Goal: Task Accomplishment & Management: Use online tool/utility

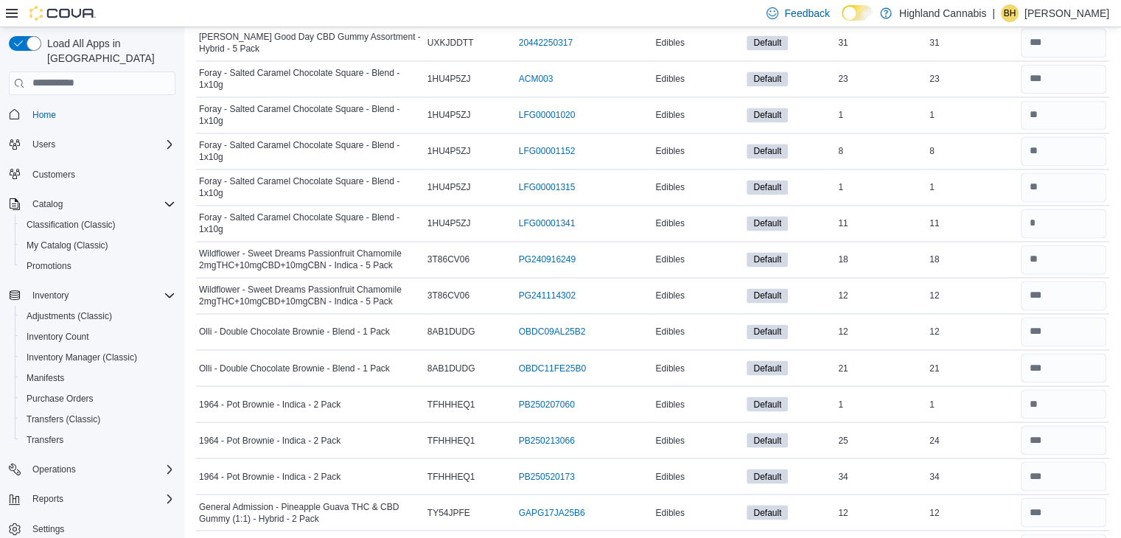
scroll to position [2431, 0]
click at [283, 170] on td "Foray - Salted Caramel Chocolate Square - Blend - 1x10g" at bounding box center [310, 188] width 228 height 36
copy tr "Foray - Salted Caramel Chocolate Square - Blend - 1x10g Catalog SKU"
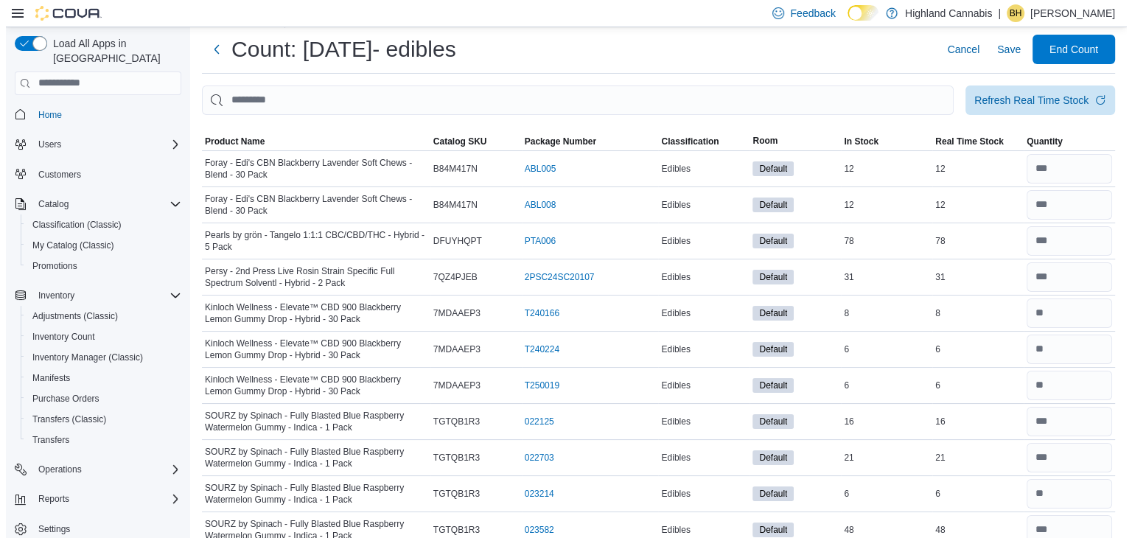
scroll to position [0, 0]
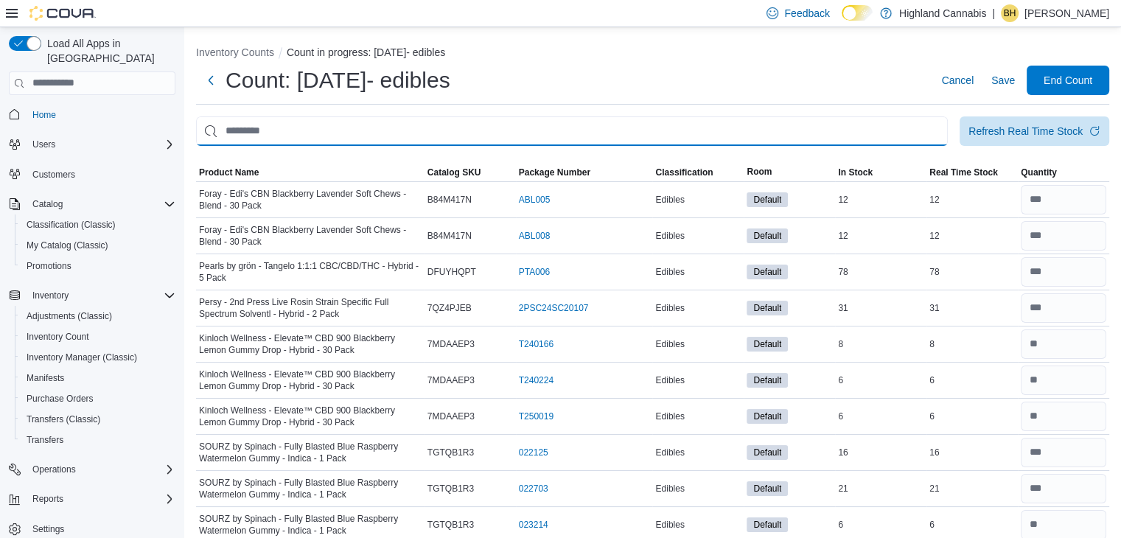
click at [293, 125] on input "This is a search bar. After typing your query, hit enter to filter the results …" at bounding box center [572, 130] width 752 height 29
paste input "**********"
type input "**********"
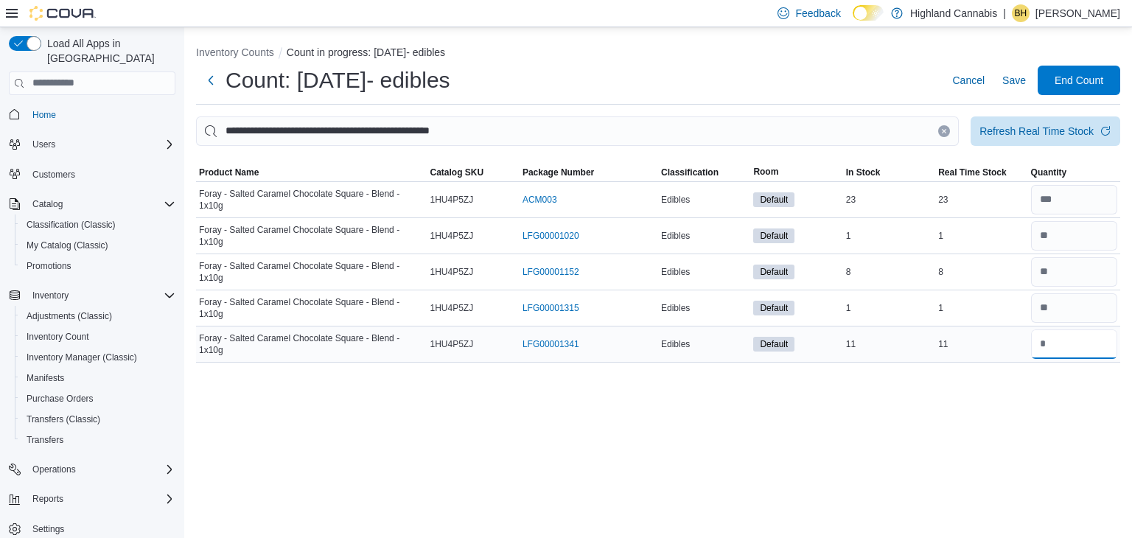
click at [1061, 340] on input "number" at bounding box center [1074, 343] width 86 height 29
type input "**"
click at [1014, 74] on span "Save" at bounding box center [1014, 80] width 24 height 15
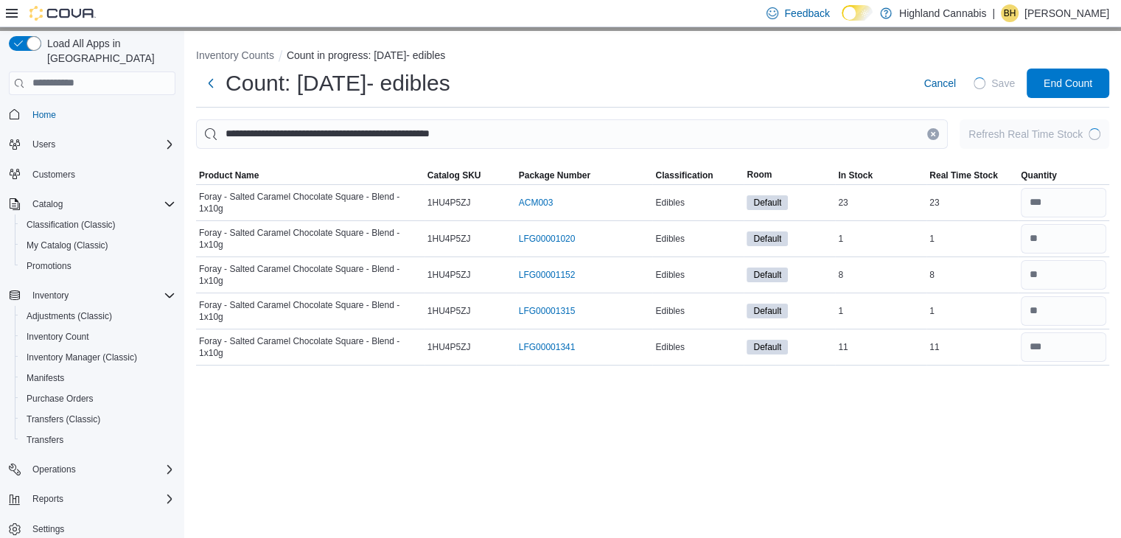
click at [935, 133] on icon "Clear input" at bounding box center [934, 134] width 4 height 4
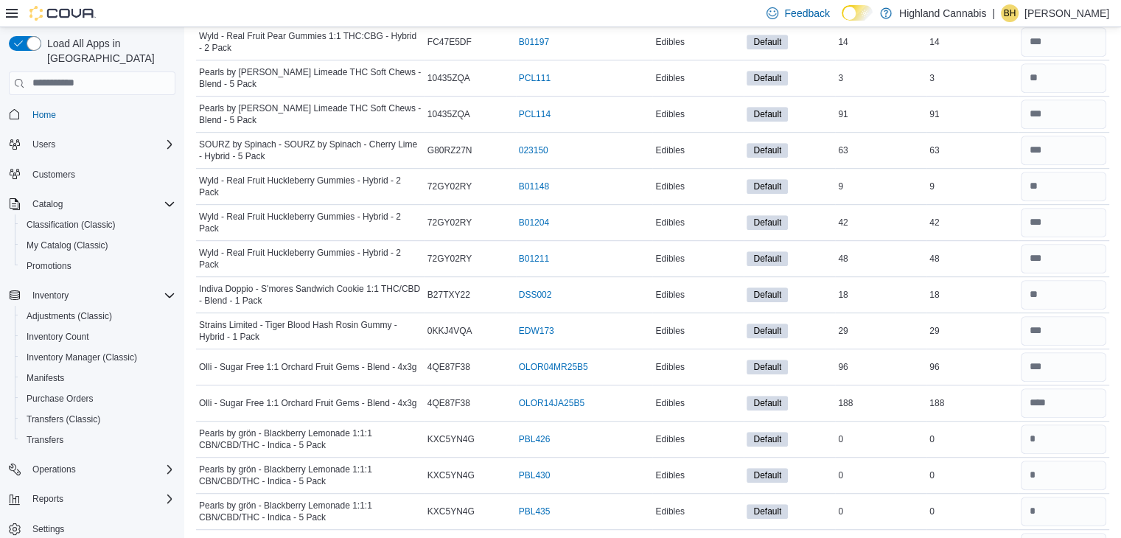
scroll to position [808, 0]
click at [1049, 290] on input "number" at bounding box center [1063, 294] width 85 height 29
type input "**"
click at [918, 276] on td "In Stock 18" at bounding box center [880, 294] width 91 height 36
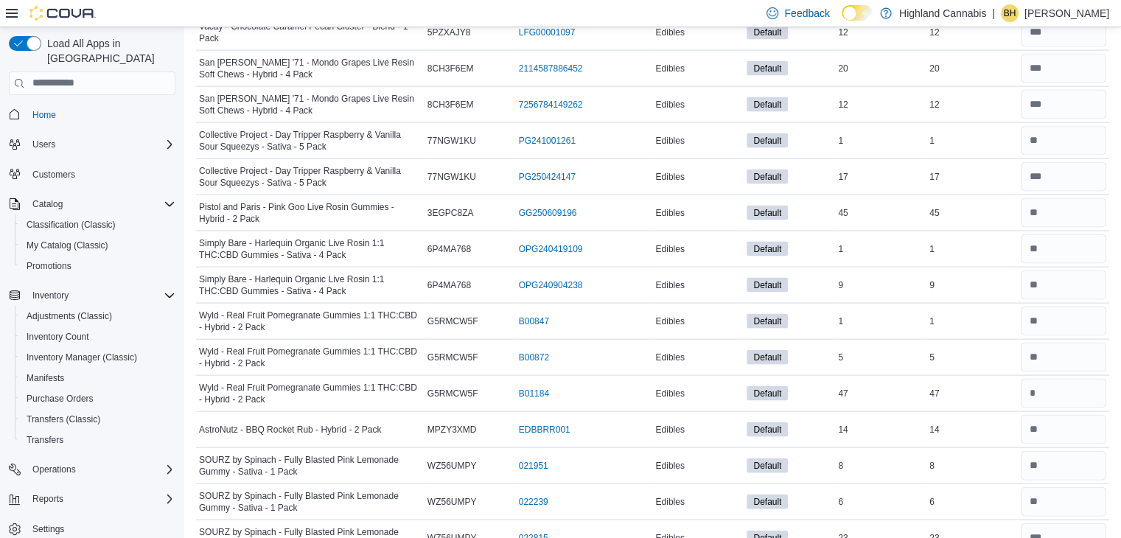
scroll to position [3062, 0]
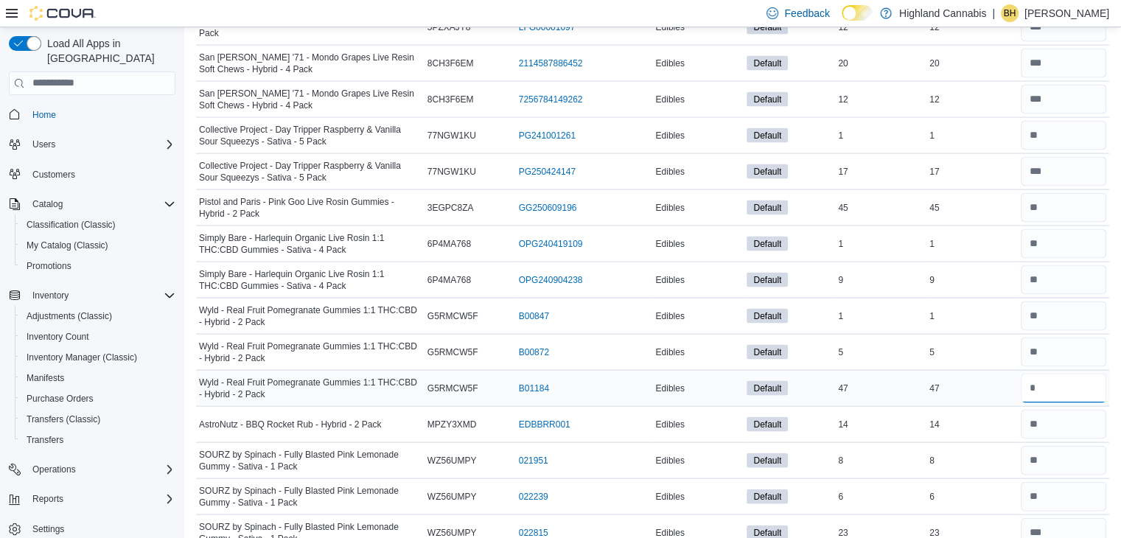
click at [1044, 374] on input "number" at bounding box center [1063, 388] width 85 height 29
type input "**"
click at [1036, 341] on input "number" at bounding box center [1063, 352] width 85 height 29
type input "*"
click at [989, 349] on td "Real Time Stock 5" at bounding box center [971, 352] width 91 height 36
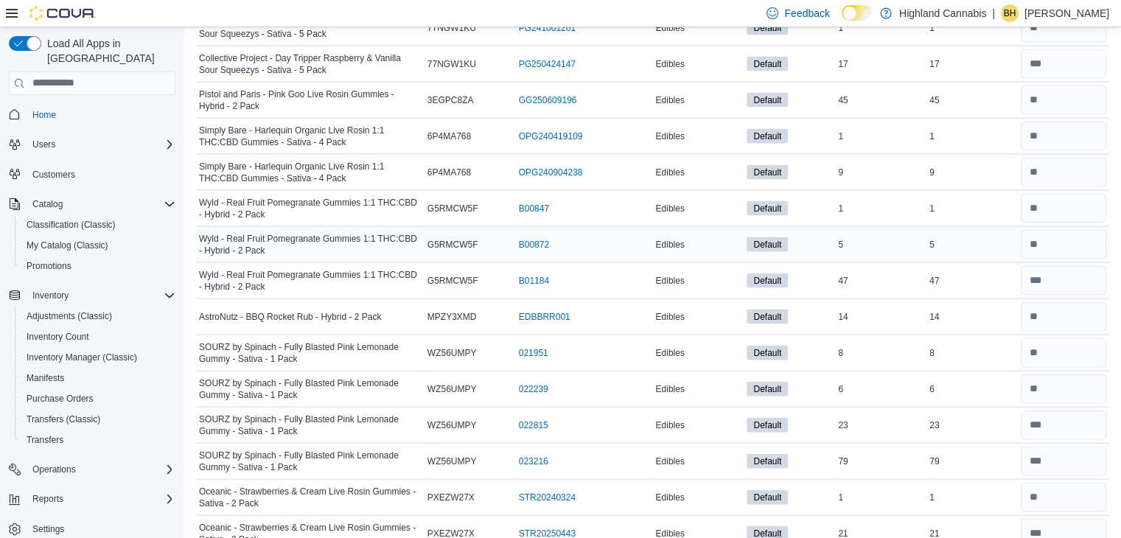
scroll to position [3171, 0]
click at [1077, 310] on input "number" at bounding box center [1063, 315] width 85 height 29
type input "**"
click at [981, 345] on div "8" at bounding box center [971, 352] width 91 height 18
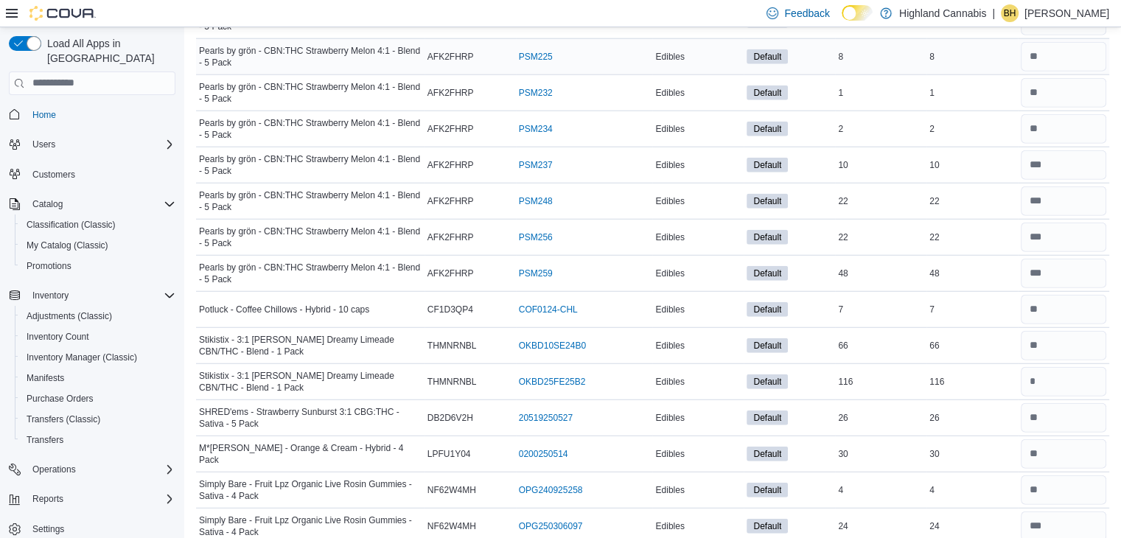
scroll to position [3832, 0]
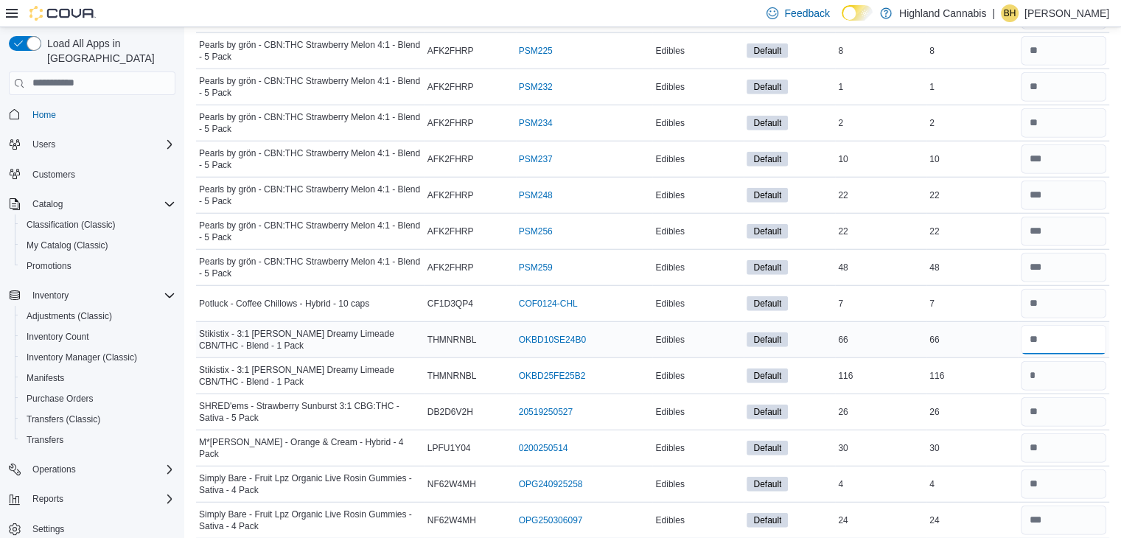
click at [1070, 329] on input "number" at bounding box center [1063, 339] width 85 height 29
type input "**"
click at [1055, 367] on input "number" at bounding box center [1063, 375] width 85 height 29
type input "**"
type input "***"
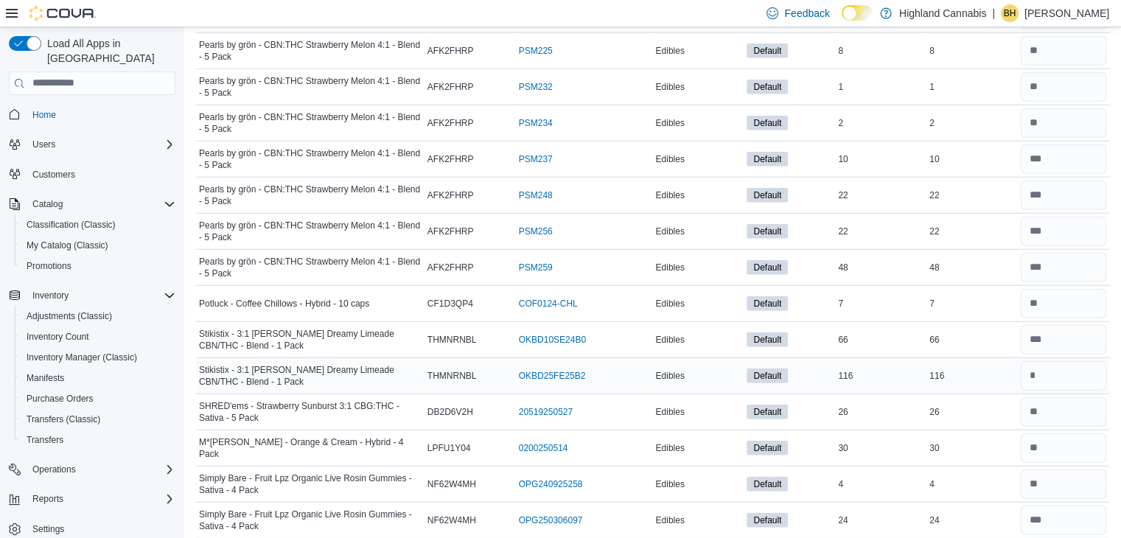
click at [964, 369] on td "Real Time Stock 116" at bounding box center [971, 375] width 91 height 36
click at [1041, 397] on input "number" at bounding box center [1063, 411] width 85 height 29
type input "**"
click at [1041, 437] on input "number" at bounding box center [1063, 447] width 85 height 29
type input "**"
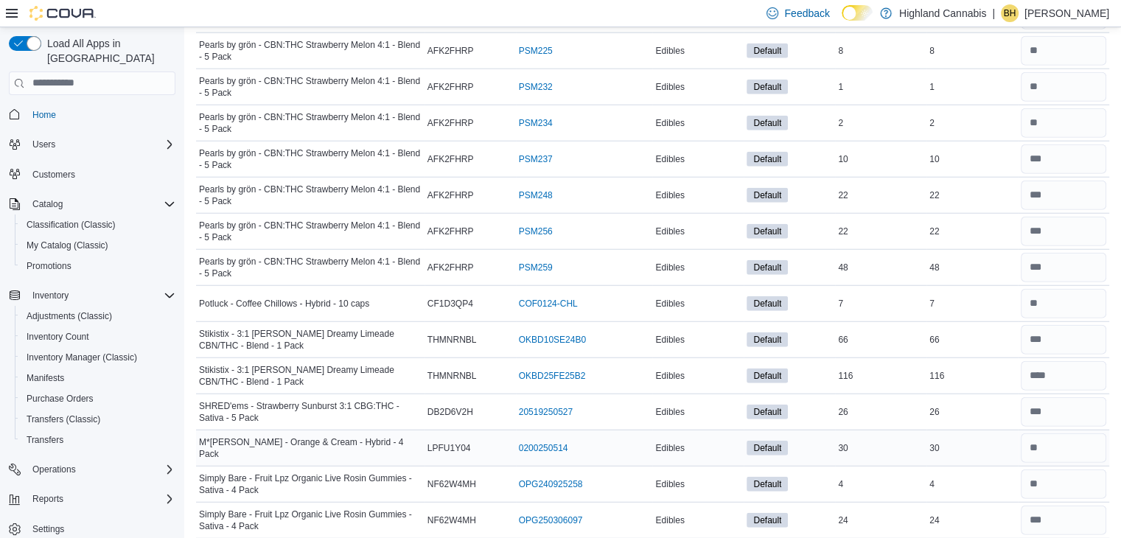
click at [983, 443] on td "Real Time Stock 30" at bounding box center [971, 448] width 91 height 36
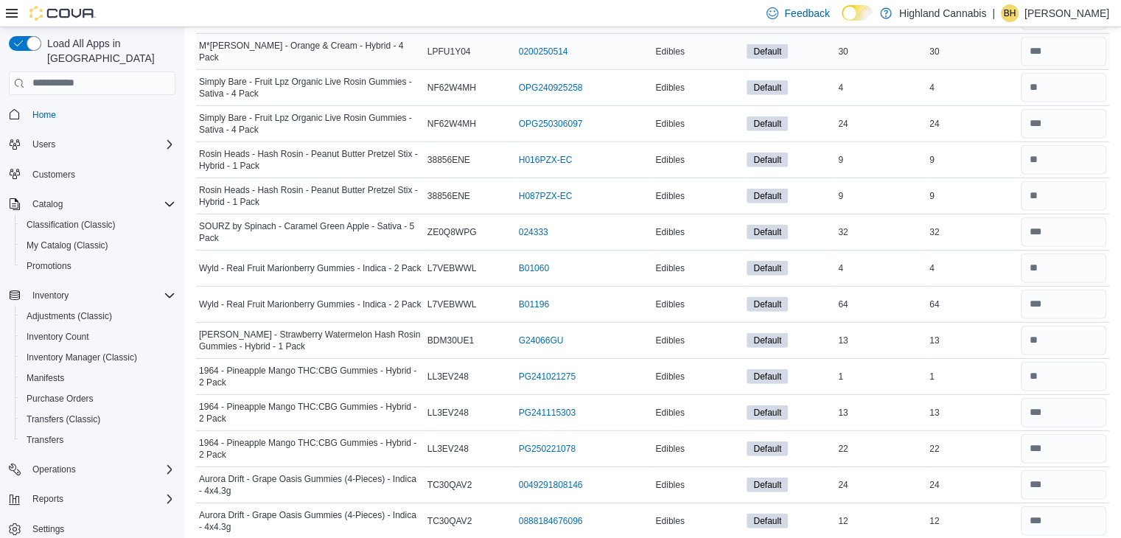
scroll to position [4236, 0]
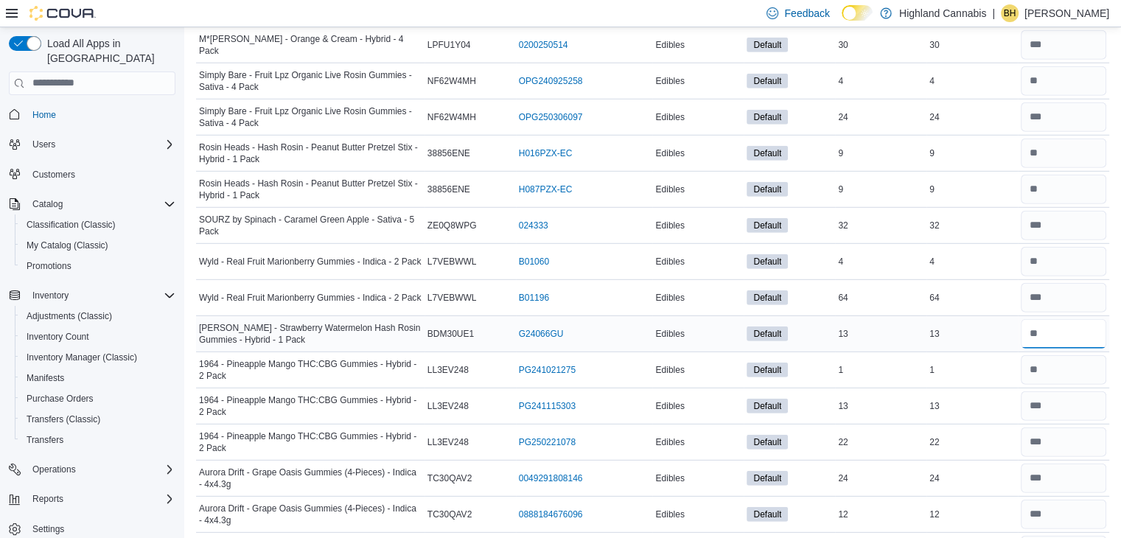
click at [1041, 319] on input "number" at bounding box center [1063, 333] width 85 height 29
type input "**"
click at [984, 360] on td "Real Time Stock 1" at bounding box center [971, 370] width 91 height 36
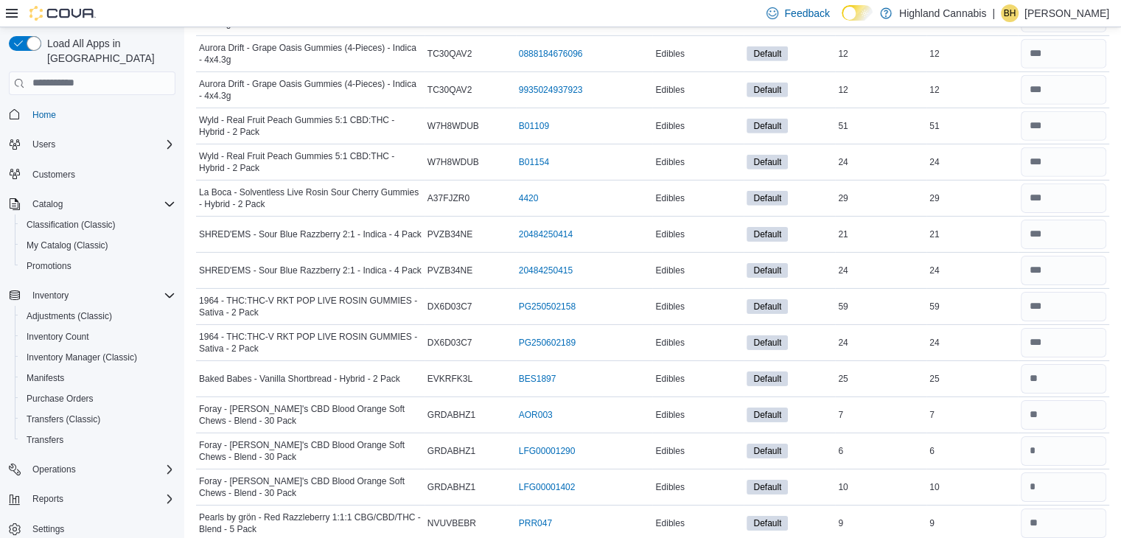
scroll to position [4693, 0]
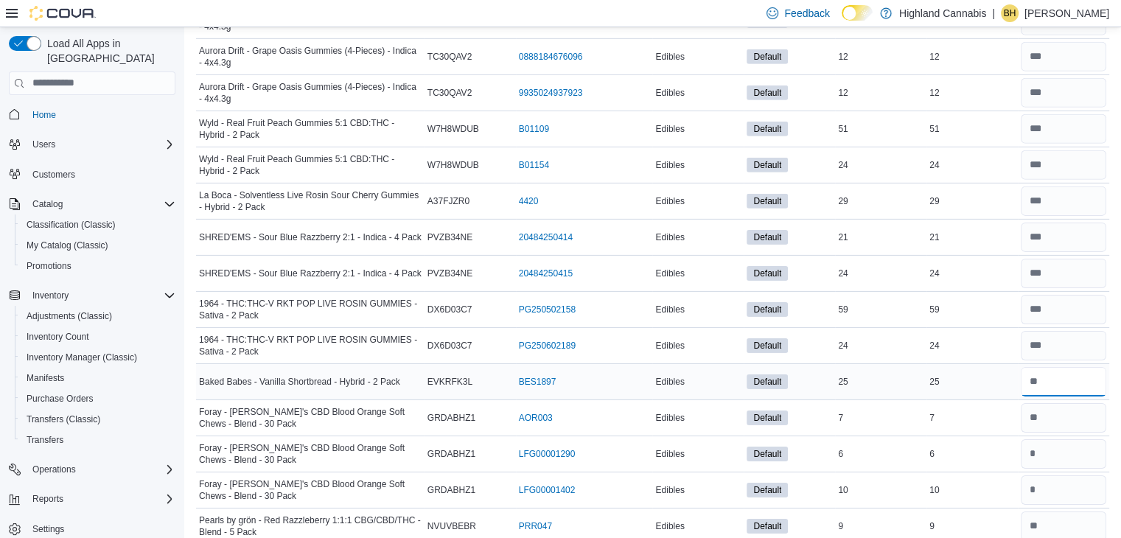
click at [1036, 367] on input "number" at bounding box center [1063, 381] width 85 height 29
type input "**"
click at [983, 436] on td "Real Time Stock 6" at bounding box center [971, 454] width 91 height 36
click at [1059, 403] on input "number" at bounding box center [1063, 417] width 85 height 29
type input "*"
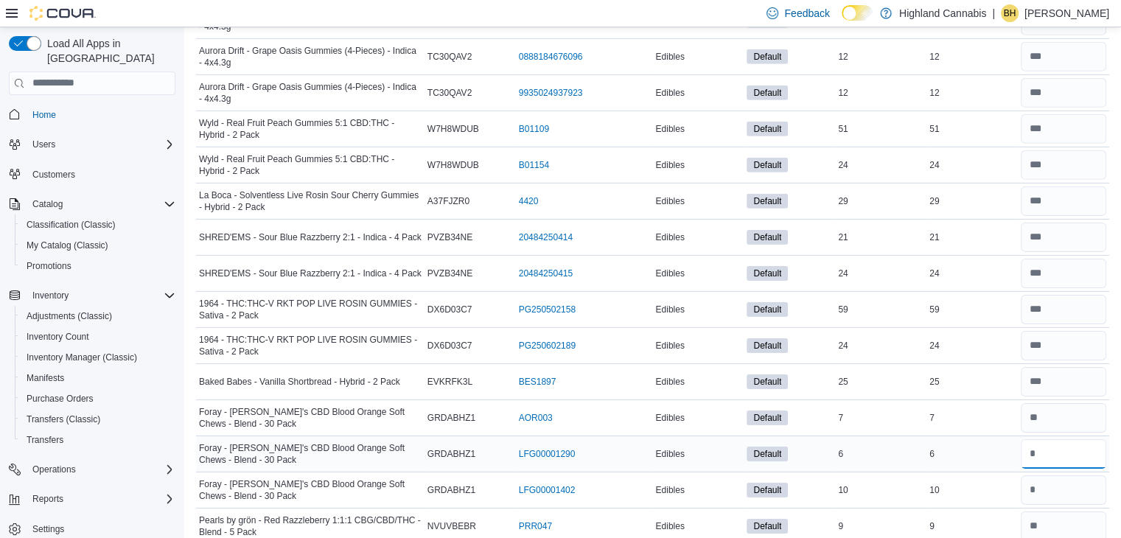
click at [1051, 439] on input "number" at bounding box center [1063, 453] width 85 height 29
type input "*"
click at [1048, 477] on input "number" at bounding box center [1063, 489] width 85 height 29
type input "**"
click at [983, 481] on div "10" at bounding box center [971, 490] width 91 height 18
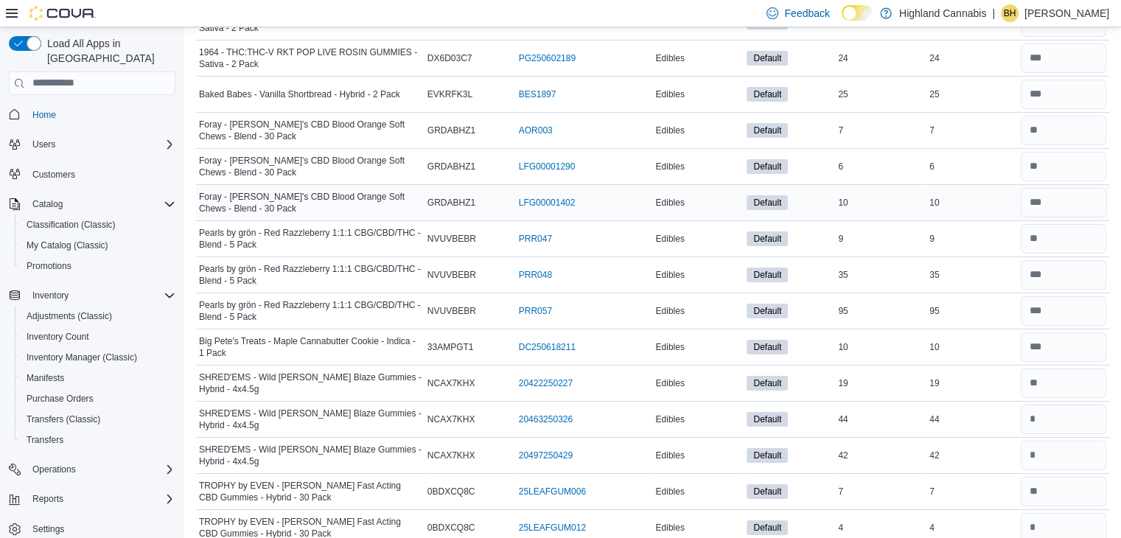
scroll to position [4982, 0]
click at [1062, 375] on input "number" at bounding box center [1063, 382] width 85 height 29
type input "**"
click at [1058, 404] on input "number" at bounding box center [1063, 418] width 85 height 29
type input "**"
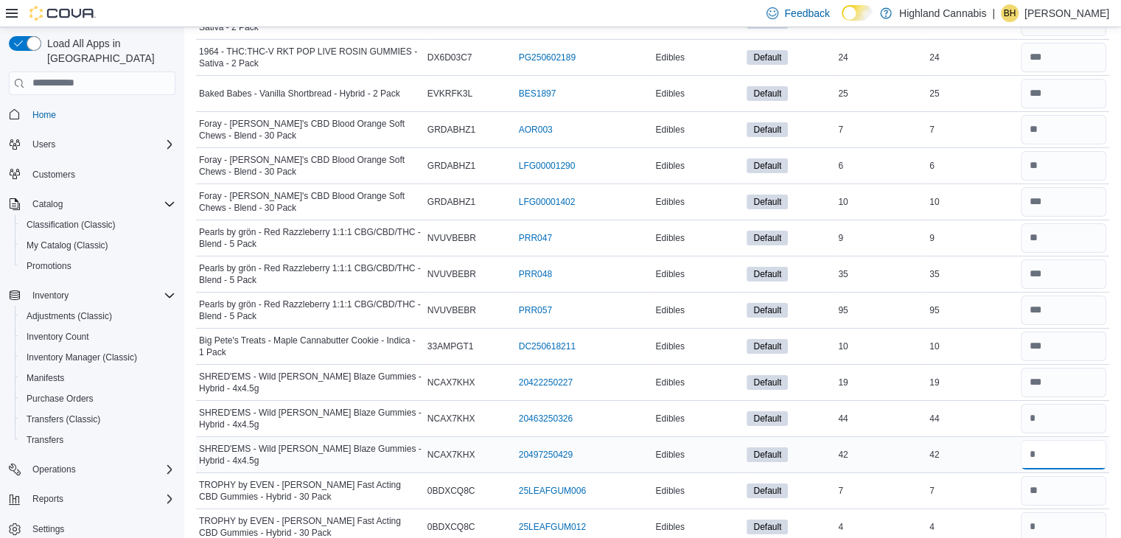
click at [1053, 440] on input "number" at bounding box center [1063, 454] width 85 height 29
type input "**"
click at [956, 446] on div "42" at bounding box center [971, 455] width 91 height 18
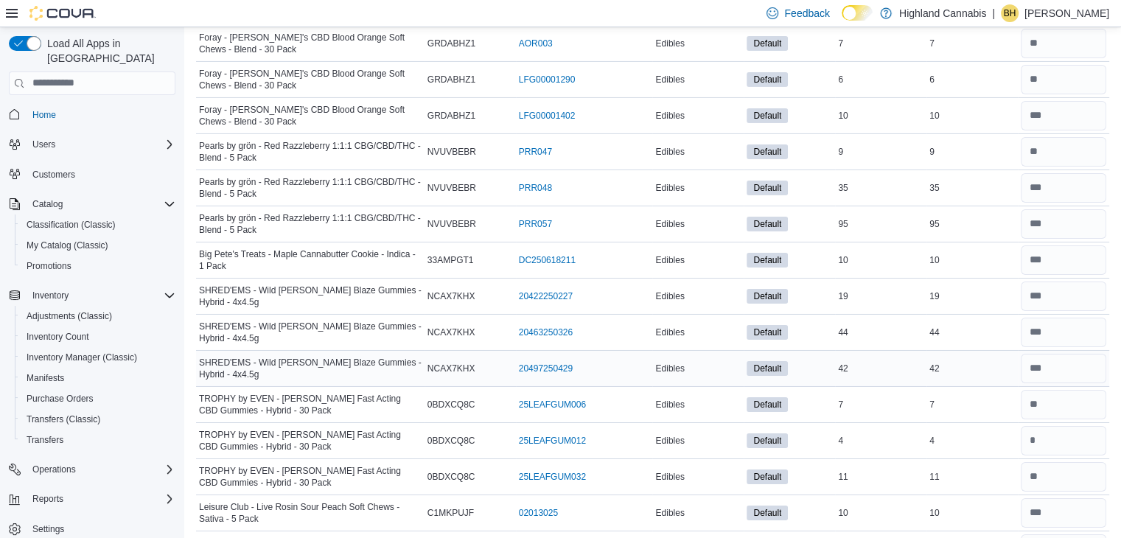
scroll to position [5075, 0]
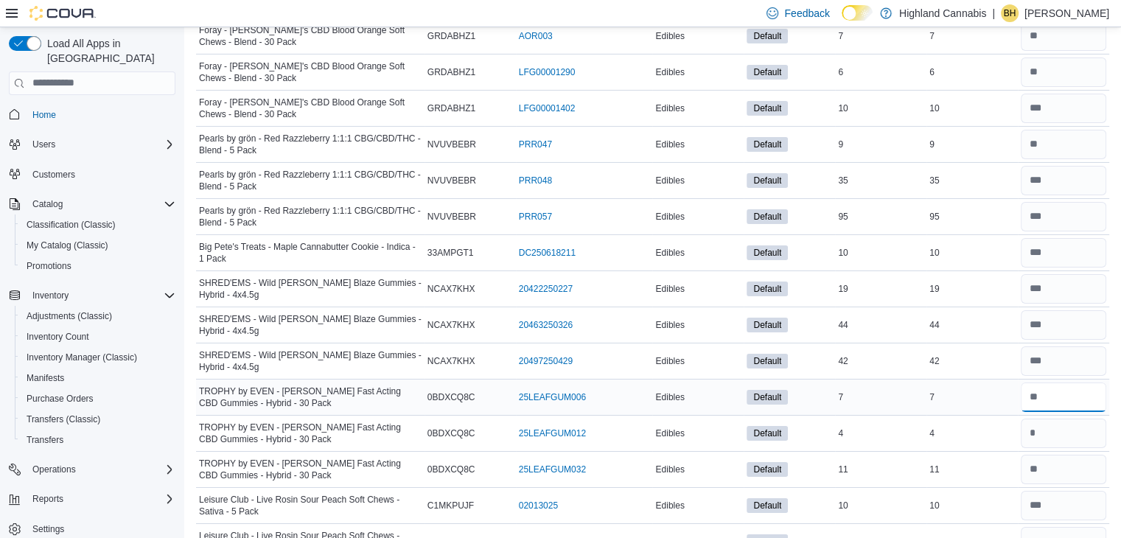
click at [1056, 383] on input "number" at bounding box center [1063, 397] width 85 height 29
type input "*"
click at [1055, 419] on input "number" at bounding box center [1063, 433] width 85 height 29
type input "*"
click at [1052, 455] on input "number" at bounding box center [1063, 469] width 85 height 29
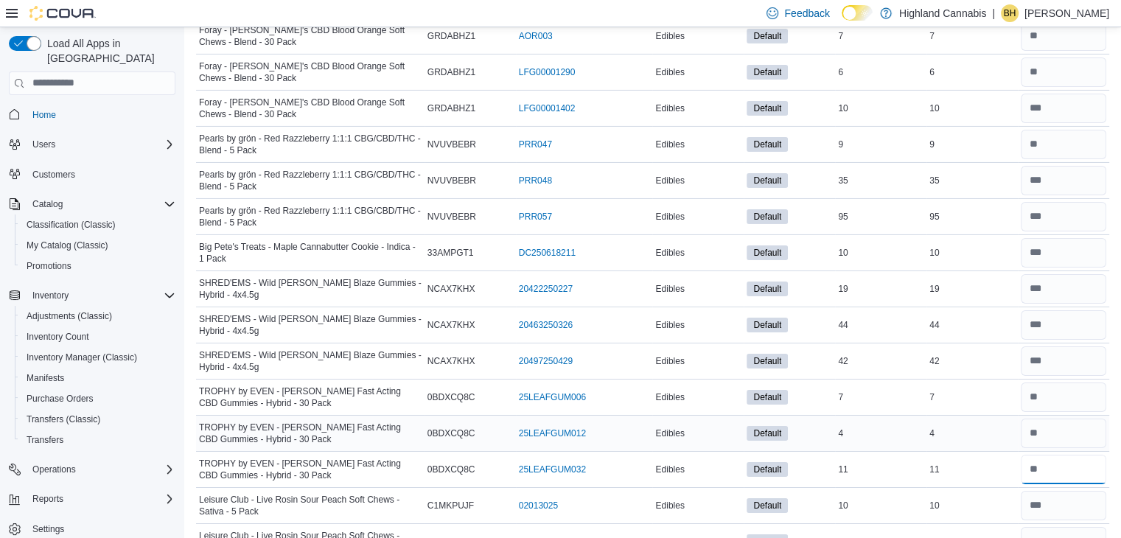
type input "**"
click at [970, 425] on td "Real Time Stock 4" at bounding box center [971, 433] width 91 height 36
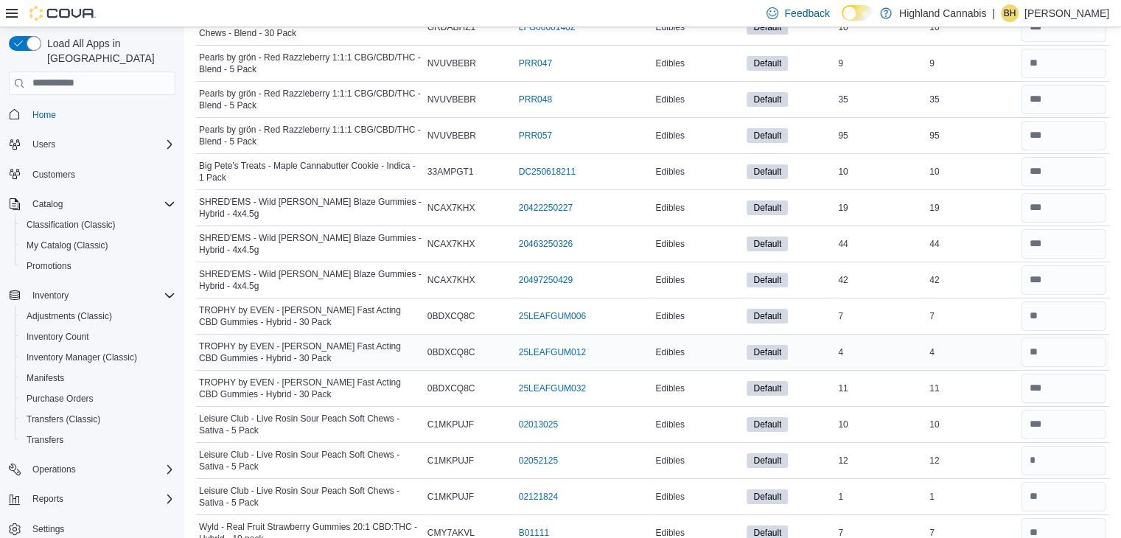
scroll to position [5253, 0]
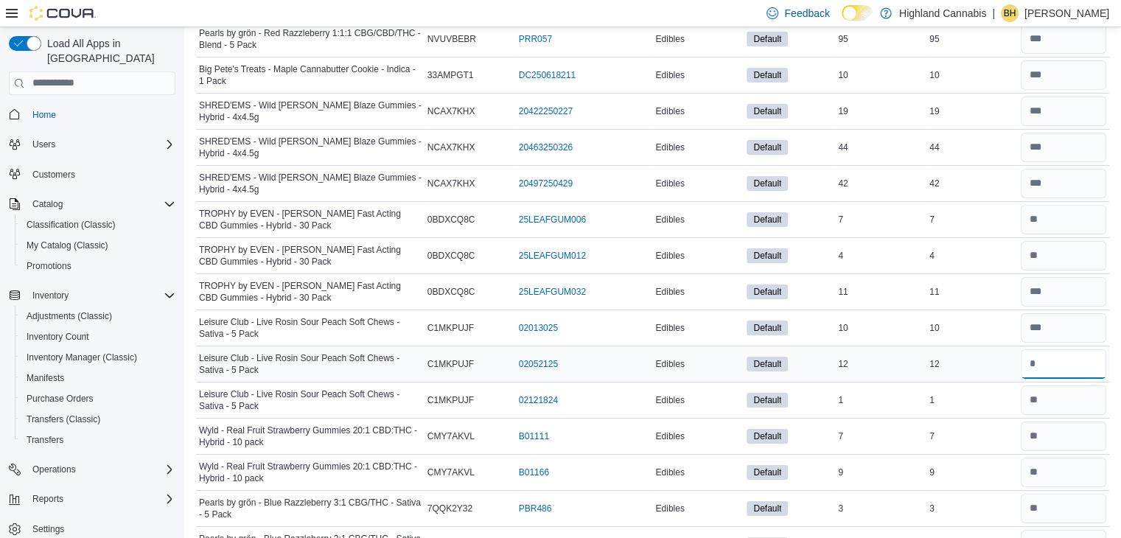
click at [1042, 349] on input "number" at bounding box center [1063, 363] width 85 height 29
type input "**"
click at [947, 382] on td "Real Time Stock 1" at bounding box center [971, 400] width 91 height 36
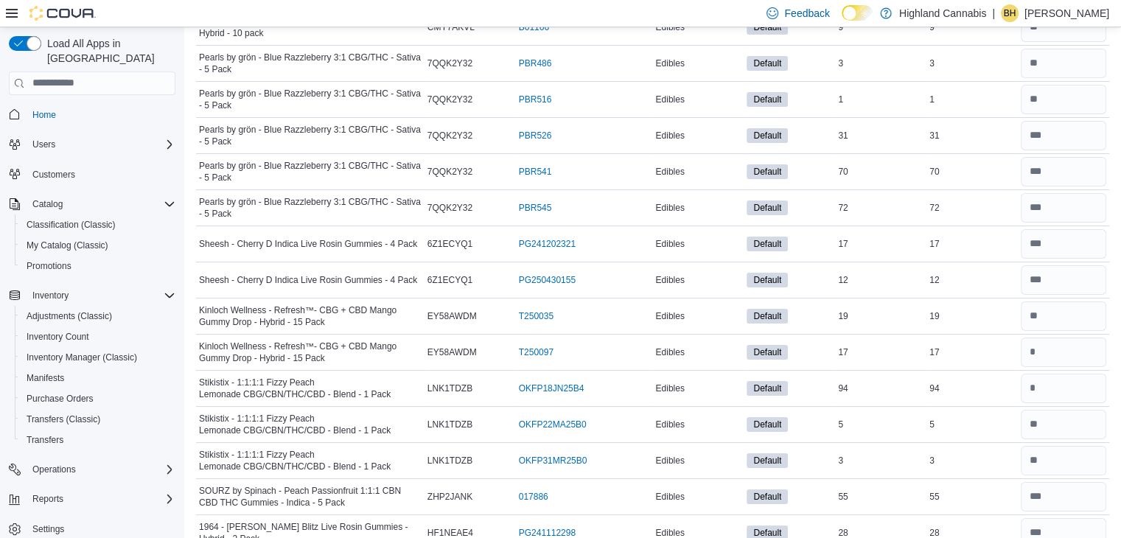
scroll to position [5719, 0]
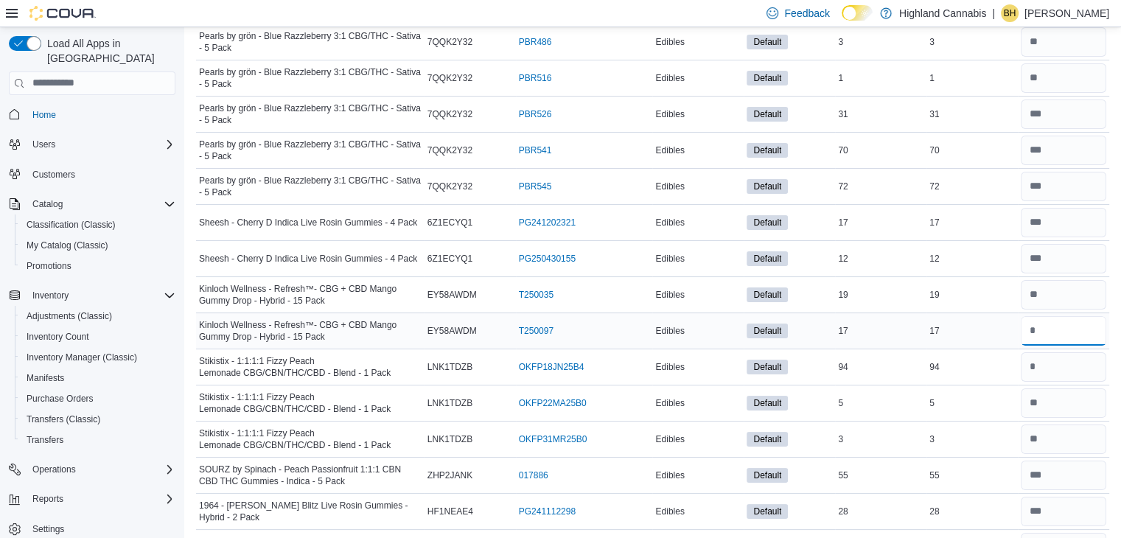
click at [1059, 316] on input "number" at bounding box center [1063, 330] width 85 height 29
type input "**"
click at [1044, 280] on input "number" at bounding box center [1063, 294] width 85 height 29
type input "*"
type input "**"
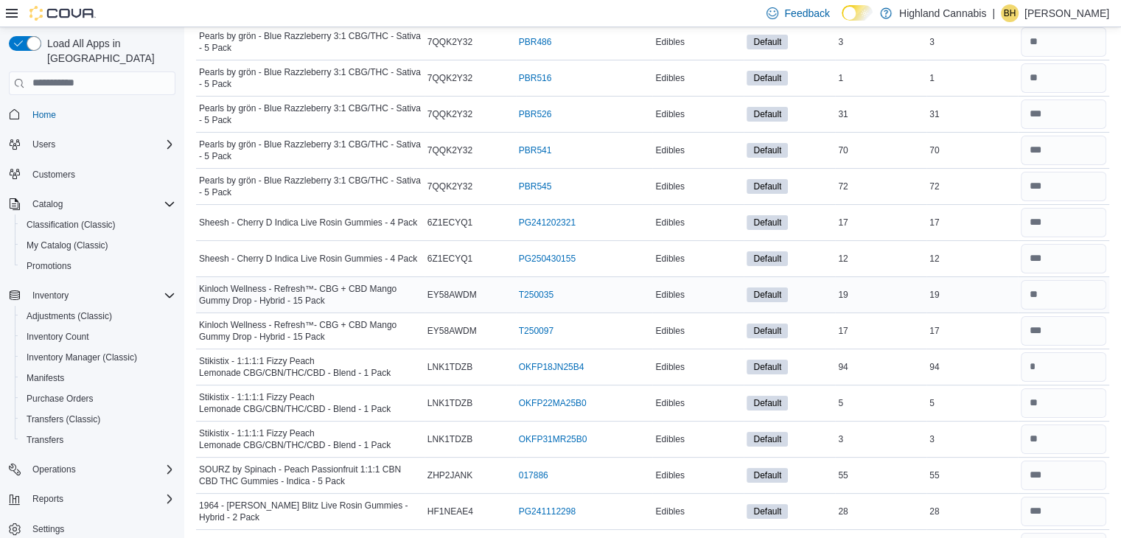
click at [940, 282] on td "Real Time Stock 19" at bounding box center [971, 294] width 91 height 36
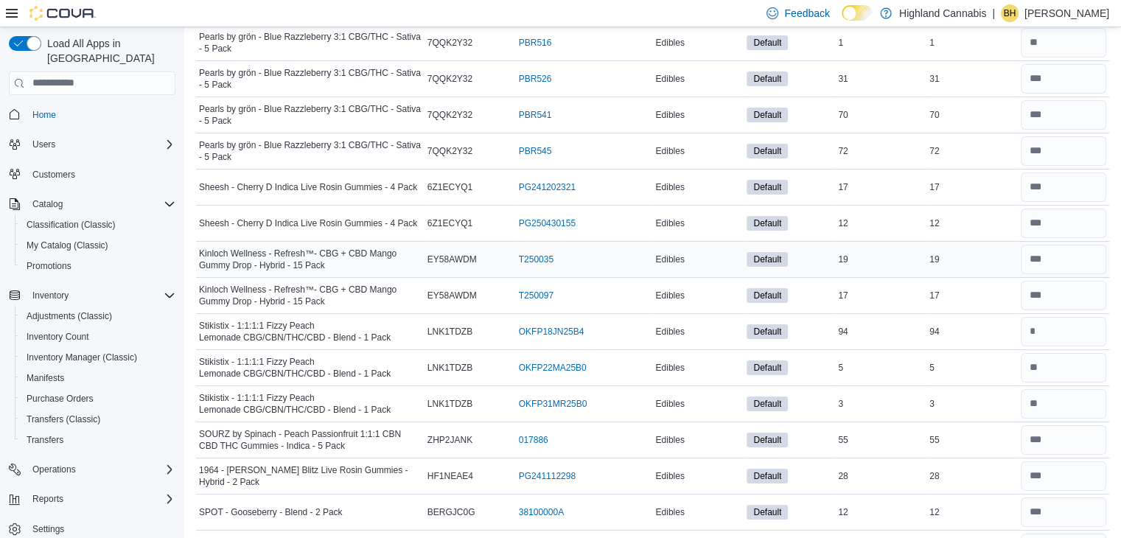
scroll to position [5763, 0]
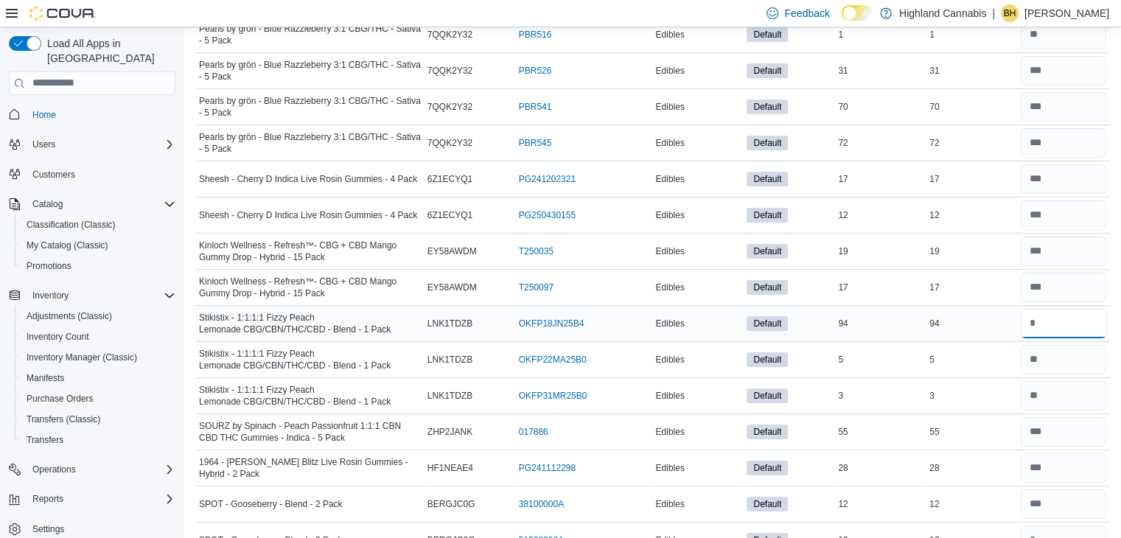
click at [1035, 309] on input "number" at bounding box center [1063, 323] width 85 height 29
type input "**"
click at [1037, 381] on input "number" at bounding box center [1063, 395] width 85 height 29
type input "*"
click at [991, 387] on div "3" at bounding box center [971, 396] width 91 height 18
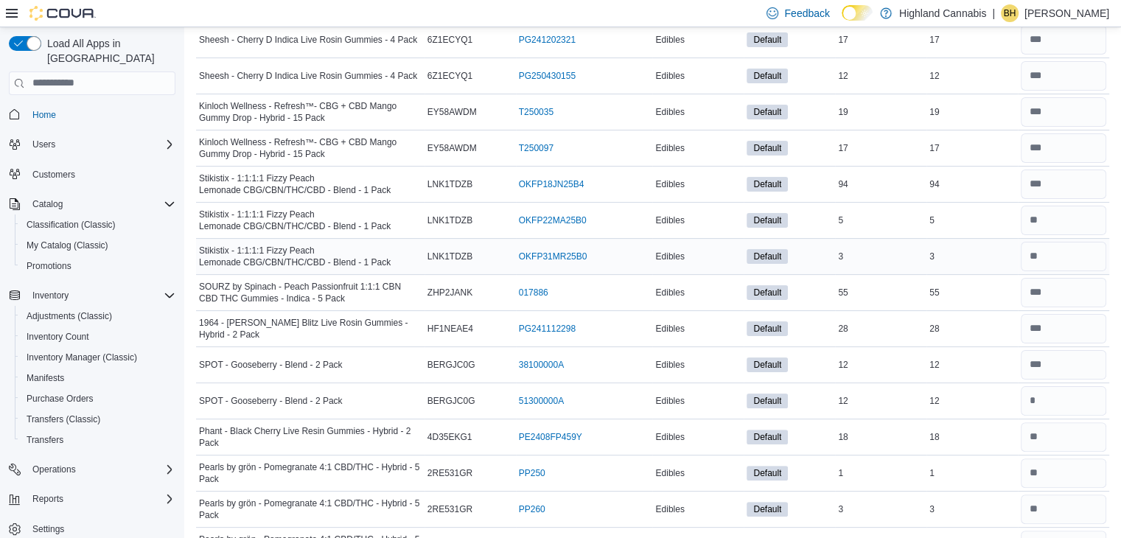
scroll to position [5901, 0]
click at [1033, 387] on input "number" at bounding box center [1063, 401] width 85 height 29
type input "**"
click at [1066, 423] on input "number" at bounding box center [1063, 437] width 85 height 29
type input "**"
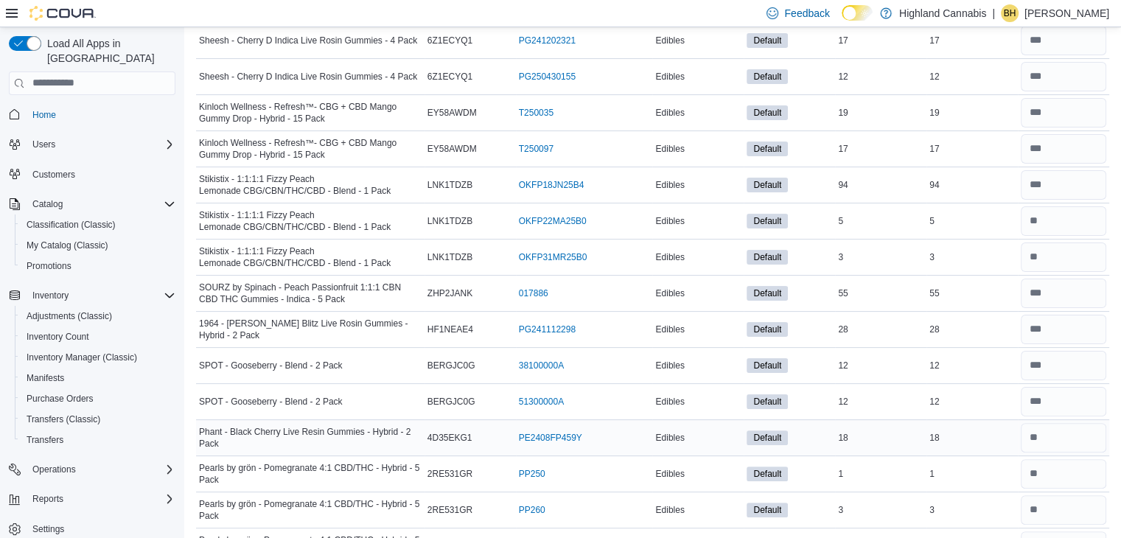
click at [1000, 429] on div "18" at bounding box center [971, 438] width 91 height 18
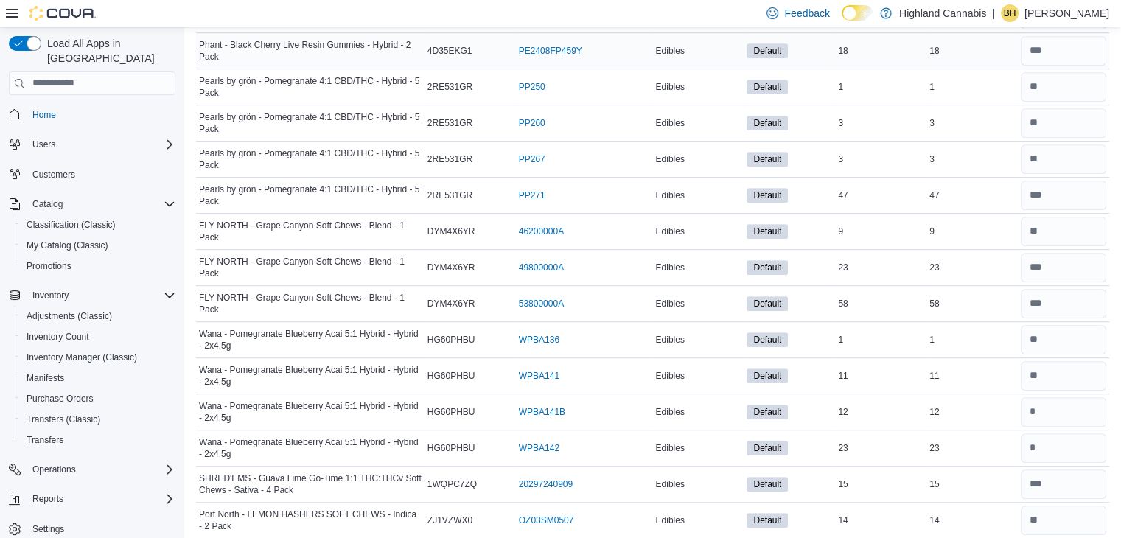
scroll to position [6290, 0]
click at [1065, 396] on input "number" at bounding box center [1063, 410] width 85 height 29
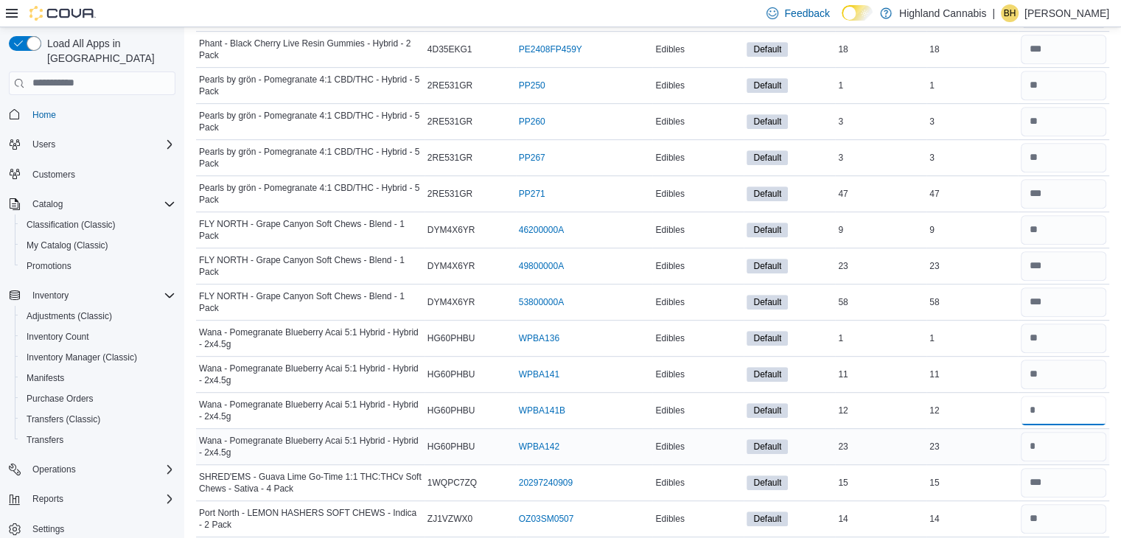
type input "**"
click at [1064, 432] on input "number" at bounding box center [1063, 446] width 85 height 29
type input "**"
click at [1053, 360] on input "number" at bounding box center [1063, 374] width 85 height 29
type input "**"
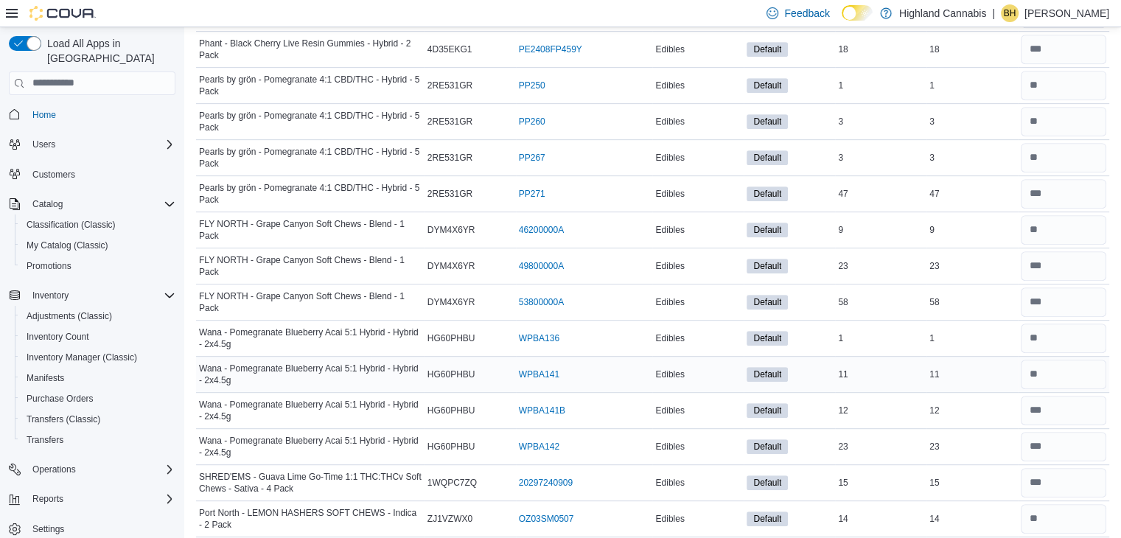
click at [984, 366] on div "11" at bounding box center [971, 375] width 91 height 18
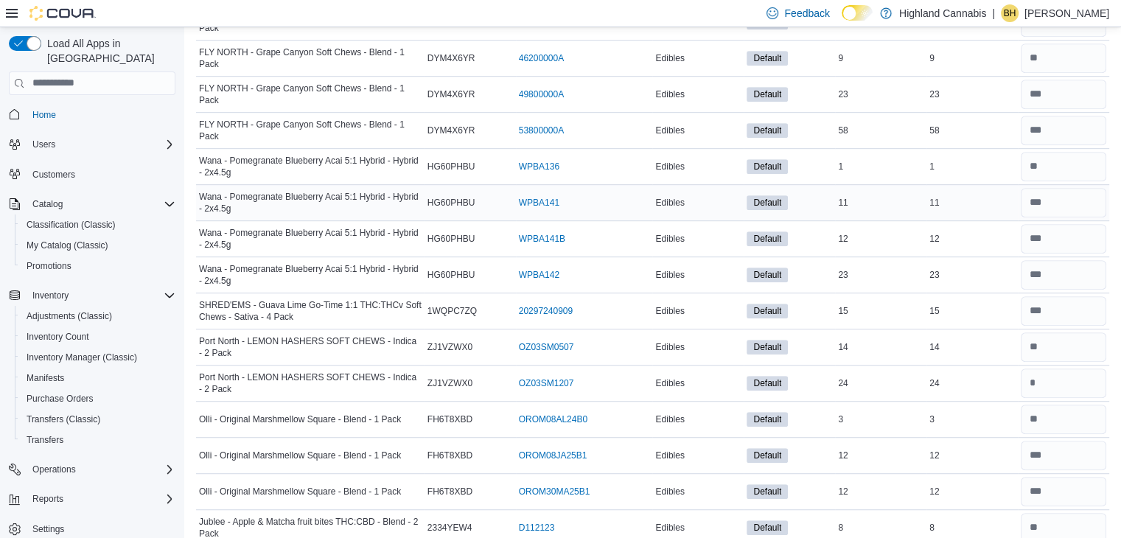
scroll to position [6461, 0]
click at [1065, 369] on input "number" at bounding box center [1063, 383] width 85 height 29
type input "**"
click at [1040, 332] on input "number" at bounding box center [1063, 346] width 85 height 29
type input "**"
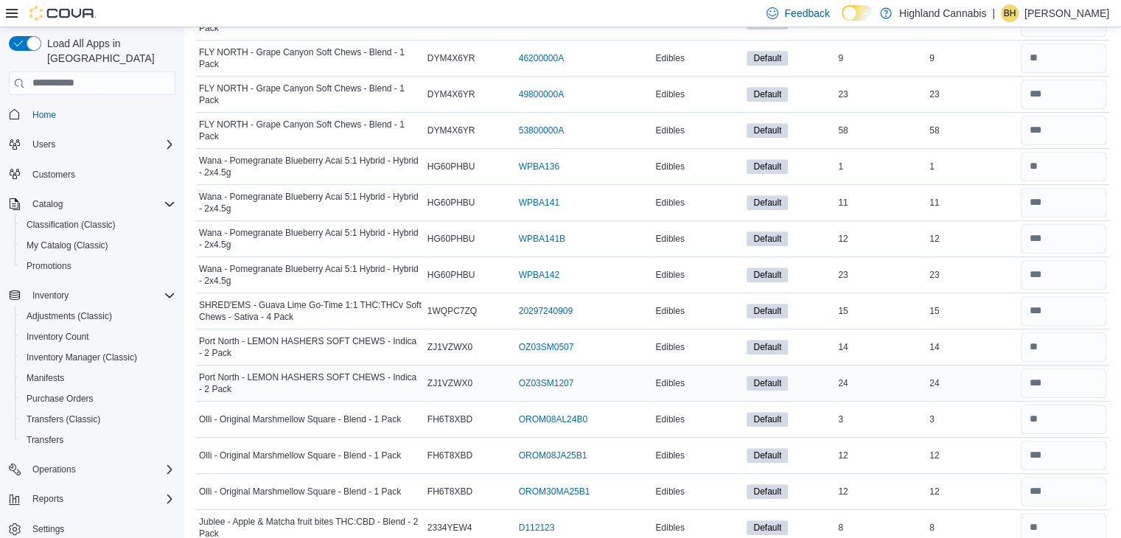
click at [994, 374] on div "24" at bounding box center [971, 383] width 91 height 18
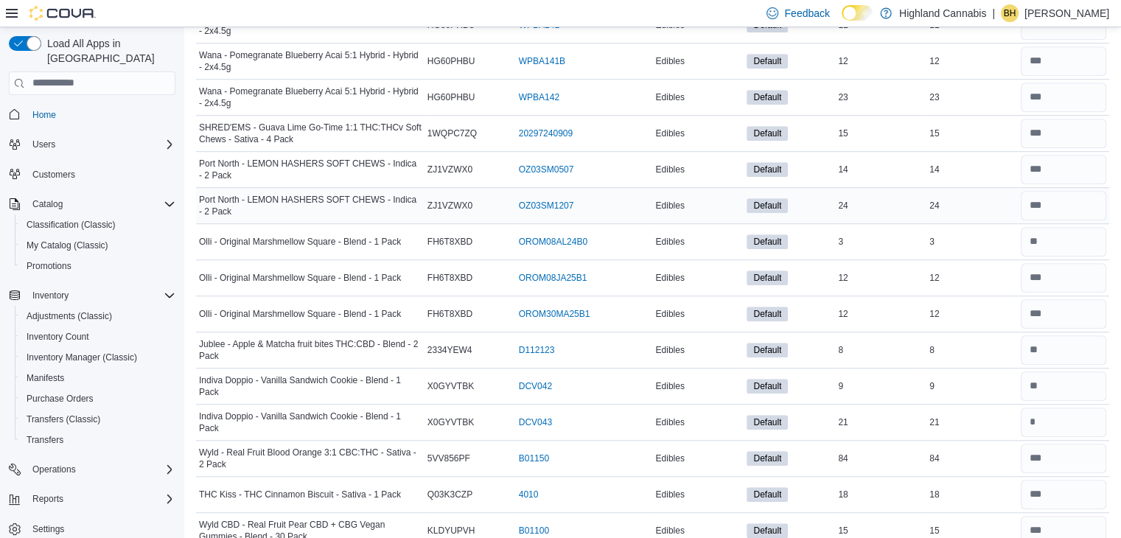
scroll to position [6641, 0]
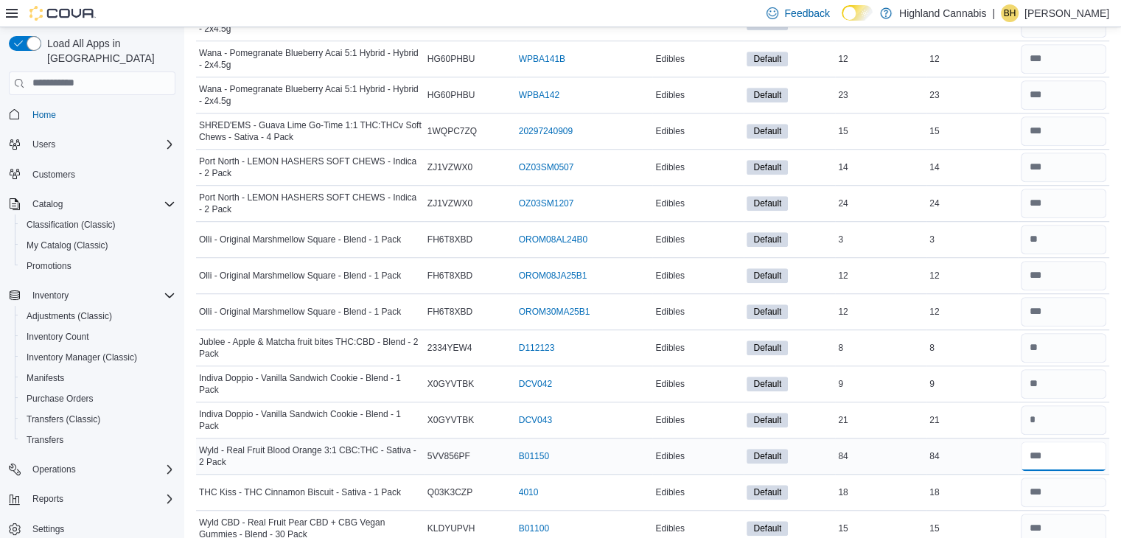
click at [1055, 441] on input "number" at bounding box center [1063, 455] width 85 height 29
type input "**"
click at [957, 447] on div "84" at bounding box center [971, 456] width 91 height 18
click at [1038, 405] on input "number" at bounding box center [1063, 419] width 85 height 29
type input "**"
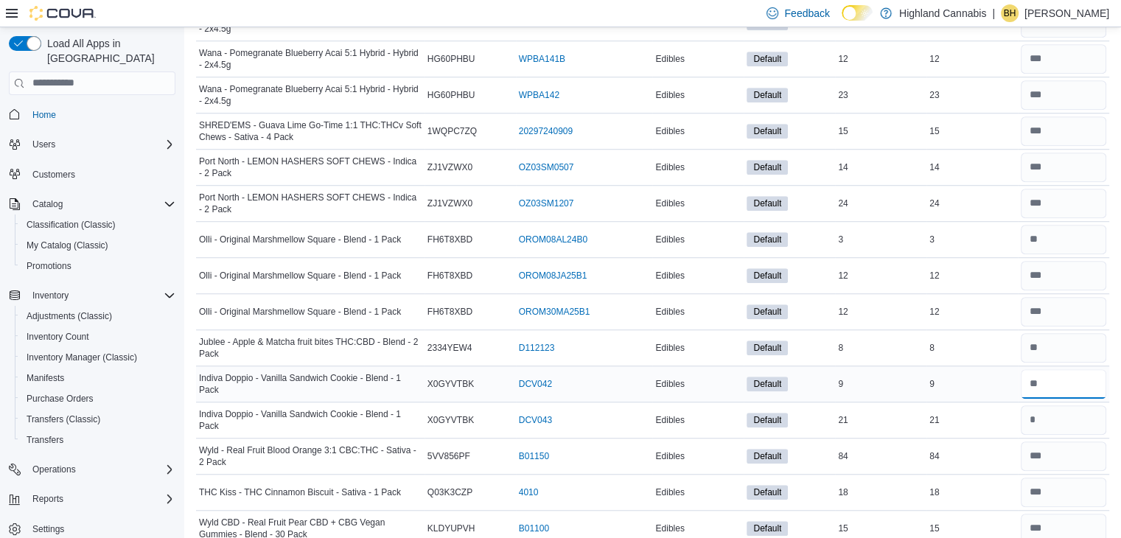
click at [1044, 369] on input "number" at bounding box center [1063, 383] width 85 height 29
type input "*"
click at [926, 375] on div "9" at bounding box center [880, 384] width 91 height 18
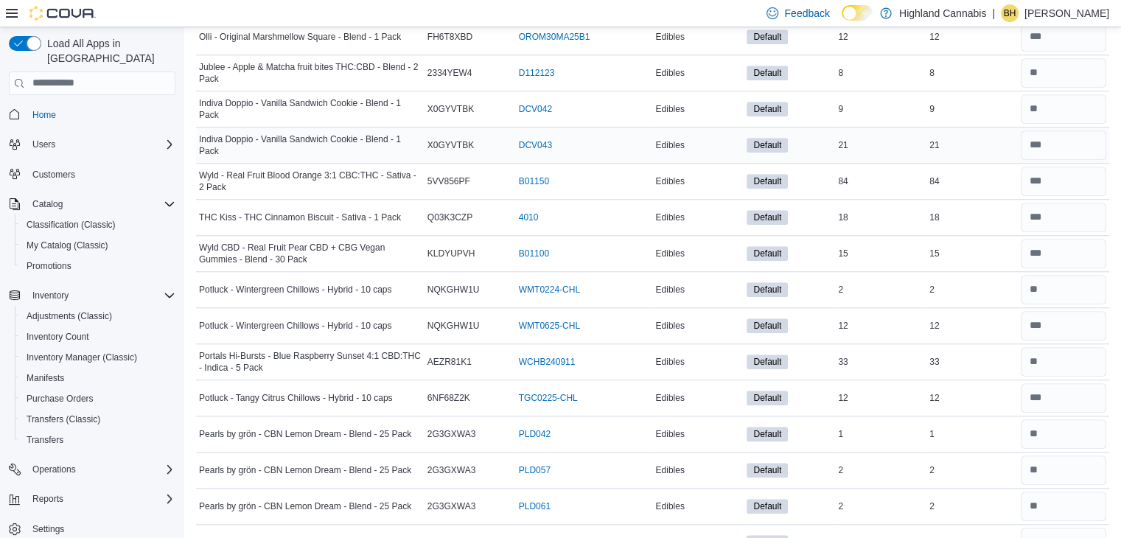
scroll to position [6916, 0]
click at [1049, 347] on input "number" at bounding box center [1063, 361] width 85 height 29
type input "**"
click at [1014, 353] on div "33" at bounding box center [971, 362] width 91 height 18
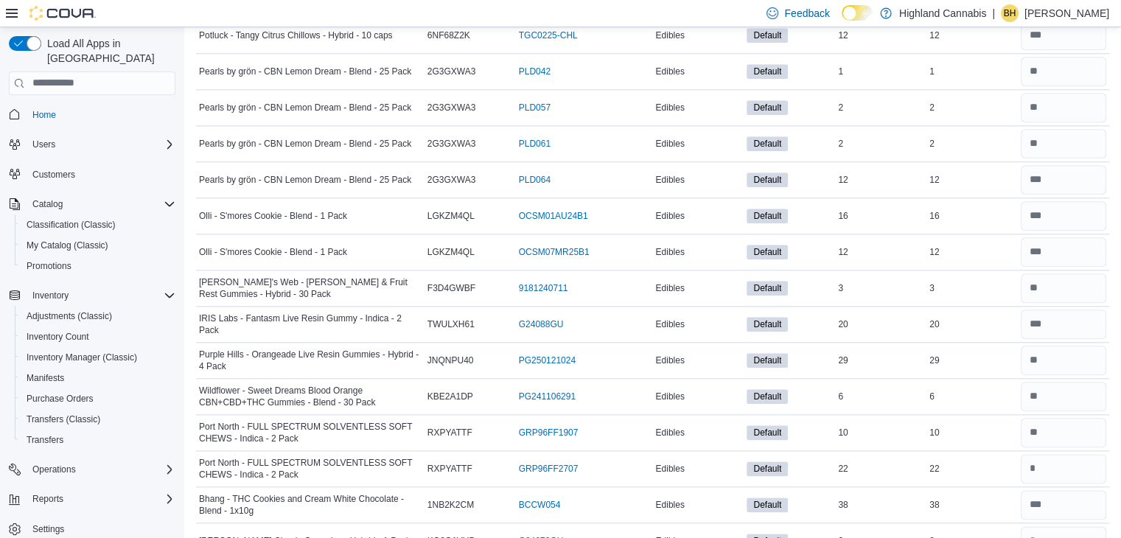
scroll to position [7282, 0]
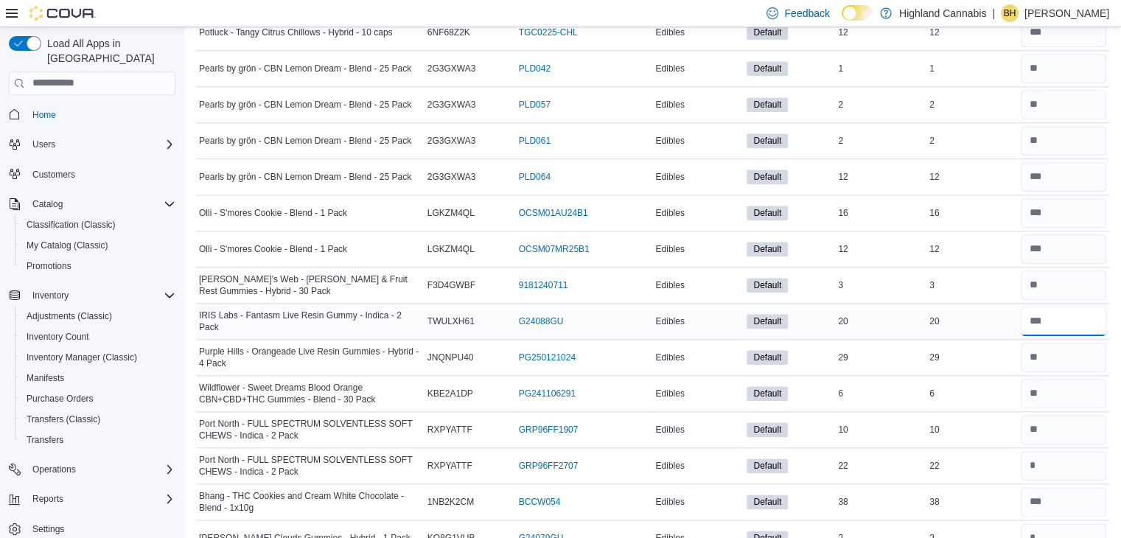
click at [1058, 307] on input "number" at bounding box center [1063, 321] width 85 height 29
type input "**"
click at [1055, 343] on input "number" at bounding box center [1063, 357] width 85 height 29
type input "**"
click at [946, 349] on div "29" at bounding box center [971, 358] width 91 height 18
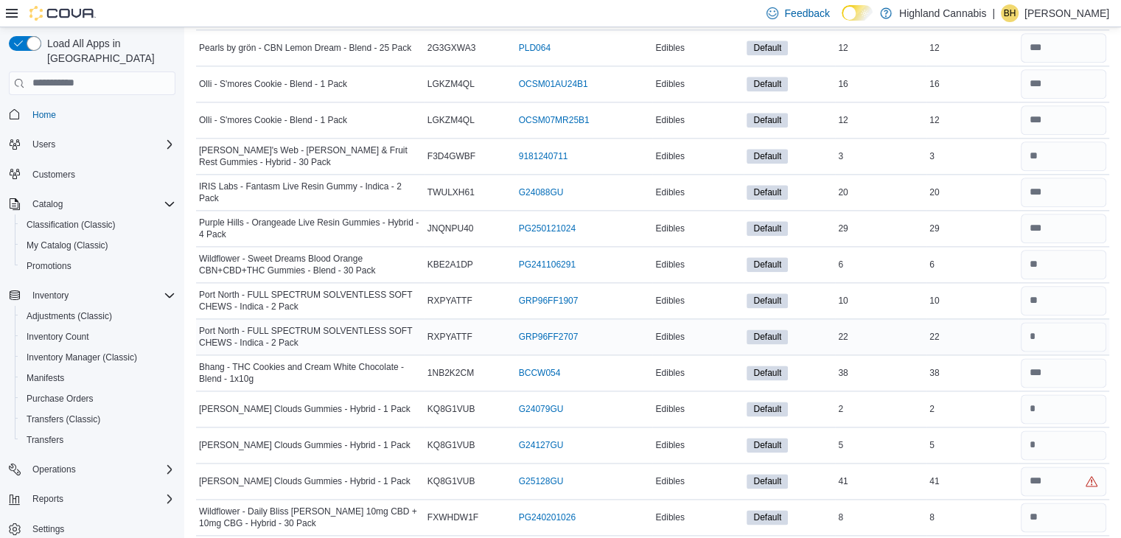
scroll to position [7425, 0]
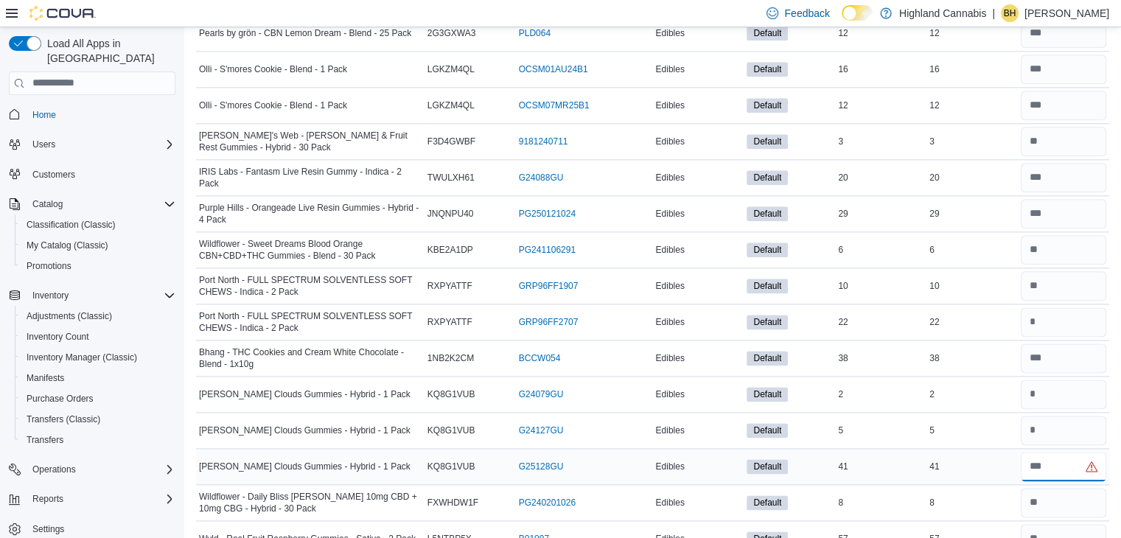
click at [1040, 452] on input "number" at bounding box center [1063, 466] width 85 height 29
type input "*"
click at [1055, 452] on input "number" at bounding box center [1063, 466] width 85 height 29
type input "**"
click at [1044, 416] on input "number" at bounding box center [1063, 430] width 85 height 29
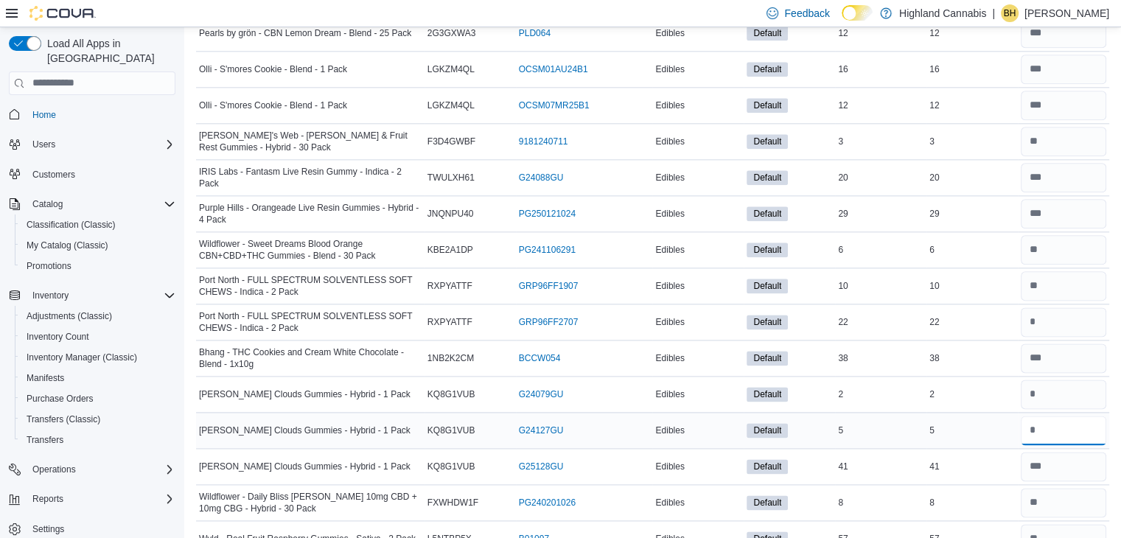
type input "*"
click at [1048, 380] on input "number" at bounding box center [1063, 394] width 85 height 29
type input "*"
click at [1018, 422] on div "5" at bounding box center [971, 431] width 91 height 18
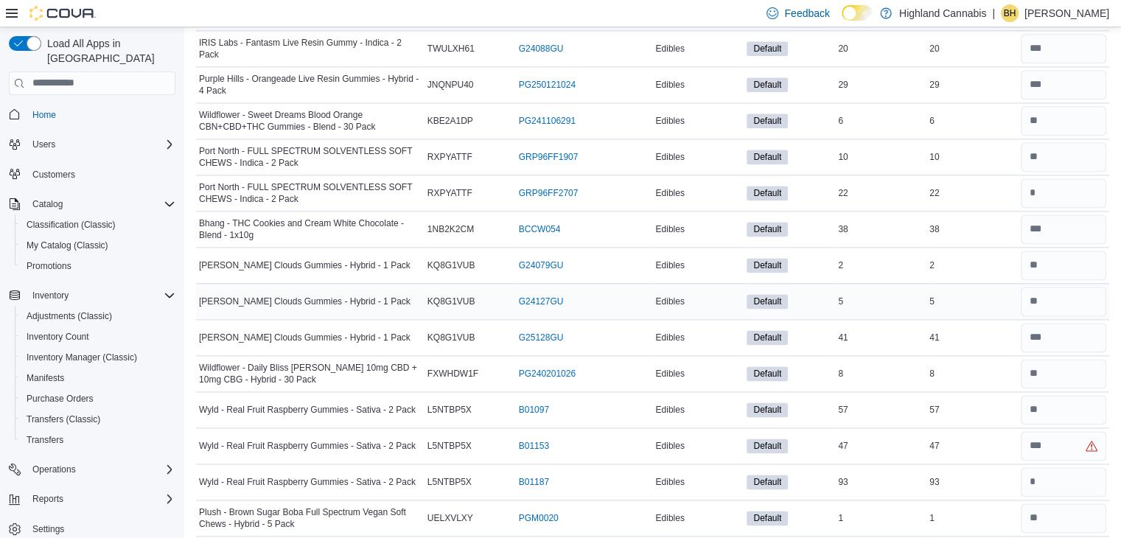
scroll to position [7555, 0]
click at [1043, 394] on input "number" at bounding box center [1063, 408] width 85 height 29
type input "**"
click at [1048, 430] on input "number" at bounding box center [1063, 444] width 85 height 29
type input "**"
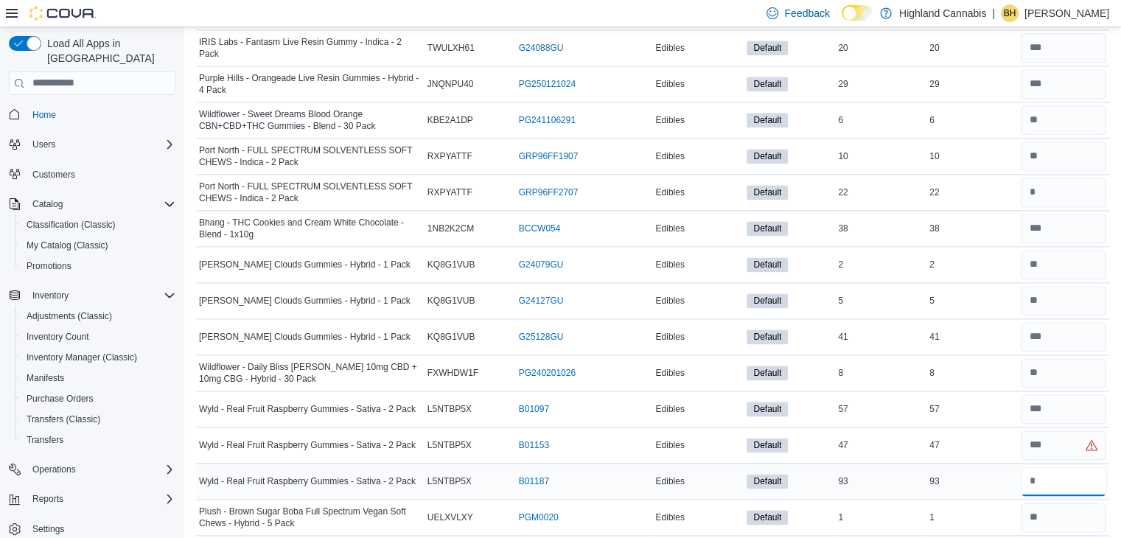
click at [1050, 467] on input "number" at bounding box center [1063, 481] width 85 height 29
type input "**"
click at [937, 465] on td "Real Time Stock 93" at bounding box center [971, 481] width 91 height 36
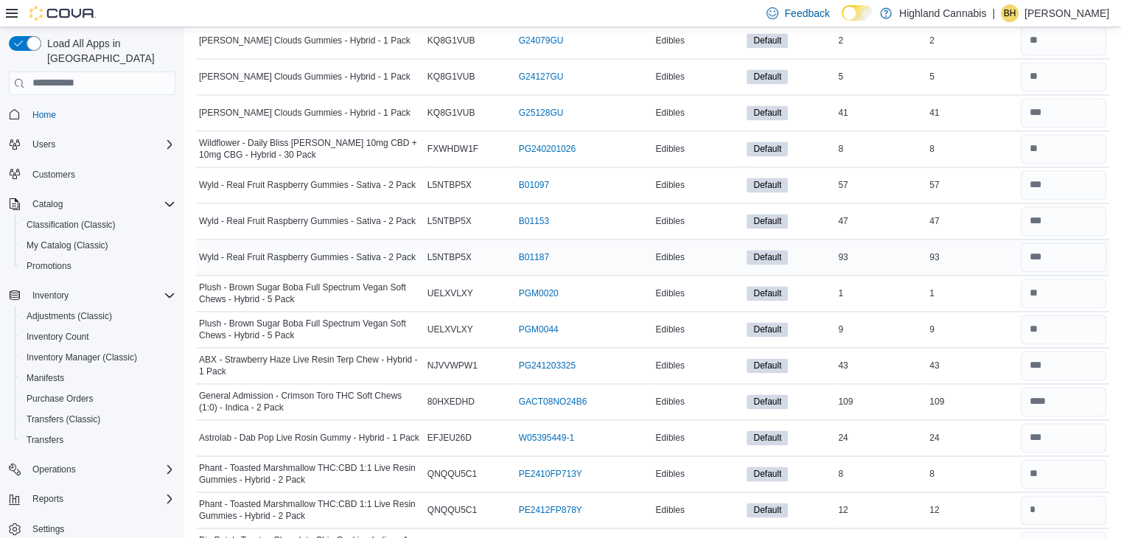
scroll to position [7801, 0]
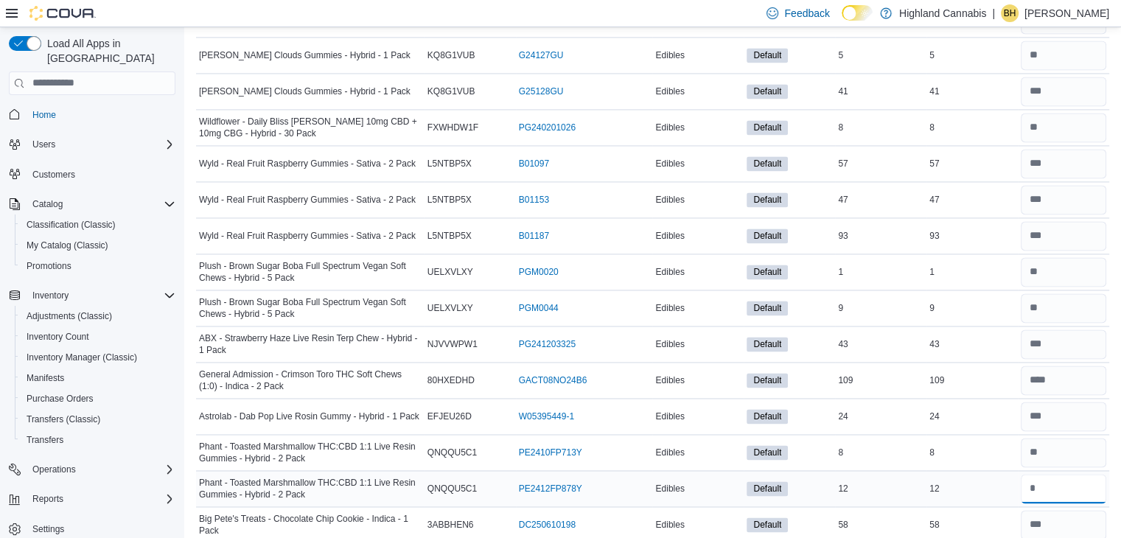
click at [1049, 474] on input "number" at bounding box center [1063, 488] width 85 height 29
type input "**"
click at [967, 470] on td "Real Time Stock 12" at bounding box center [971, 488] width 91 height 36
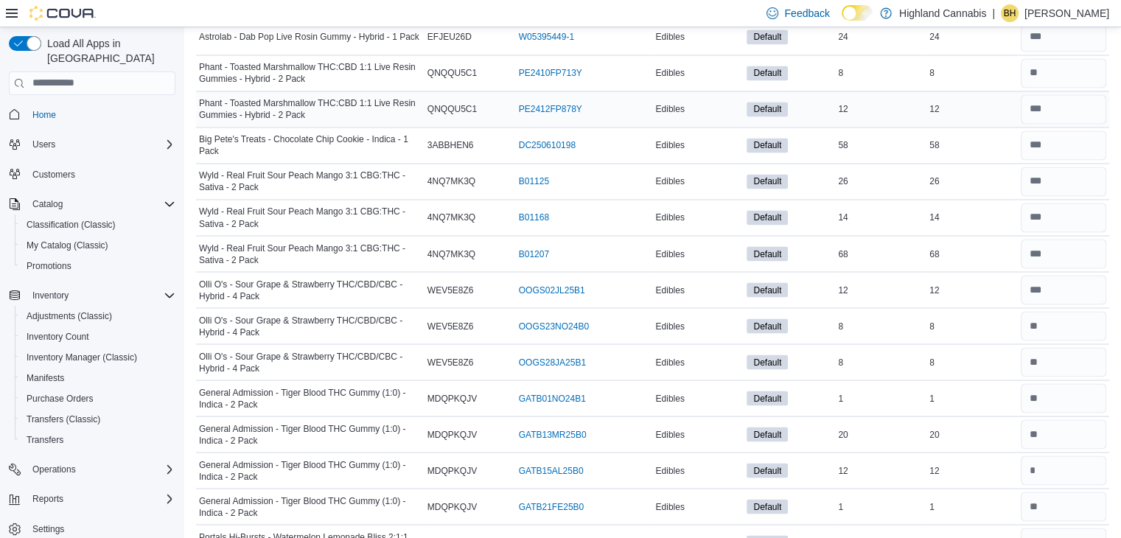
scroll to position [8197, 0]
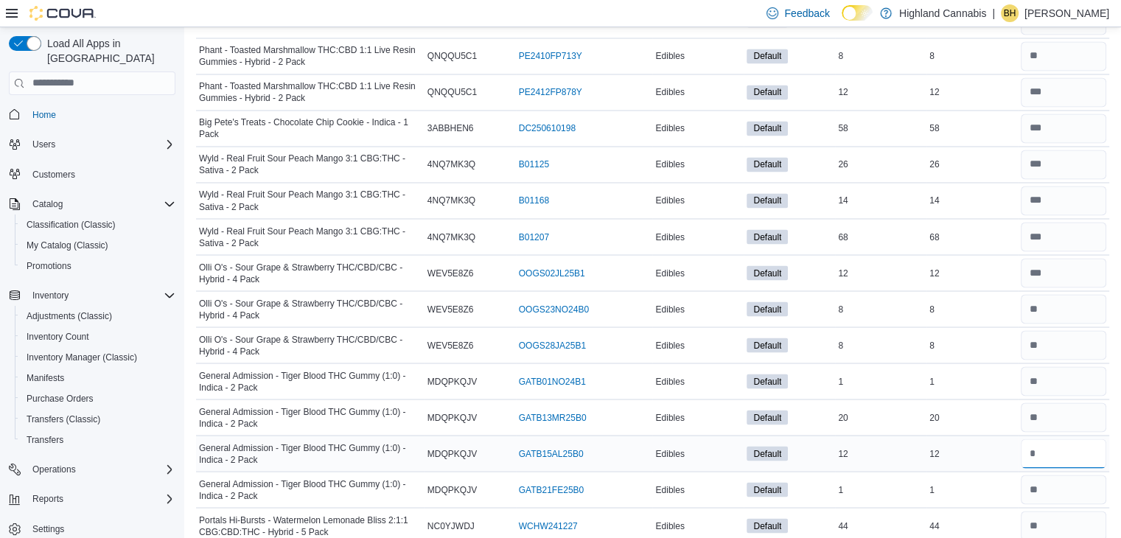
click at [1041, 439] on input "number" at bounding box center [1063, 453] width 85 height 29
type input "**"
click at [953, 444] on div "12" at bounding box center [971, 453] width 91 height 18
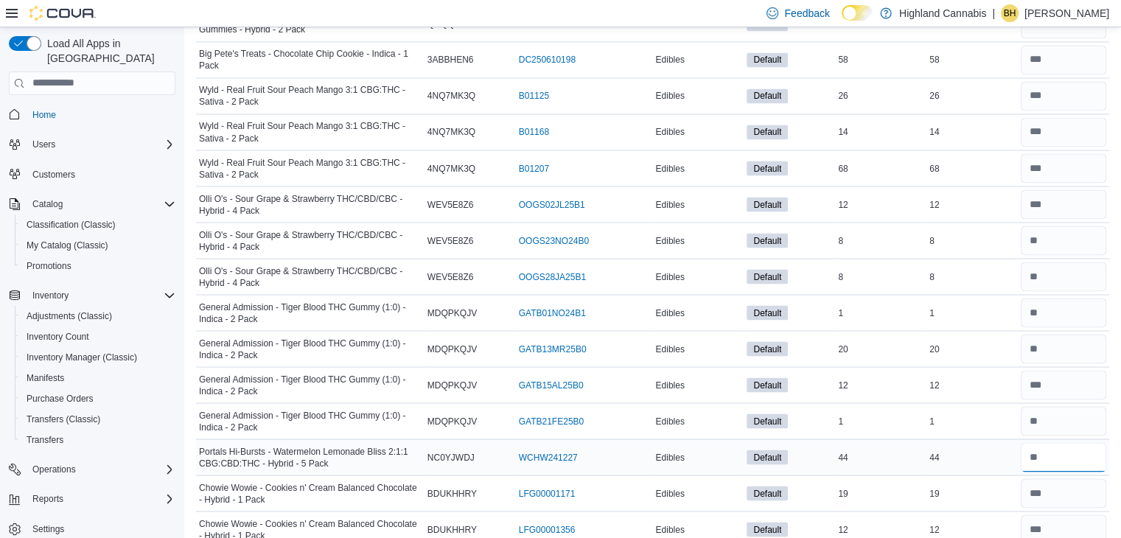
click at [1047, 442] on input "number" at bounding box center [1063, 456] width 85 height 29
type input "**"
click at [962, 448] on div "44" at bounding box center [971, 457] width 91 height 18
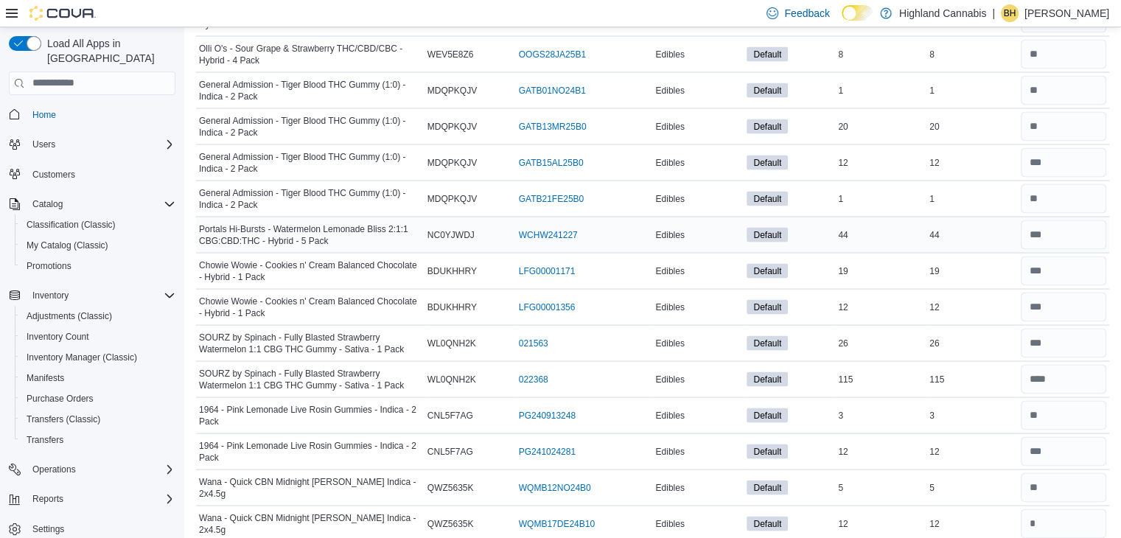
scroll to position [8490, 0]
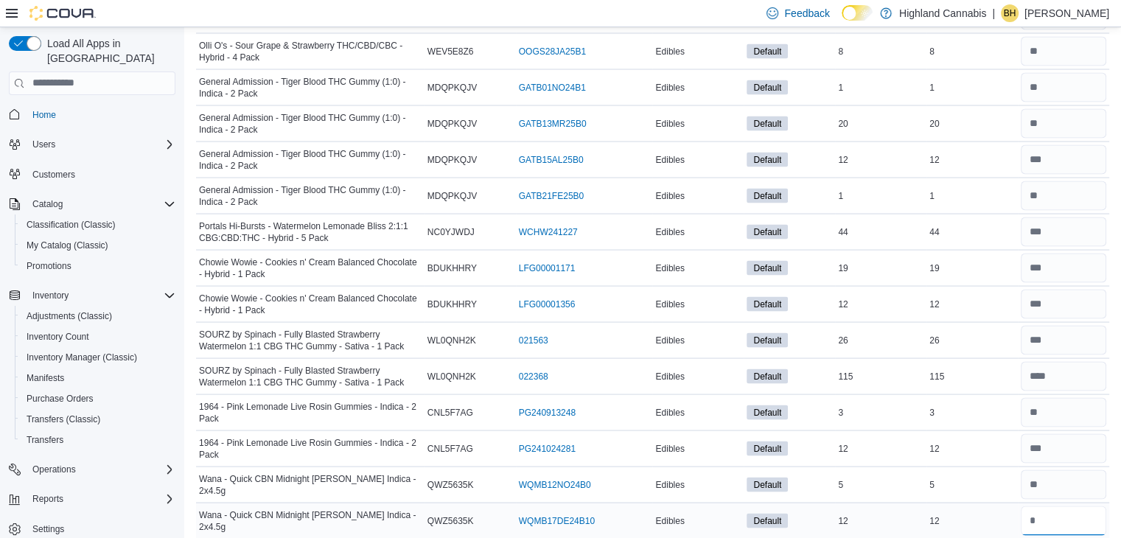
click at [1050, 506] on input "number" at bounding box center [1063, 520] width 85 height 29
type input "**"
click at [982, 512] on div "12" at bounding box center [971, 521] width 91 height 18
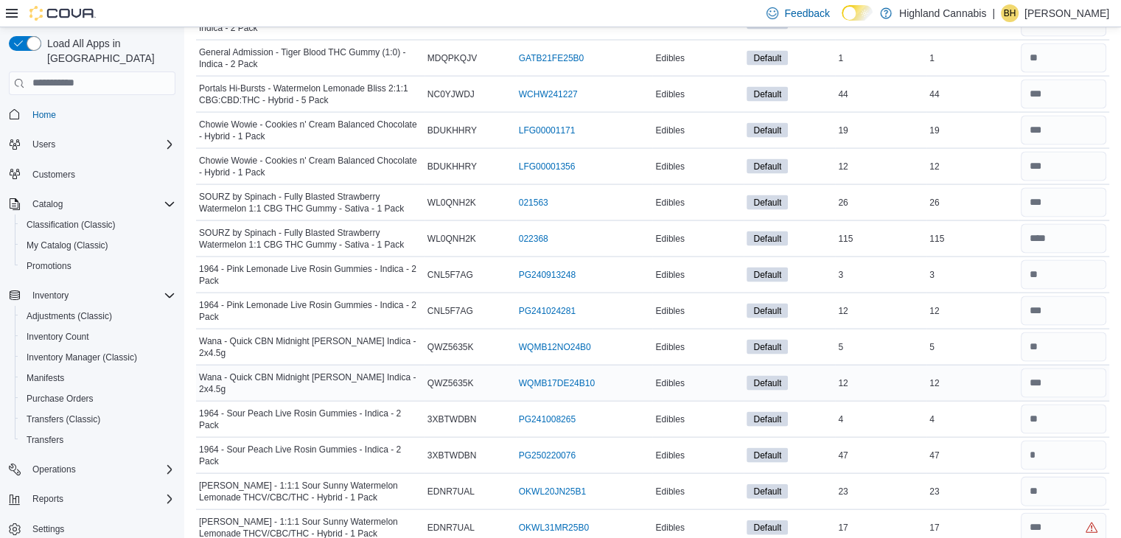
scroll to position [8629, 0]
click at [1047, 440] on input "number" at bounding box center [1063, 454] width 85 height 29
type input "**"
click at [1047, 404] on input "number" at bounding box center [1063, 418] width 85 height 29
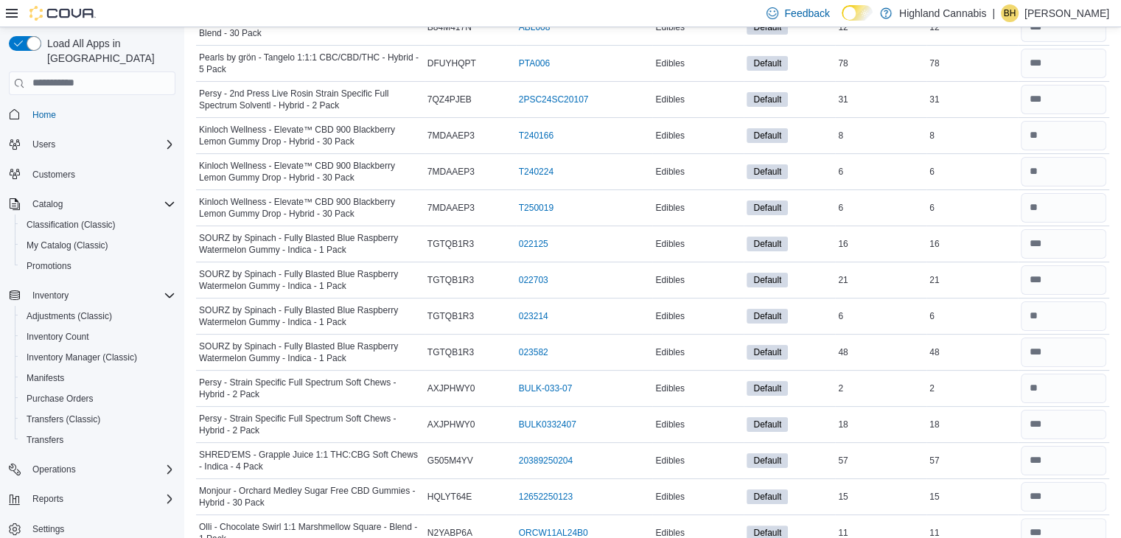
scroll to position [0, 0]
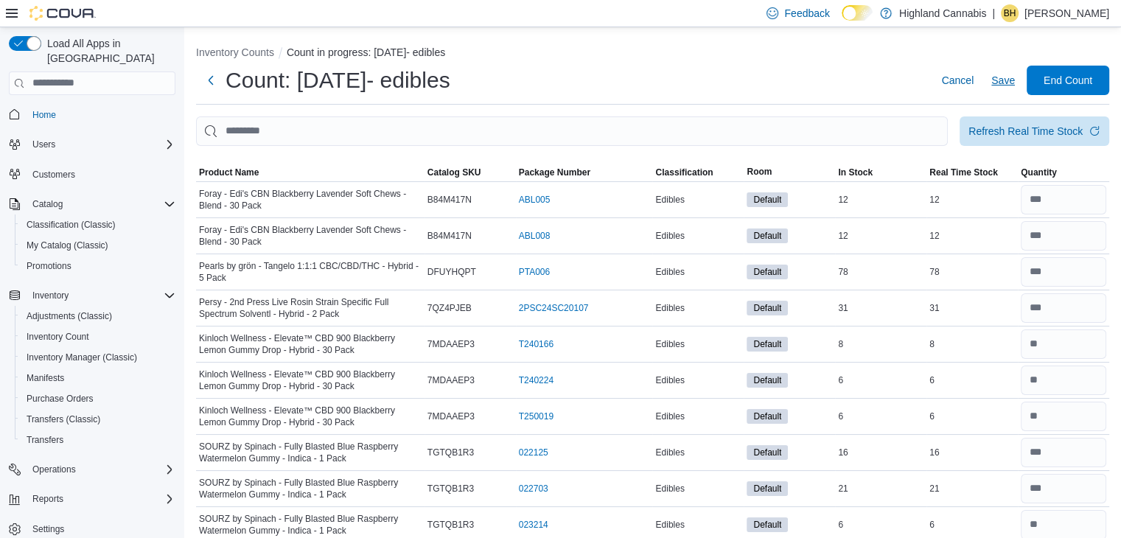
type input "*"
click at [1014, 80] on span "Save" at bounding box center [1003, 80] width 24 height 15
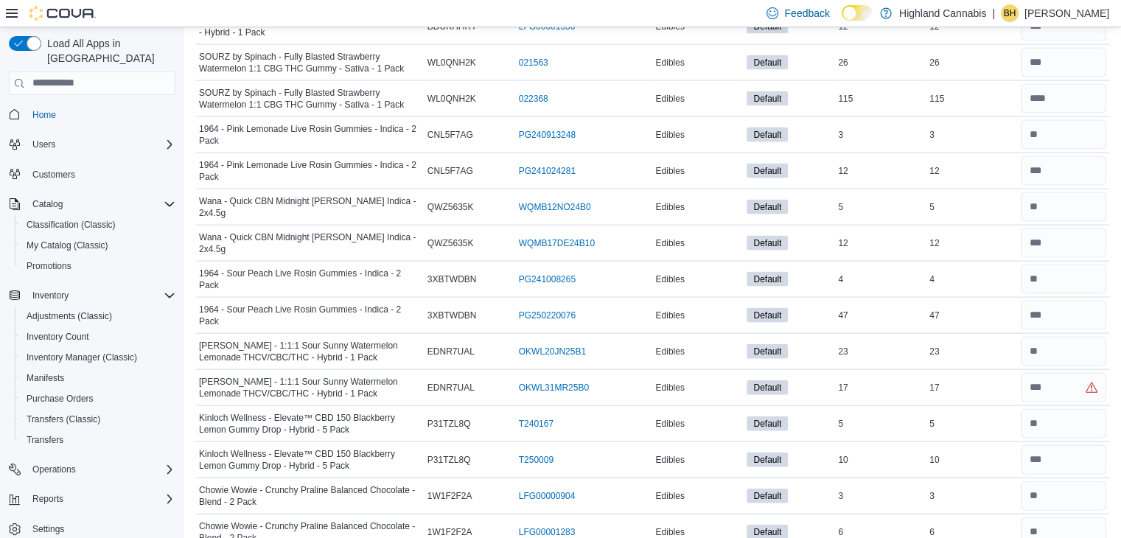
scroll to position [8768, 0]
click at [1055, 374] on input "number" at bounding box center [1063, 388] width 85 height 29
click at [1055, 338] on input "number" at bounding box center [1063, 352] width 85 height 29
type input "*"
click at [1048, 374] on input "number" at bounding box center [1063, 388] width 85 height 29
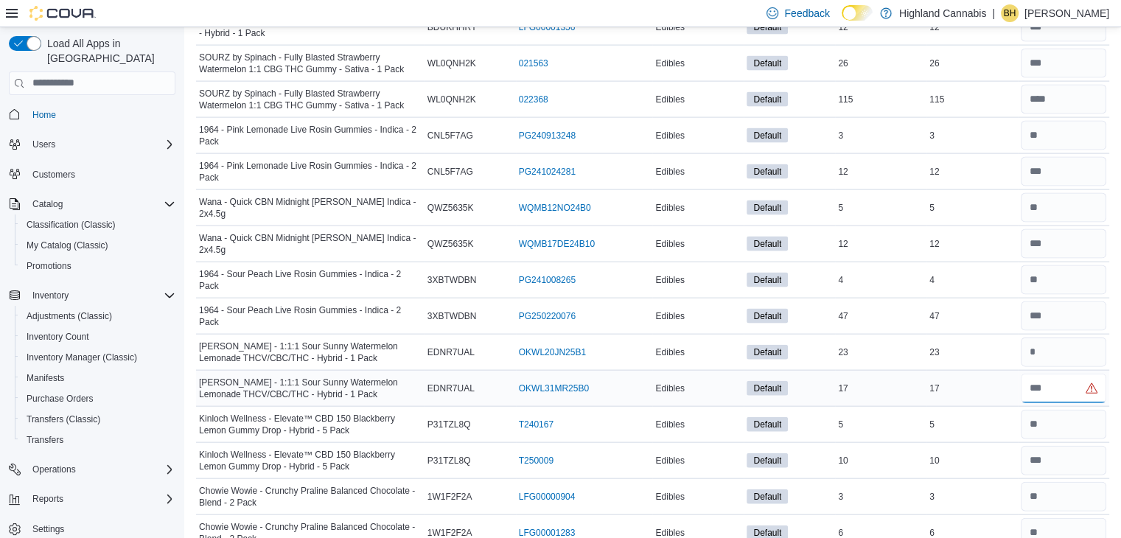
type input "*"
click at [977, 380] on div "17" at bounding box center [971, 389] width 91 height 18
click at [1039, 338] on input "number" at bounding box center [1063, 352] width 85 height 29
type input "**"
click at [1044, 374] on input "number" at bounding box center [1063, 388] width 85 height 29
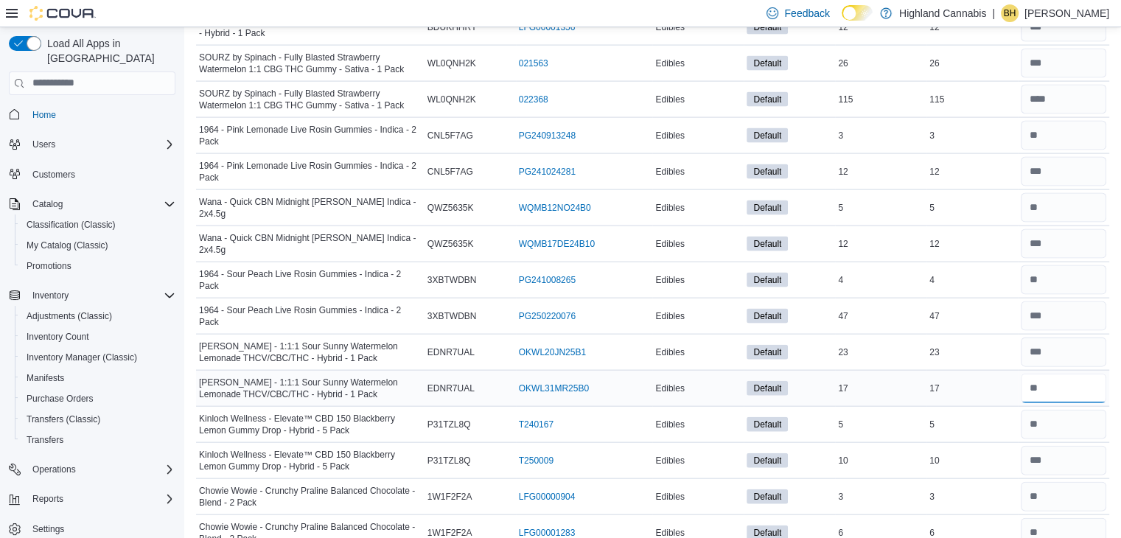
type input "**"
click at [923, 370] on td "In Stock 17" at bounding box center [880, 388] width 91 height 36
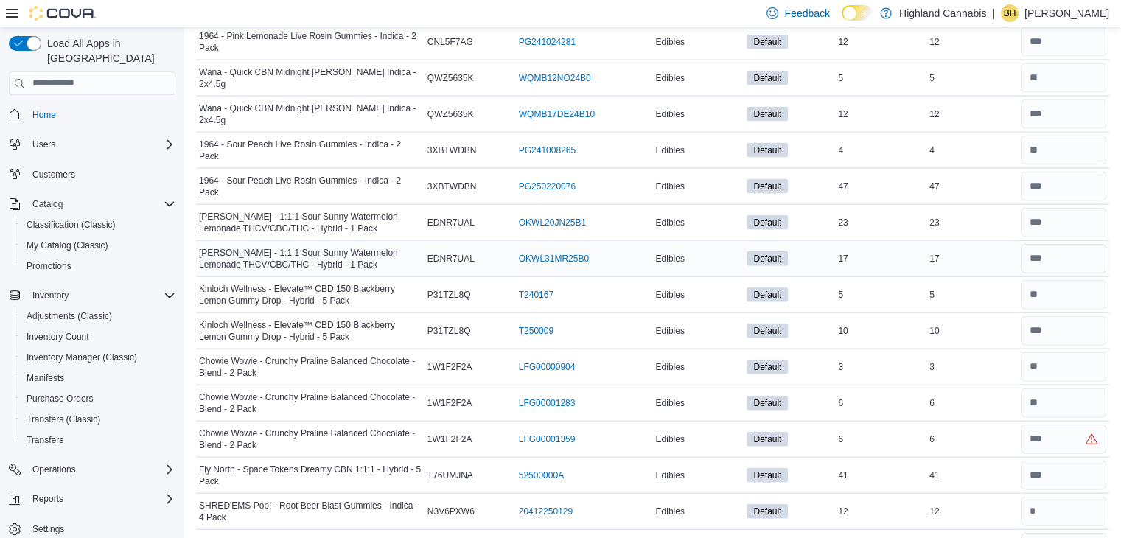
scroll to position [8898, 0]
click at [1058, 424] on input "number" at bounding box center [1063, 438] width 85 height 29
type input "*"
click at [979, 430] on div "6" at bounding box center [971, 439] width 91 height 18
click at [1060, 496] on input "number" at bounding box center [1063, 510] width 85 height 29
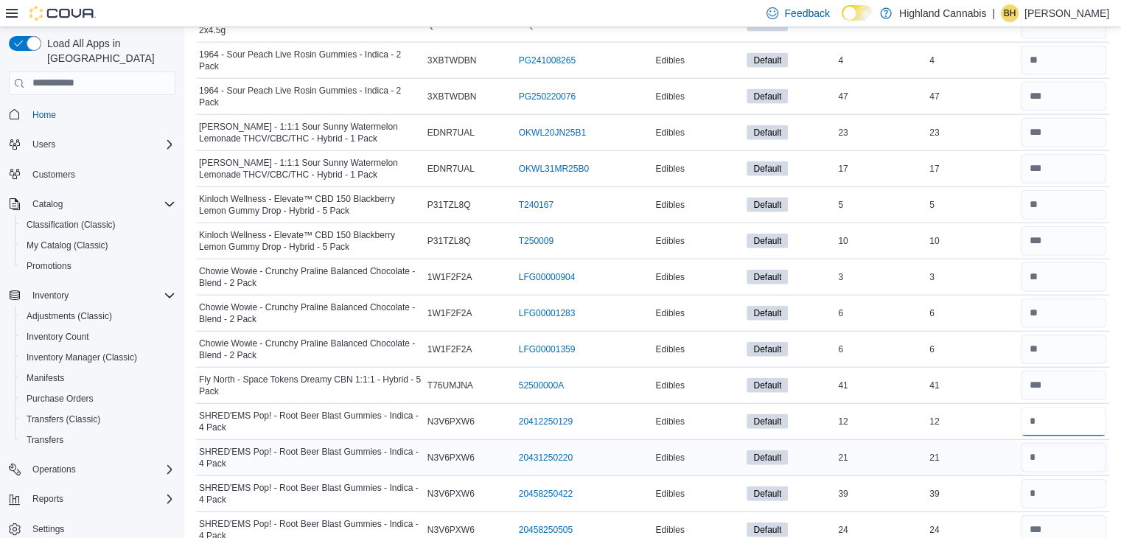
scroll to position [8989, 0]
type input "**"
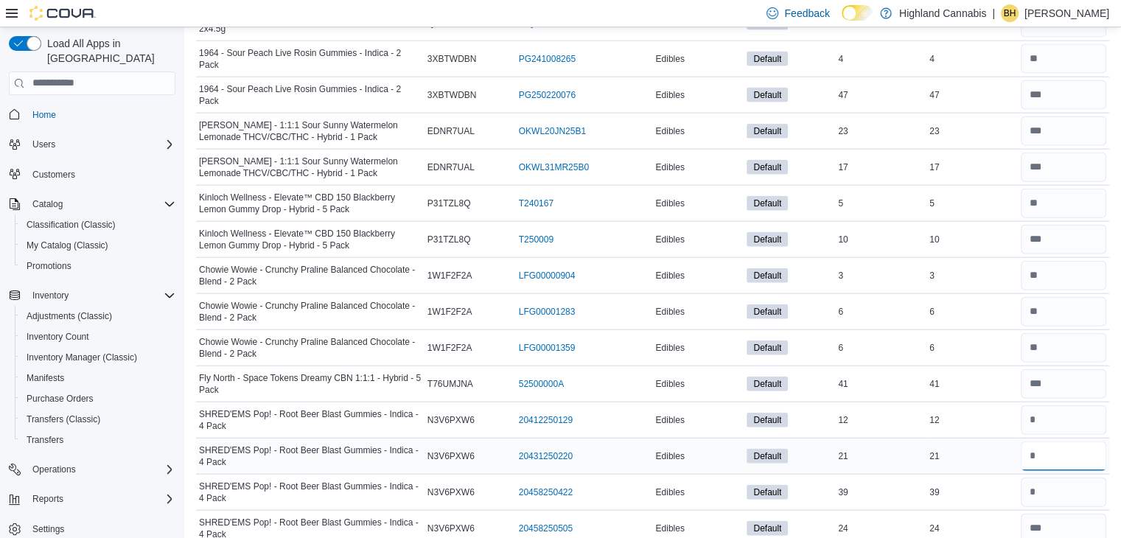
click at [1055, 441] on input "number" at bounding box center [1063, 455] width 85 height 29
type input "**"
click at [1058, 478] on input "number" at bounding box center [1063, 492] width 85 height 29
type input "**"
click at [960, 474] on td "Real Time Stock 39" at bounding box center [971, 492] width 91 height 36
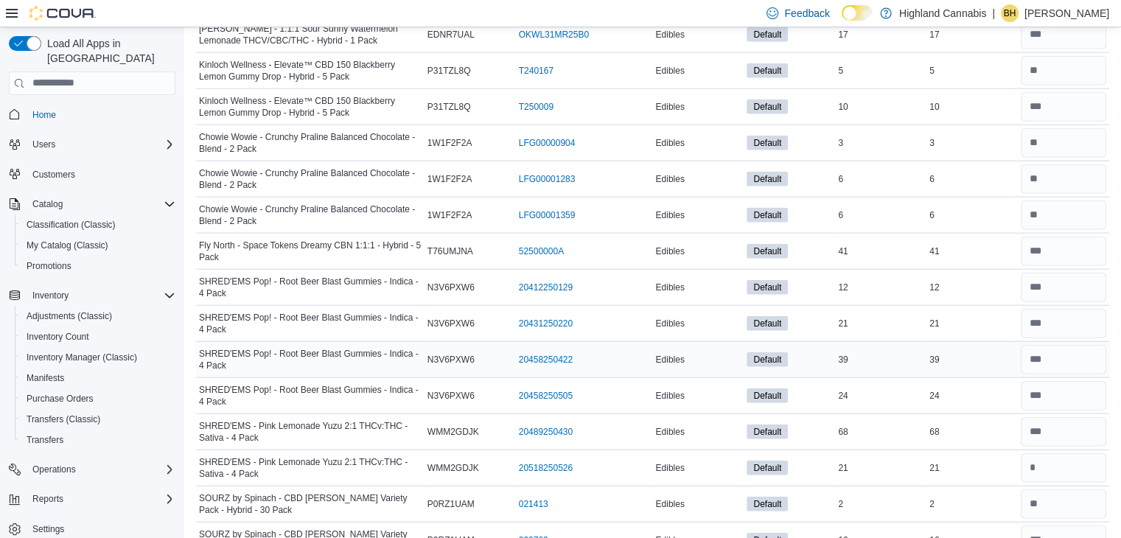
scroll to position [9128, 0]
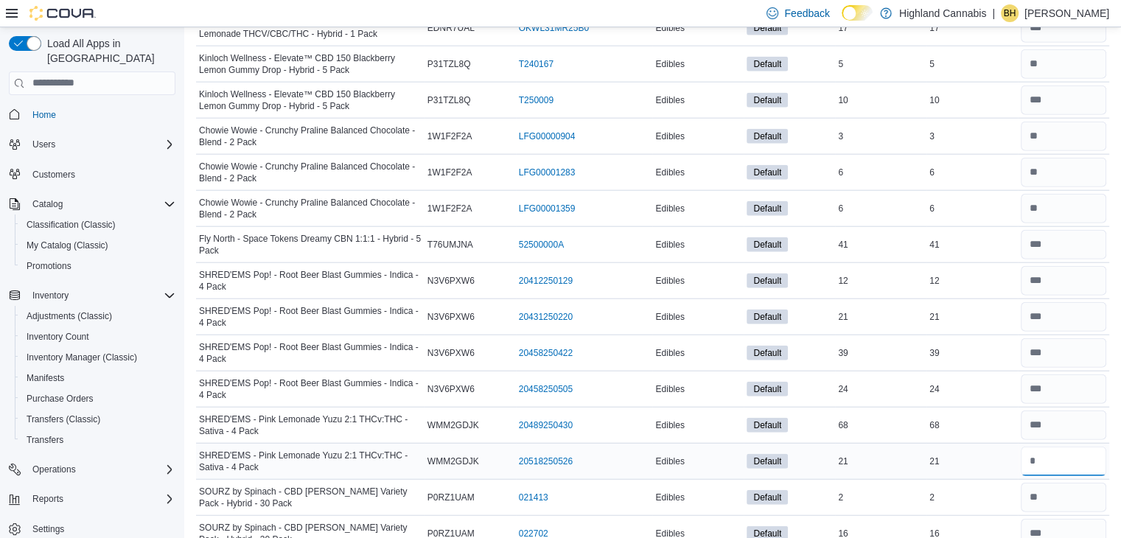
click at [1061, 447] on input "number" at bounding box center [1063, 461] width 85 height 29
type input "**"
click at [1055, 411] on input "number" at bounding box center [1063, 425] width 85 height 29
type input "**"
click at [980, 416] on div "68" at bounding box center [971, 425] width 91 height 18
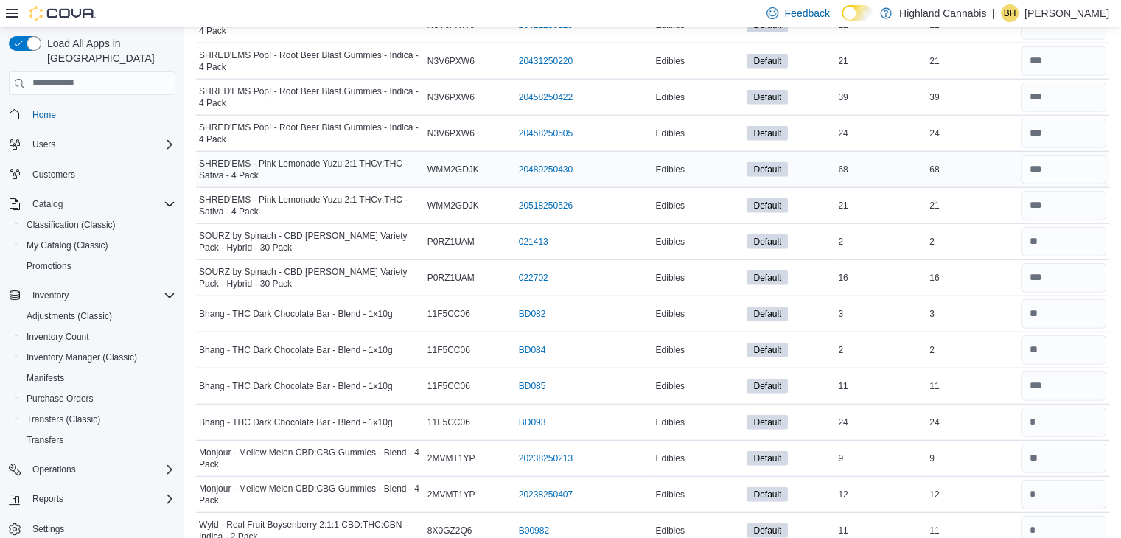
scroll to position [9384, 0]
click at [1039, 408] on input "number" at bounding box center [1063, 422] width 85 height 29
type input "**"
click at [1050, 480] on input "number" at bounding box center [1063, 494] width 85 height 29
type input "**"
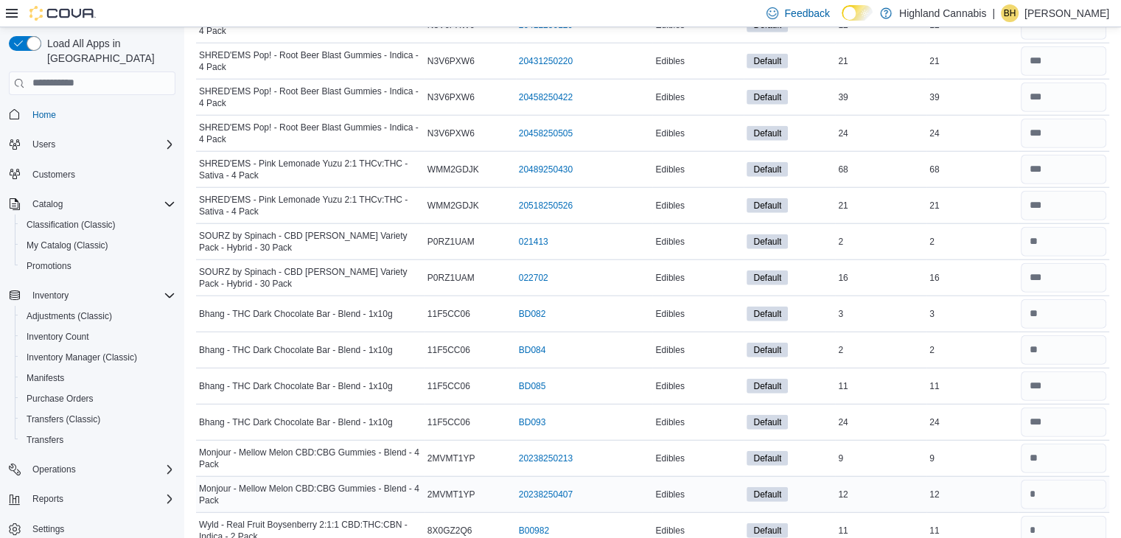
click at [967, 486] on div "12" at bounding box center [971, 495] width 91 height 18
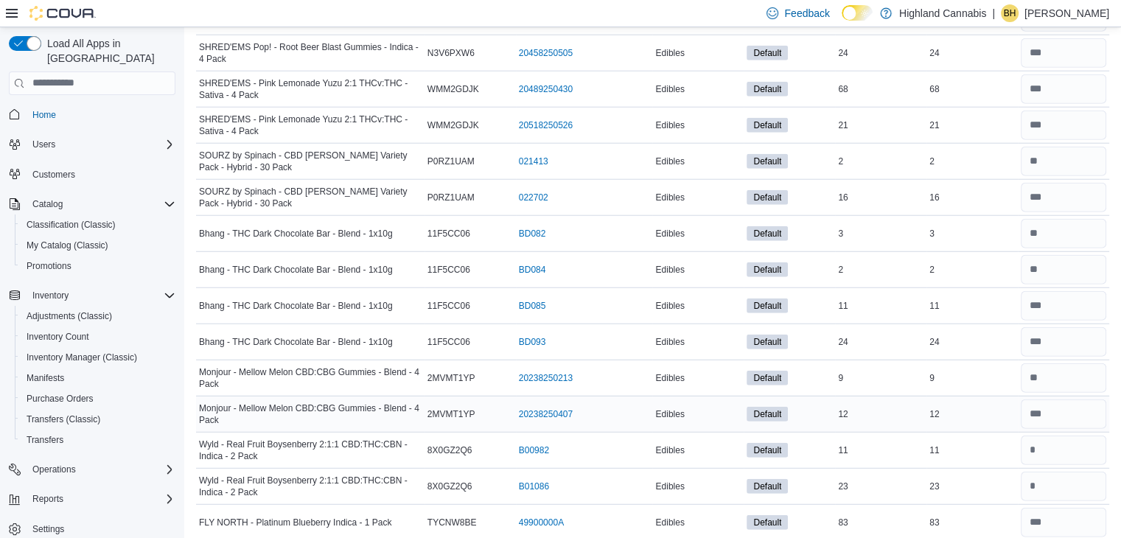
scroll to position [9465, 0]
click at [1061, 471] on input "number" at bounding box center [1063, 485] width 85 height 29
type input "**"
click at [1052, 435] on input "number" at bounding box center [1063, 449] width 85 height 29
type input "**"
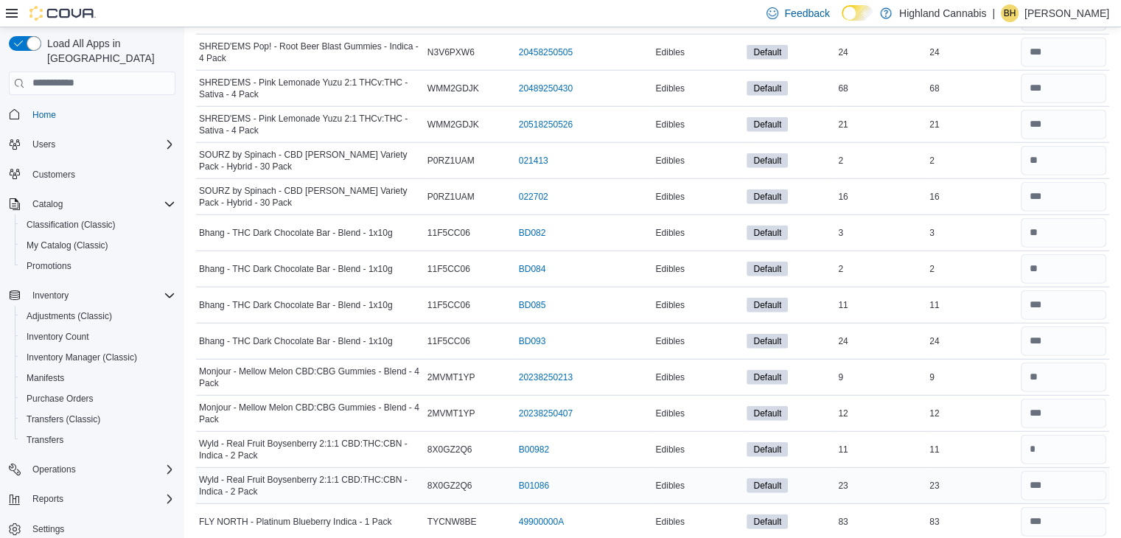
click at [951, 467] on td "Real Time Stock 23" at bounding box center [971, 485] width 91 height 36
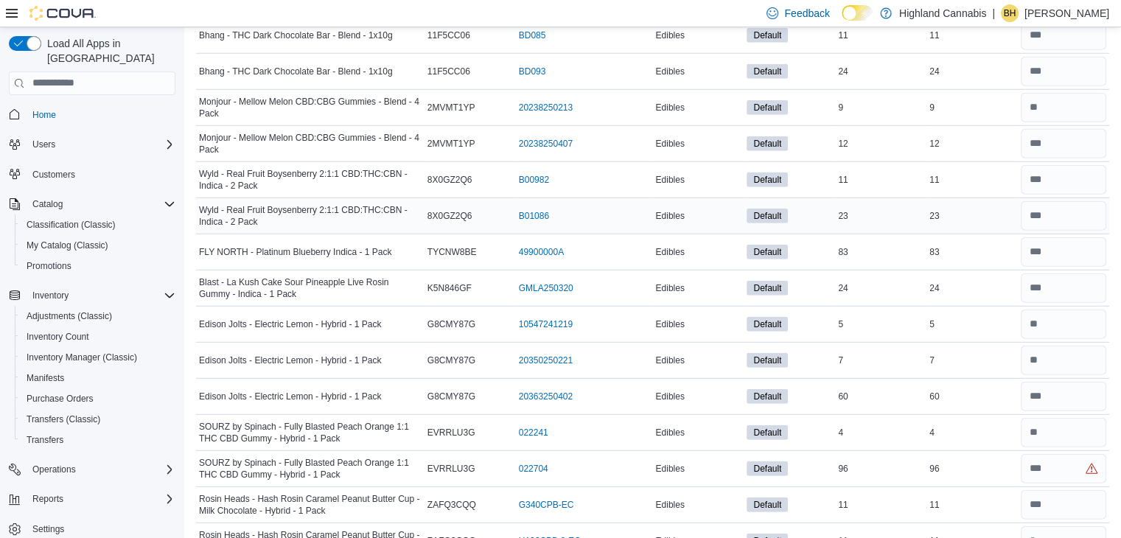
scroll to position [9738, 0]
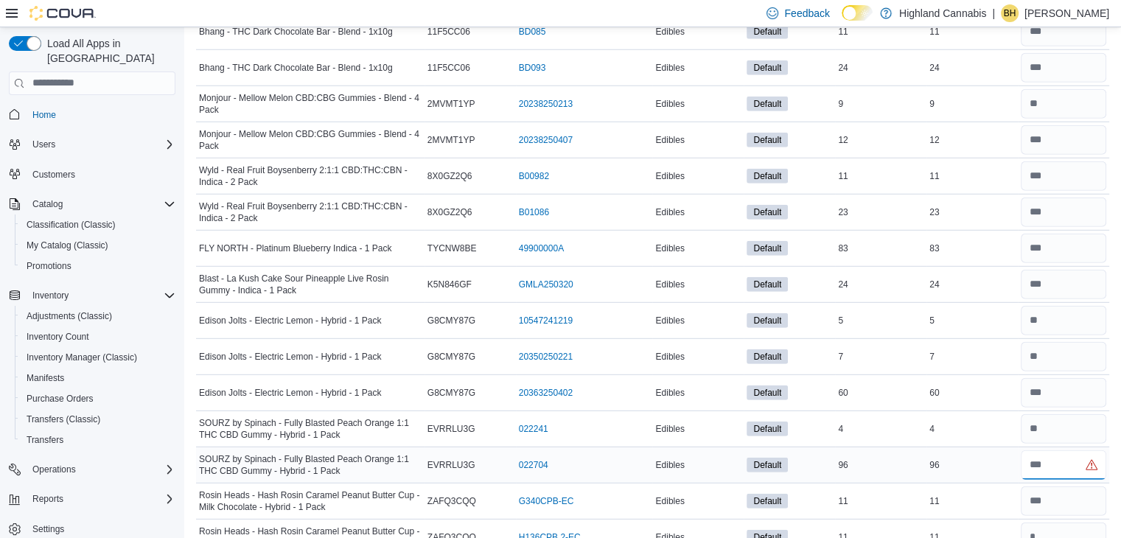
click at [1044, 450] on input "number" at bounding box center [1063, 464] width 85 height 29
type input "**"
click at [926, 447] on td "In Stock 96" at bounding box center [880, 465] width 91 height 36
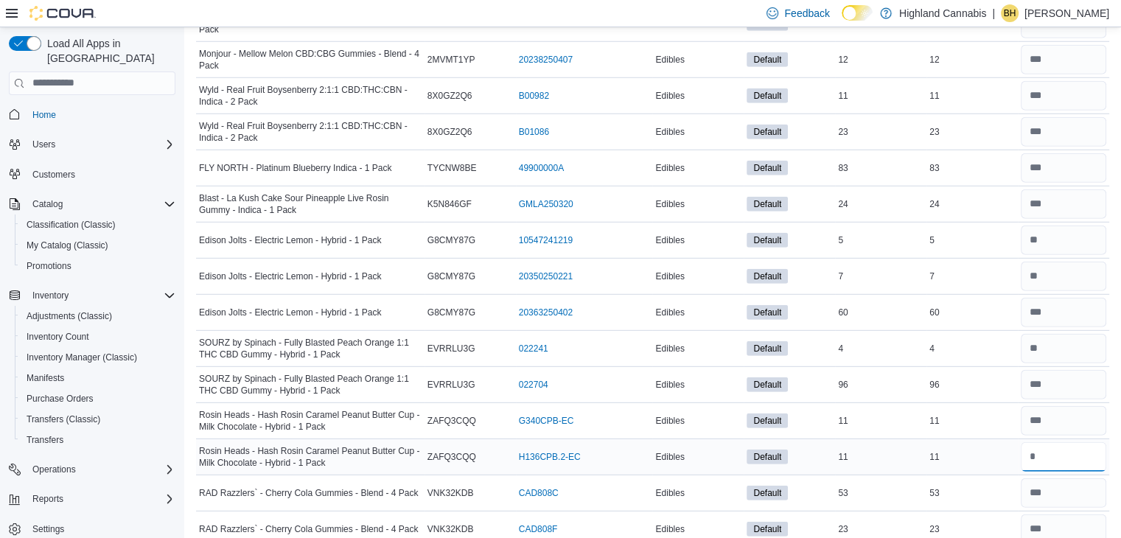
click at [1049, 442] on input "number" at bounding box center [1063, 456] width 85 height 29
type input "**"
click at [1041, 406] on input "number" at bounding box center [1063, 420] width 85 height 29
click at [1036, 406] on input "**" at bounding box center [1063, 420] width 85 height 29
type input "**"
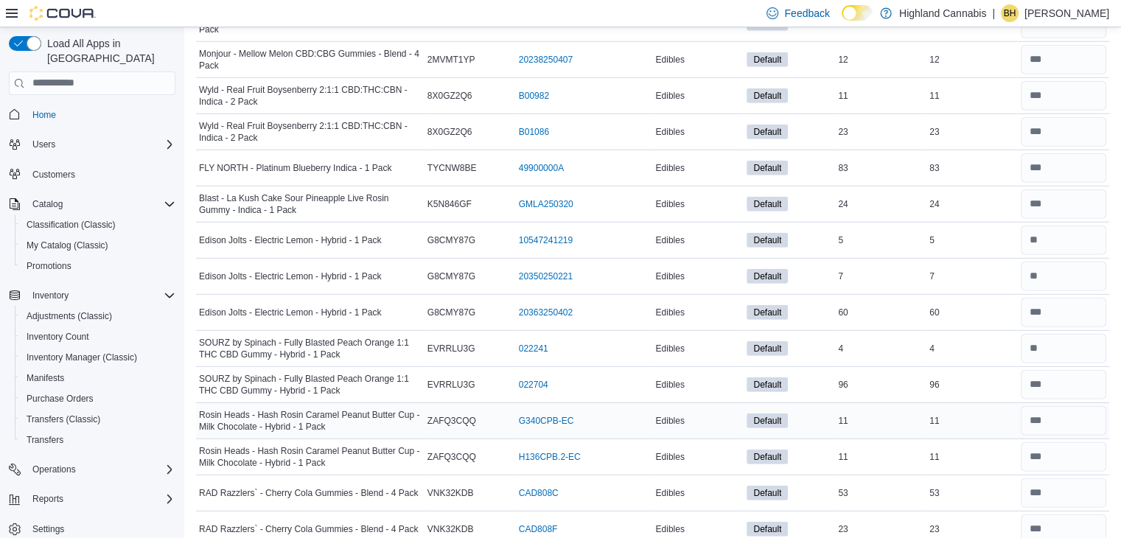
click at [992, 402] on td "Real Time Stock 11" at bounding box center [971, 420] width 91 height 36
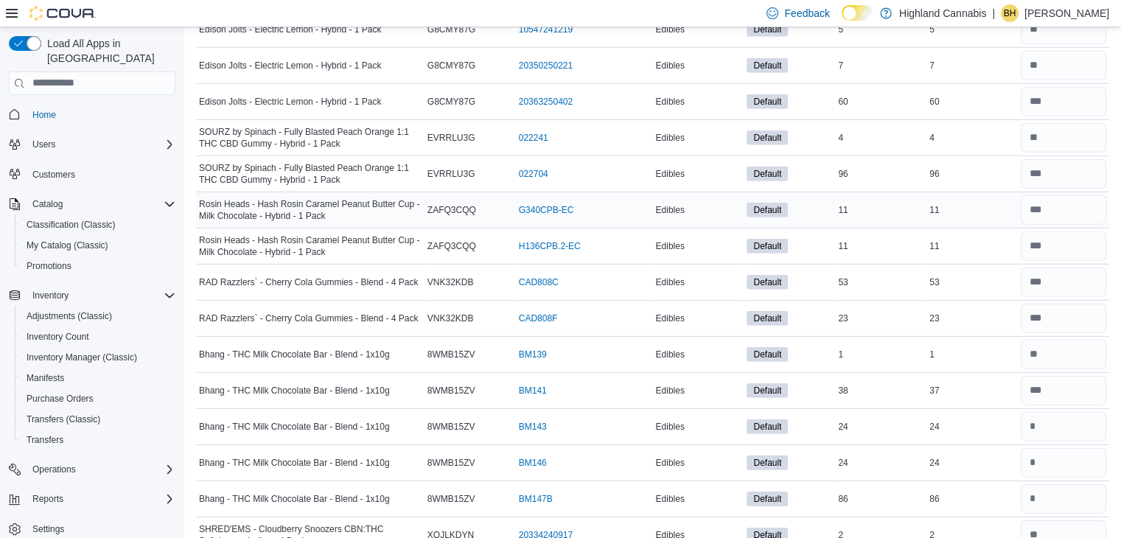
scroll to position [10028, 0]
click at [1036, 413] on input "number" at bounding box center [1063, 427] width 85 height 29
type input "**"
click at [1059, 450] on input "number" at bounding box center [1063, 464] width 85 height 29
type input "**"
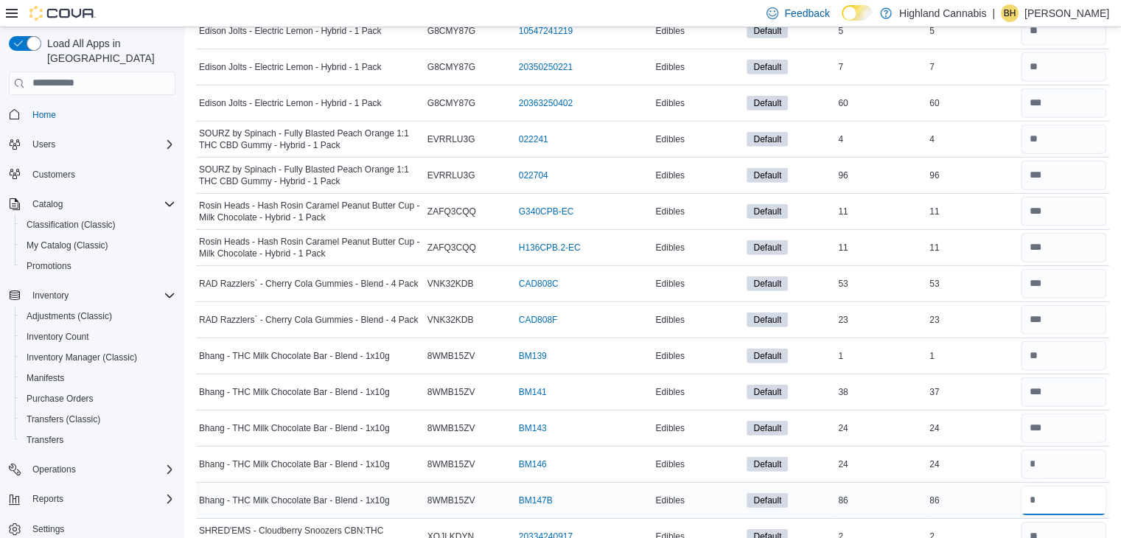
click at [1067, 486] on input "number" at bounding box center [1063, 500] width 85 height 29
type input "**"
click at [977, 482] on td "Real Time Stock 86" at bounding box center [971, 500] width 91 height 36
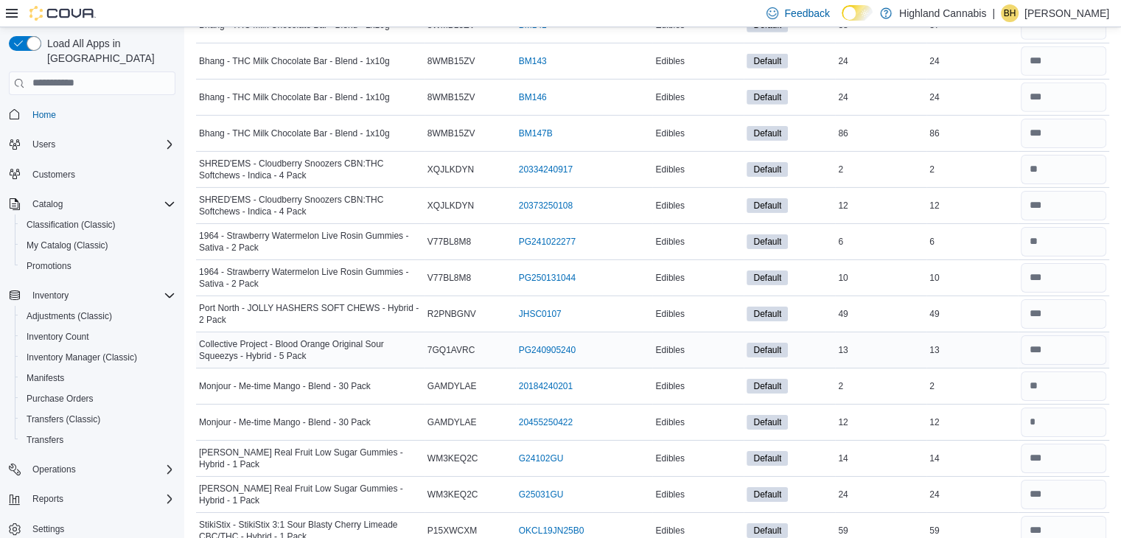
scroll to position [10396, 0]
click at [1065, 407] on input "number" at bounding box center [1063, 421] width 85 height 29
type input "**"
click at [974, 439] on td "Real Time Stock 14" at bounding box center [971, 457] width 91 height 36
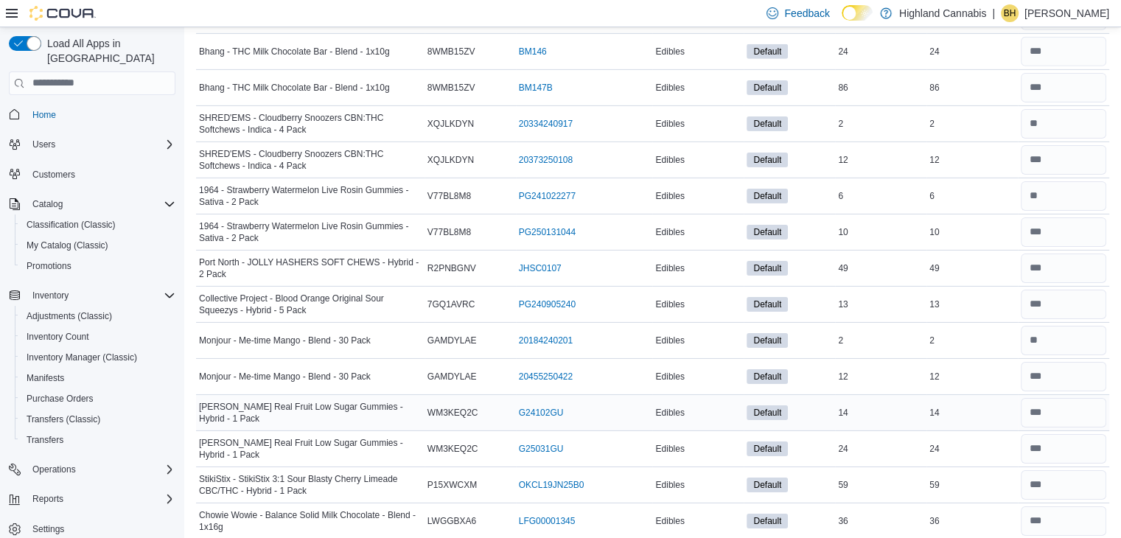
scroll to position [10442, 0]
click at [1062, 469] on input "number" at bounding box center [1063, 483] width 85 height 29
type input "*"
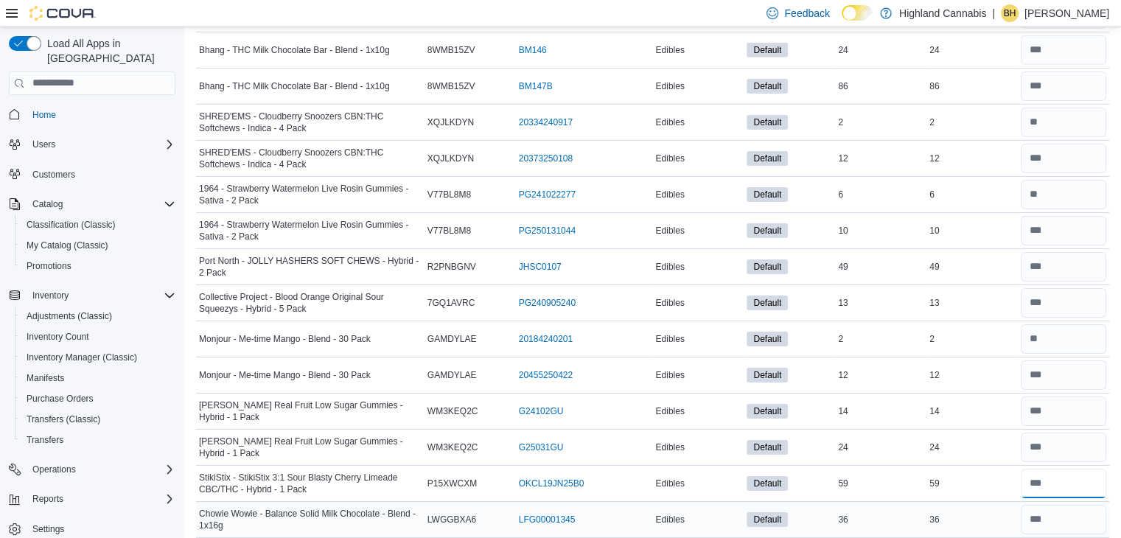
type input "**"
click at [926, 511] on div "36" at bounding box center [880, 520] width 91 height 18
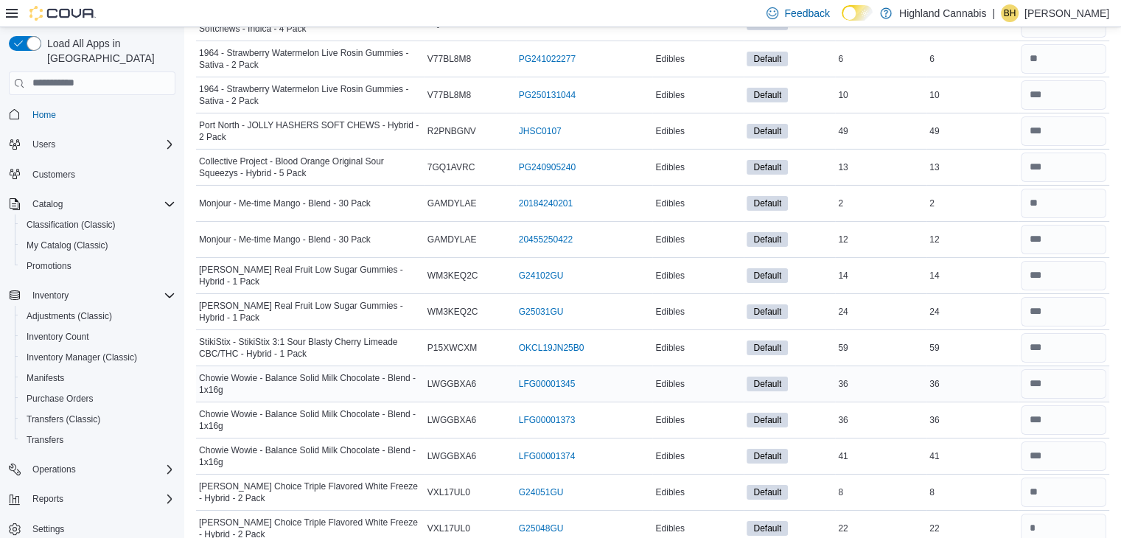
scroll to position [10578, 0]
click at [1035, 405] on input "number" at bounding box center [1063, 419] width 85 height 29
type input "**"
click at [967, 438] on td "Real Time Stock 41" at bounding box center [971, 456] width 91 height 36
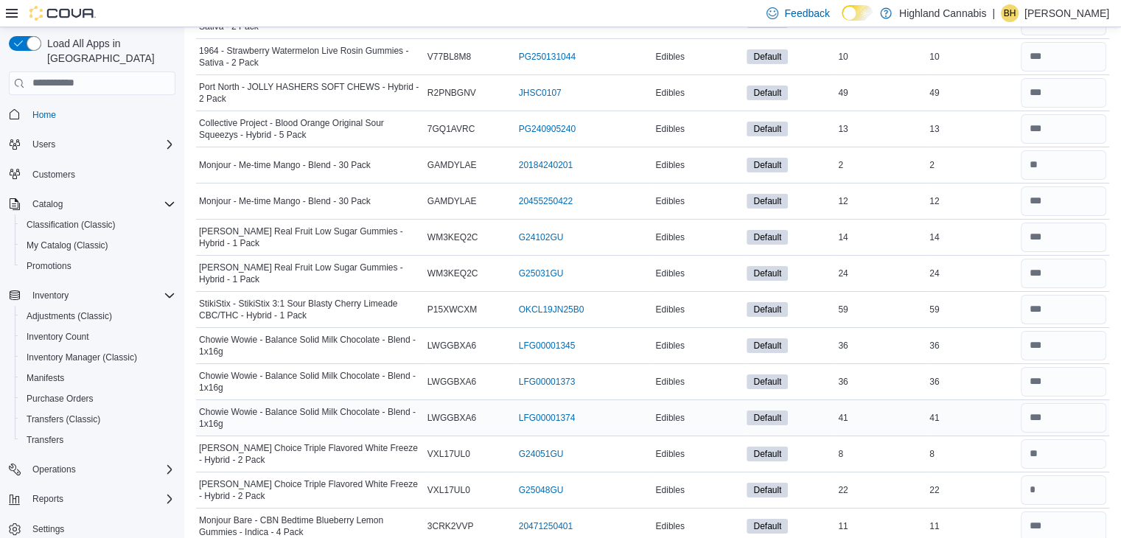
scroll to position [10629, 0]
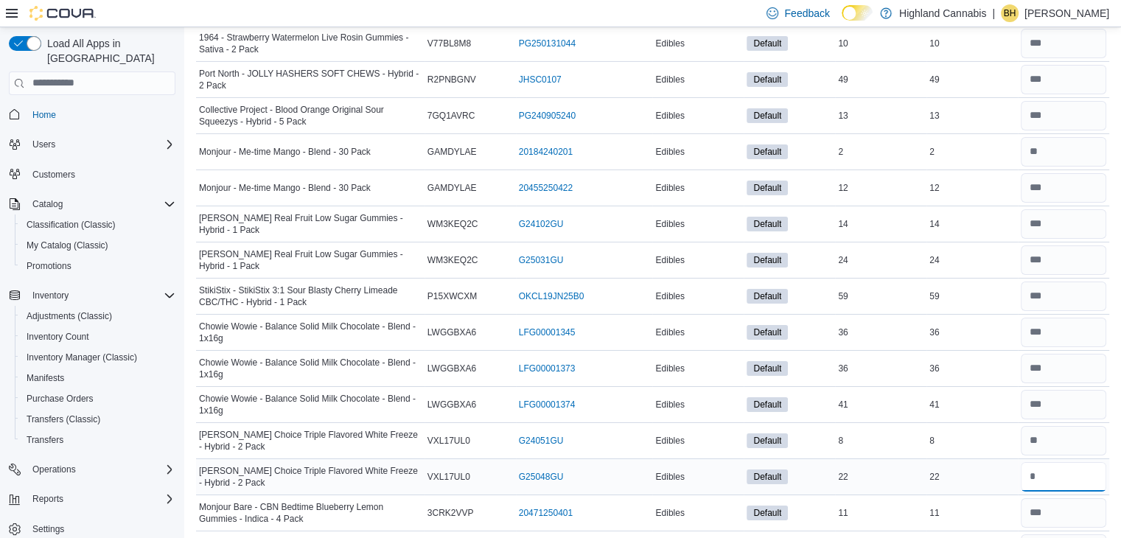
click at [1045, 462] on input "number" at bounding box center [1063, 476] width 85 height 29
type input "**"
click at [1041, 426] on input "number" at bounding box center [1063, 440] width 85 height 29
type input "*"
click at [979, 432] on div "8" at bounding box center [971, 441] width 91 height 18
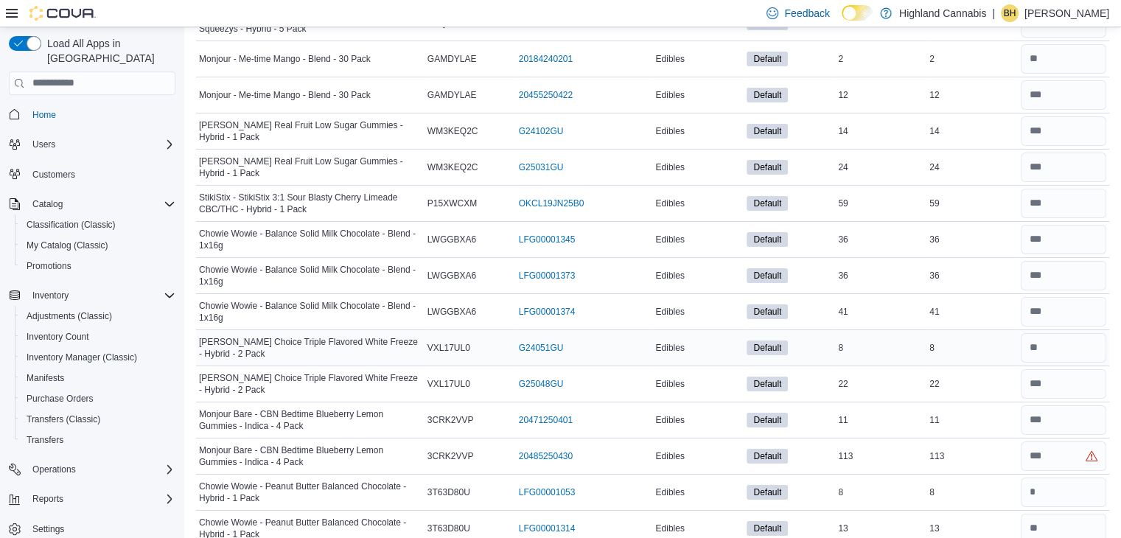
scroll to position [10721, 0]
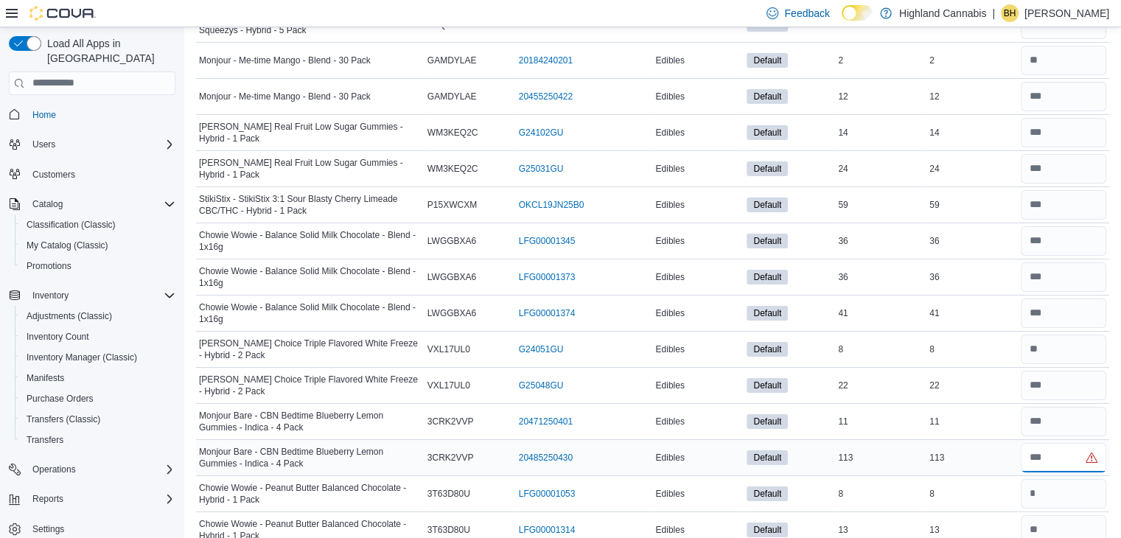
click at [1050, 443] on input "number" at bounding box center [1063, 457] width 85 height 29
type input "***"
click at [977, 449] on div "113" at bounding box center [971, 458] width 91 height 18
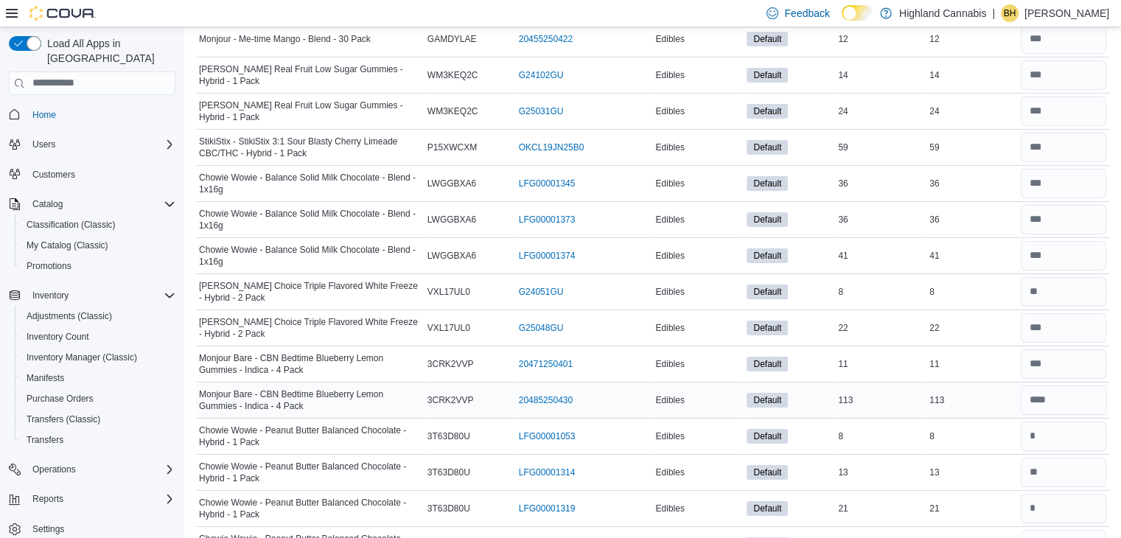
scroll to position [10779, 0]
click at [1068, 421] on input "number" at bounding box center [1063, 435] width 85 height 29
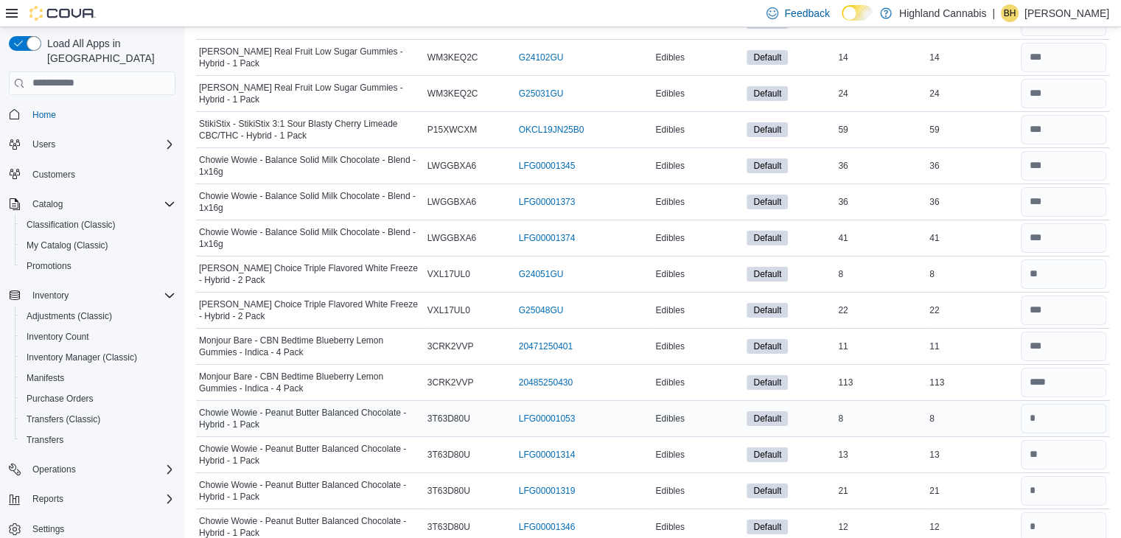
scroll to position [10796, 0]
click at [1058, 404] on input "number" at bounding box center [1063, 418] width 85 height 29
type input "*"
click at [1058, 440] on input "number" at bounding box center [1063, 454] width 85 height 29
type input "**"
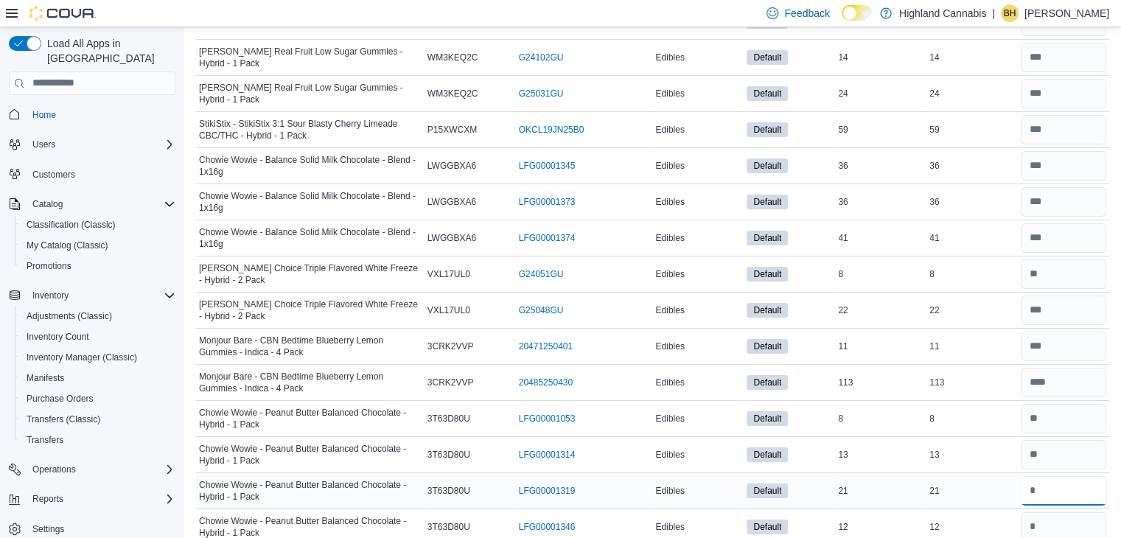
click at [1047, 476] on input "number" at bounding box center [1063, 490] width 85 height 29
type input "**"
click at [1047, 512] on input "number" at bounding box center [1063, 526] width 85 height 29
type input "**"
click at [964, 518] on div "12" at bounding box center [971, 527] width 91 height 18
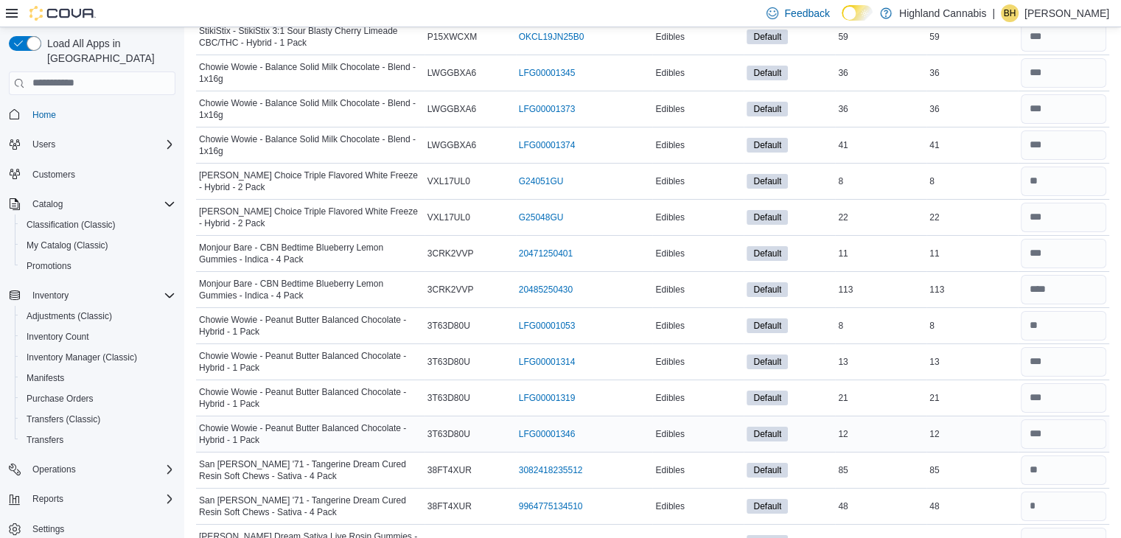
scroll to position [10890, 0]
click at [1046, 454] on input "number" at bounding box center [1063, 468] width 85 height 29
click at [1052, 490] on input "number" at bounding box center [1063, 504] width 85 height 29
click at [1052, 490] on input "**" at bounding box center [1063, 504] width 85 height 29
type input "**"
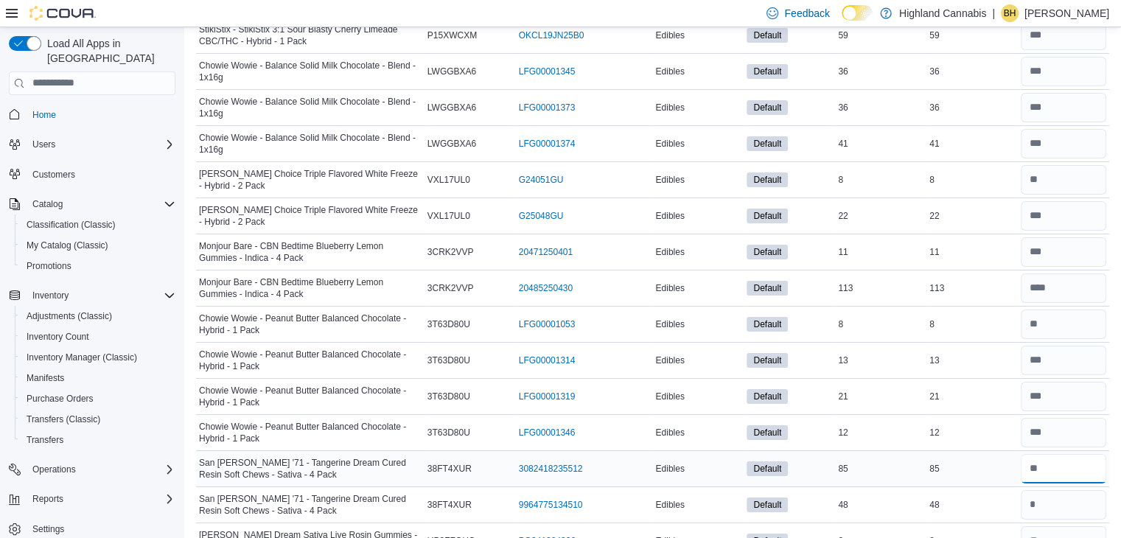
click at [1066, 454] on input "number" at bounding box center [1063, 468] width 85 height 29
type input "*"
type input "**"
click at [974, 486] on td "Real Time Stock 48" at bounding box center [971, 504] width 91 height 36
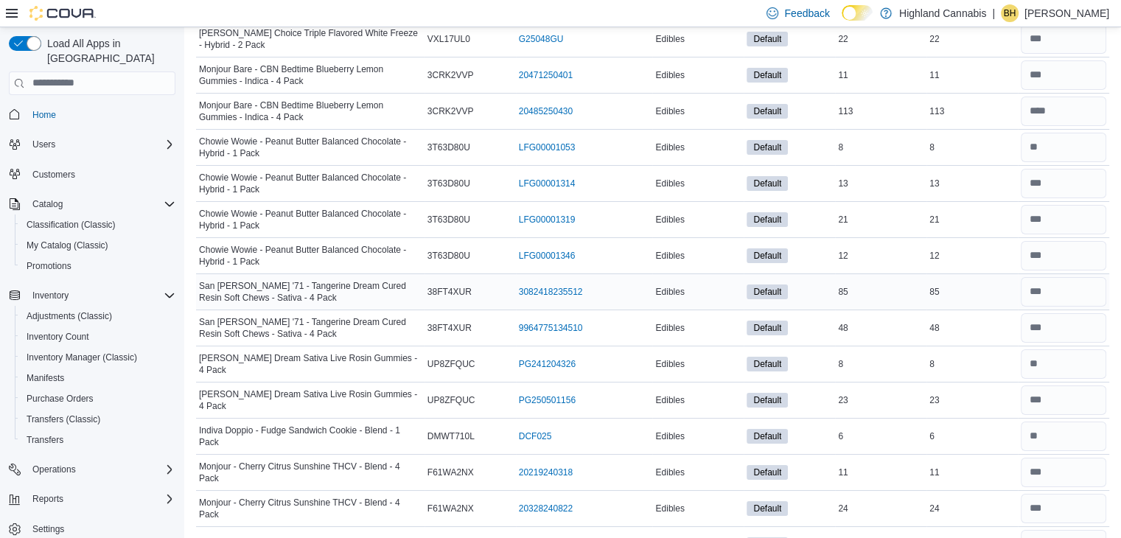
scroll to position [11070, 0]
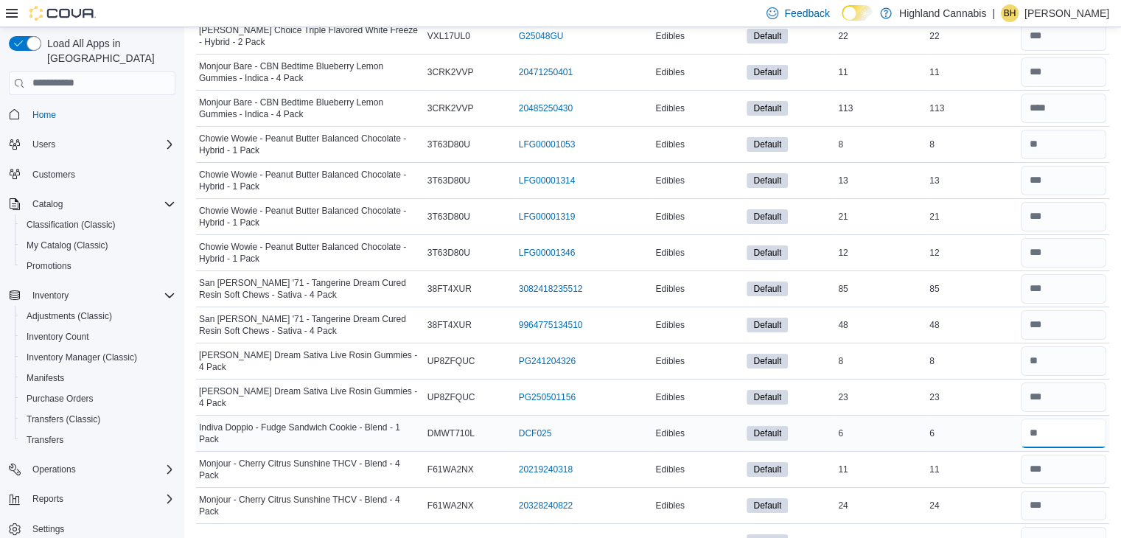
click at [1063, 419] on input "number" at bounding box center [1063, 433] width 85 height 29
click at [963, 461] on div "11" at bounding box center [971, 470] width 91 height 18
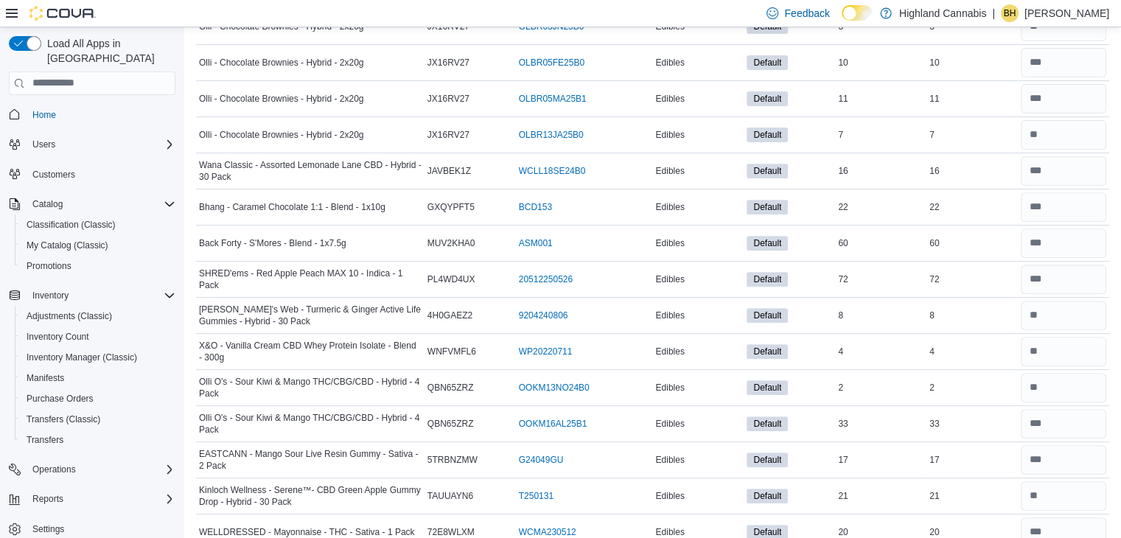
scroll to position [11770, 0]
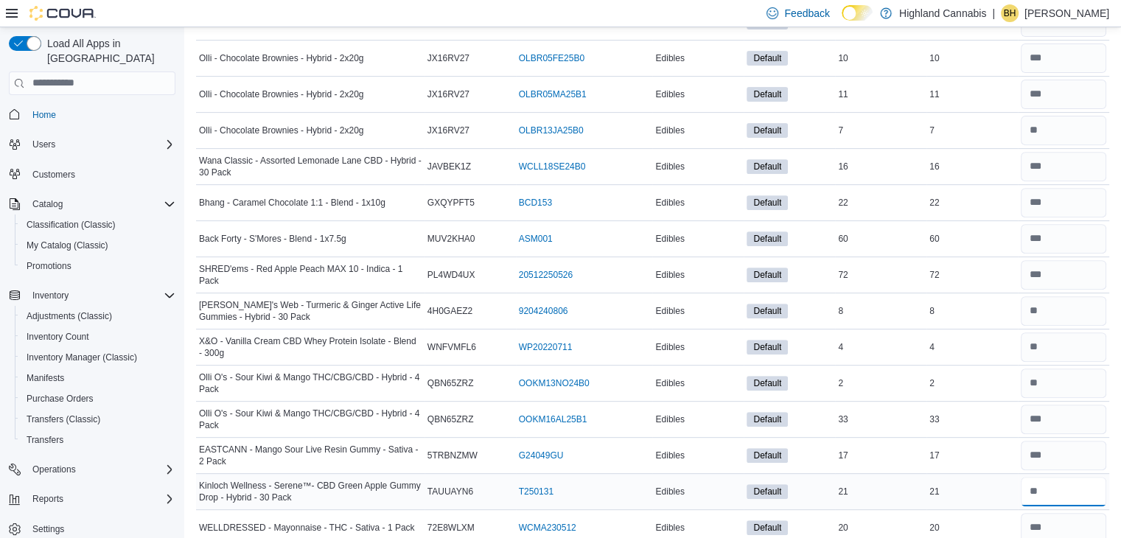
click at [1052, 477] on input "number" at bounding box center [1063, 491] width 85 height 29
type input "**"
click at [972, 473] on td "Real Time Stock 21" at bounding box center [971, 491] width 91 height 36
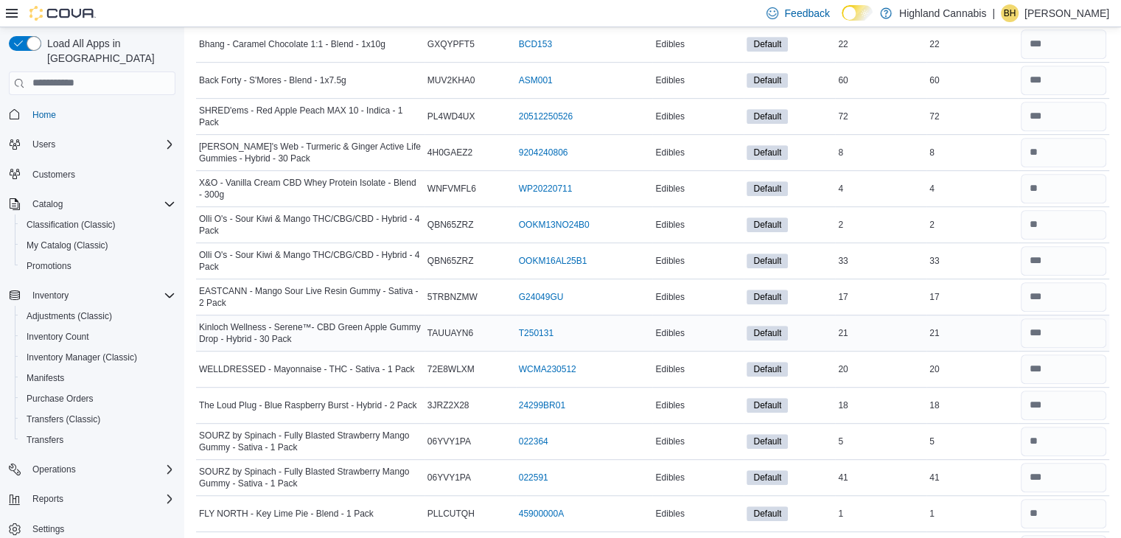
scroll to position [11931, 0]
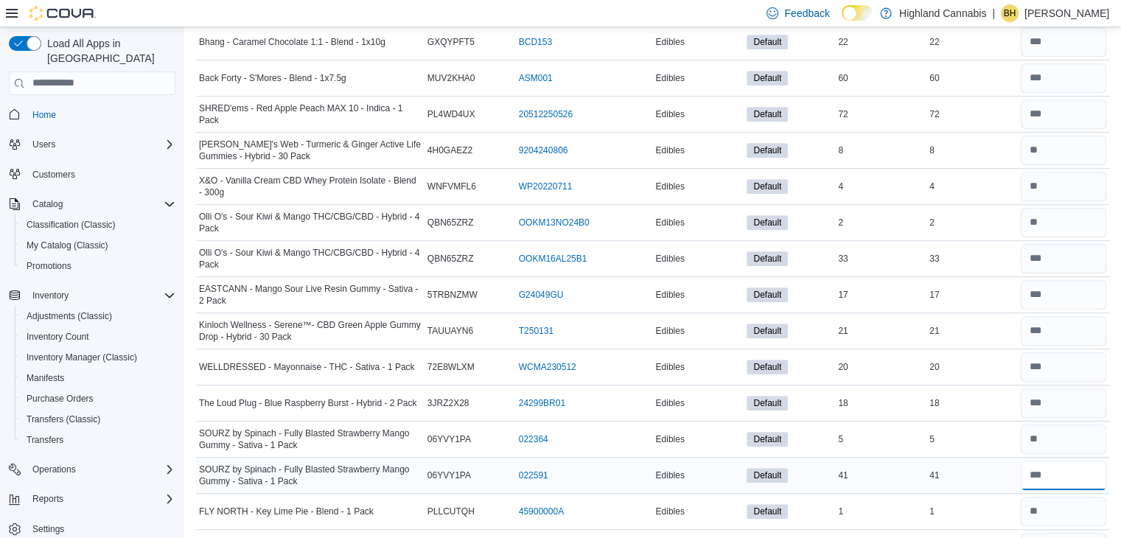
click at [1058, 461] on input "number" at bounding box center [1063, 475] width 85 height 29
type input "**"
click at [954, 467] on div "41" at bounding box center [971, 476] width 91 height 18
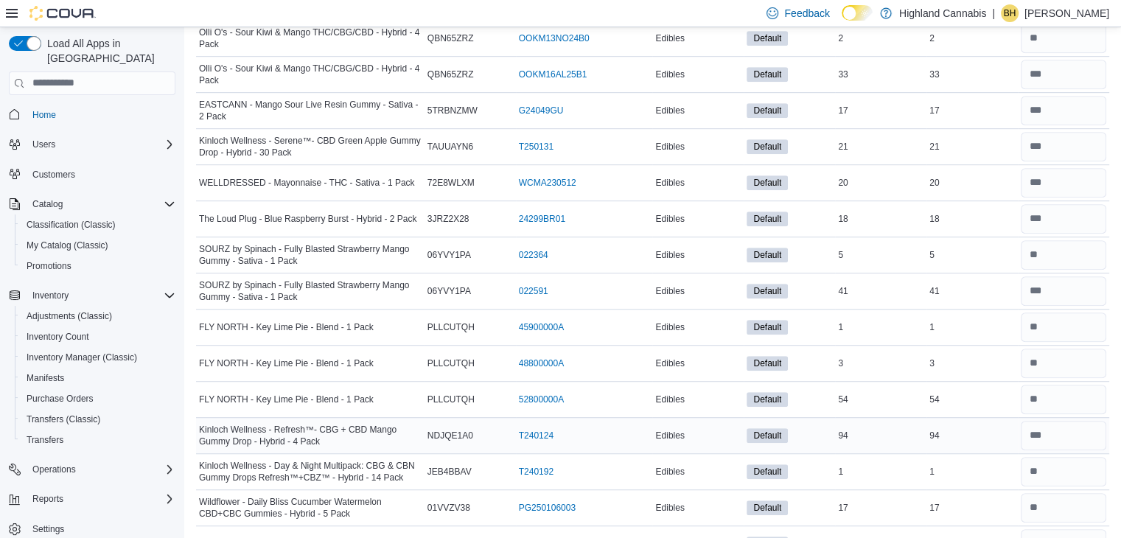
scroll to position [12120, 0]
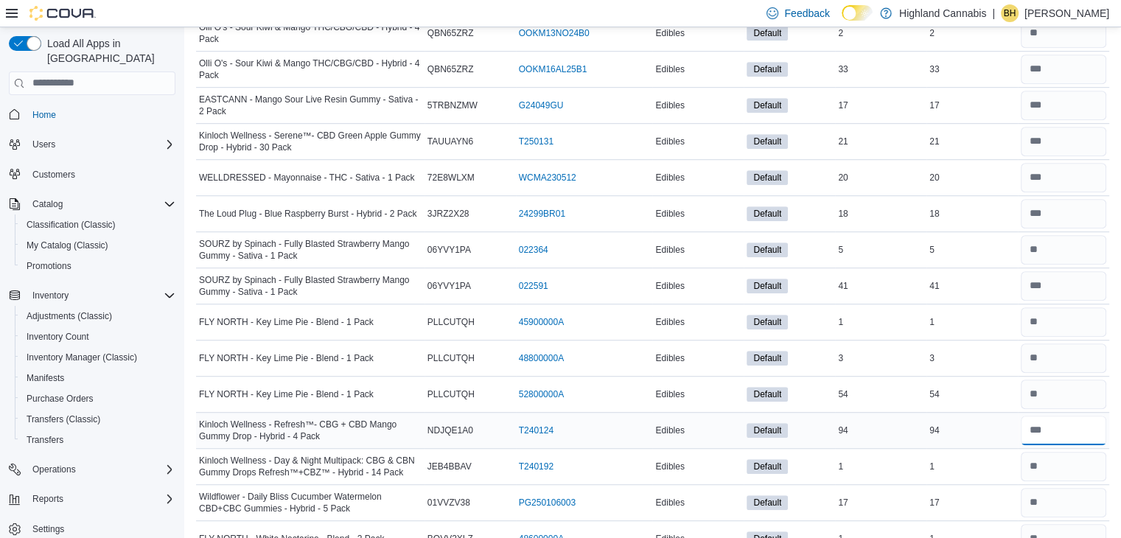
click at [1079, 416] on input "number" at bounding box center [1063, 430] width 85 height 29
type input "**"
click at [999, 422] on div "94" at bounding box center [971, 431] width 91 height 18
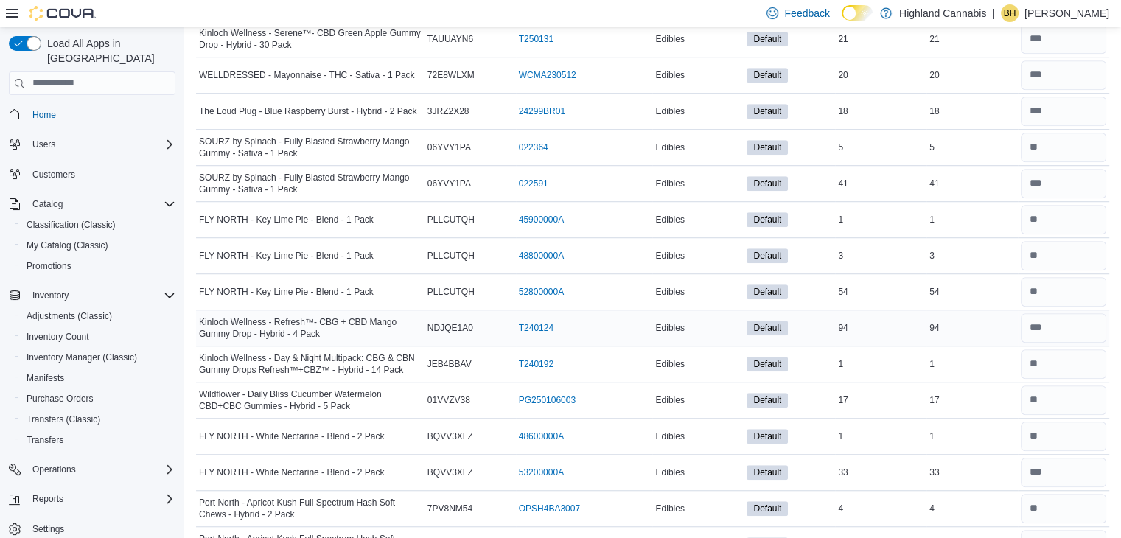
scroll to position [12221, 0]
click at [1049, 387] on input "number" at bounding box center [1063, 401] width 85 height 29
type input "**"
click at [999, 393] on div "17" at bounding box center [971, 402] width 91 height 18
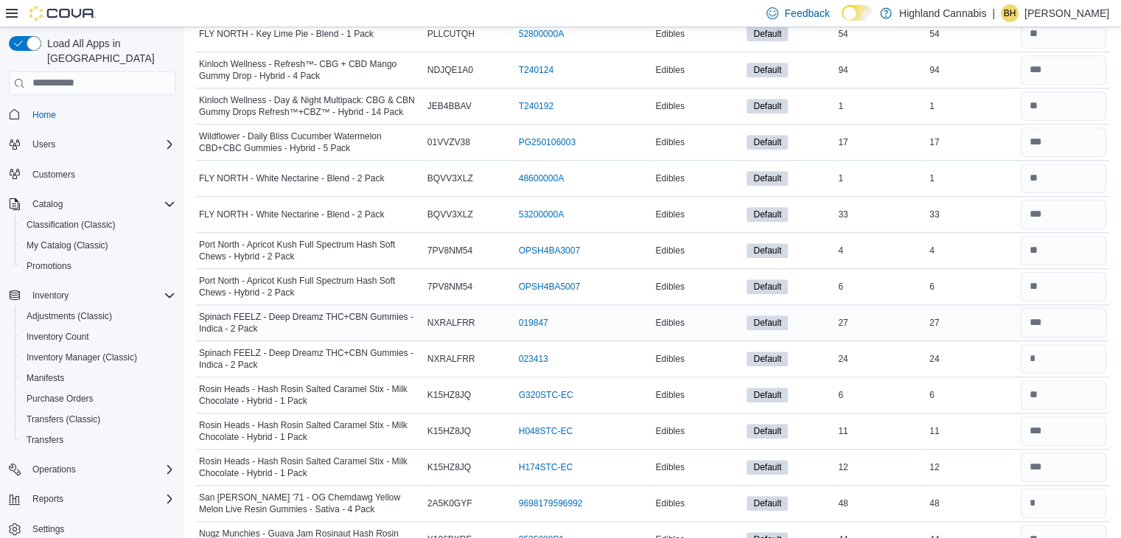
scroll to position [12485, 0]
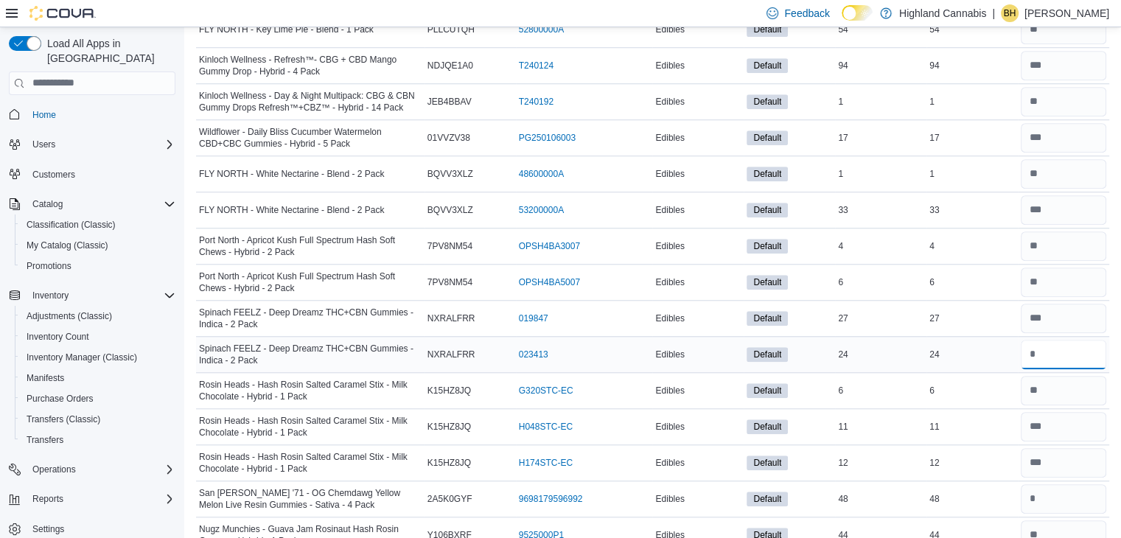
click at [1038, 340] on input "number" at bounding box center [1063, 354] width 85 height 29
type input "**"
click at [997, 408] on td "Real Time Stock 11" at bounding box center [971, 426] width 91 height 36
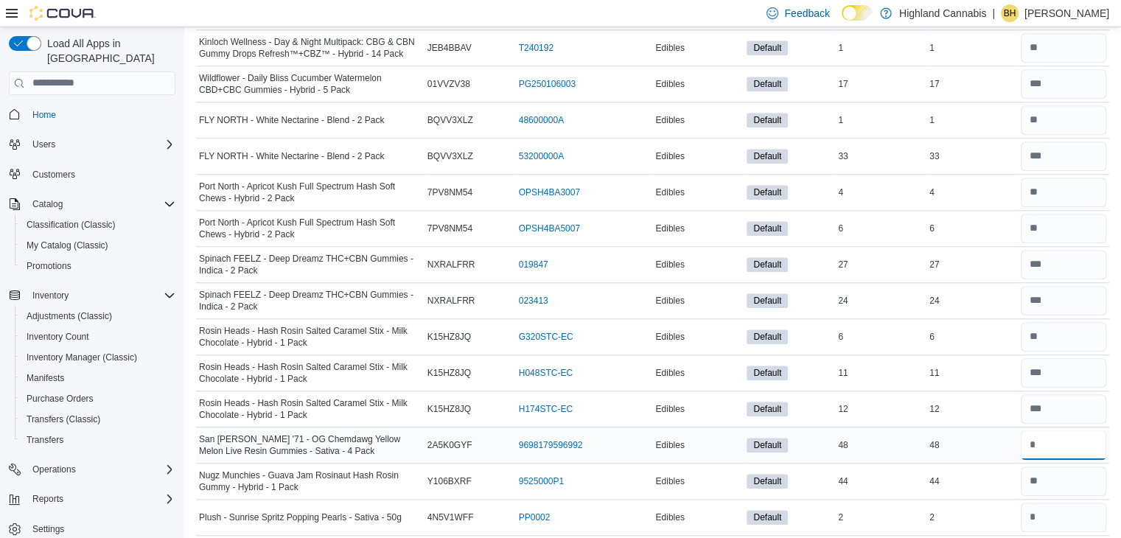
click at [1043, 430] on input "number" at bounding box center [1063, 444] width 85 height 29
type input "**"
click at [957, 472] on div "44" at bounding box center [971, 481] width 91 height 18
click at [1052, 430] on input "number" at bounding box center [1063, 444] width 85 height 29
click at [1059, 467] on input "number" at bounding box center [1063, 481] width 85 height 29
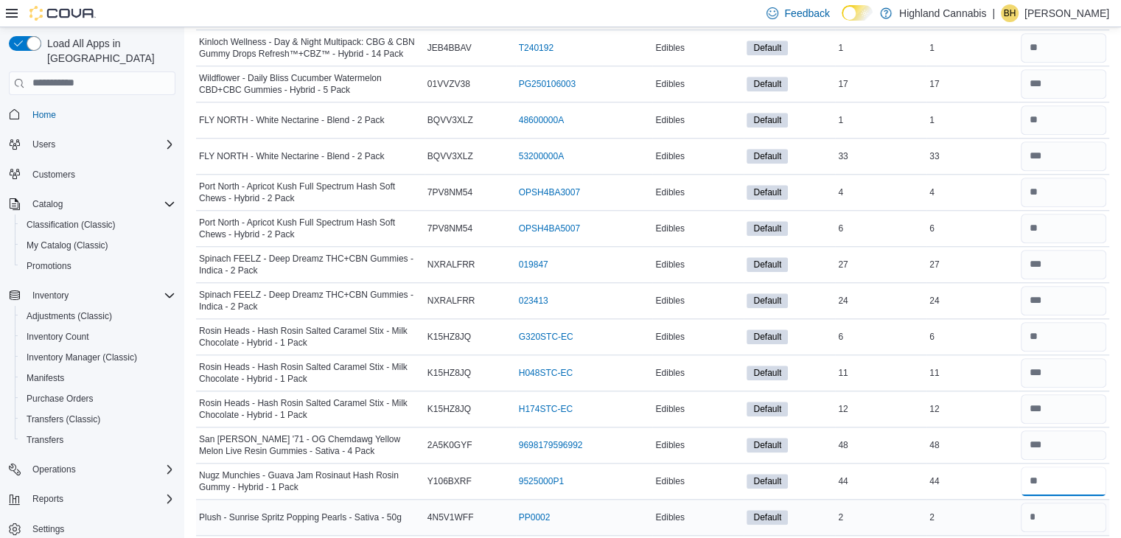
type input "**"
click at [1005, 499] on td "Real Time Stock 2" at bounding box center [971, 517] width 91 height 36
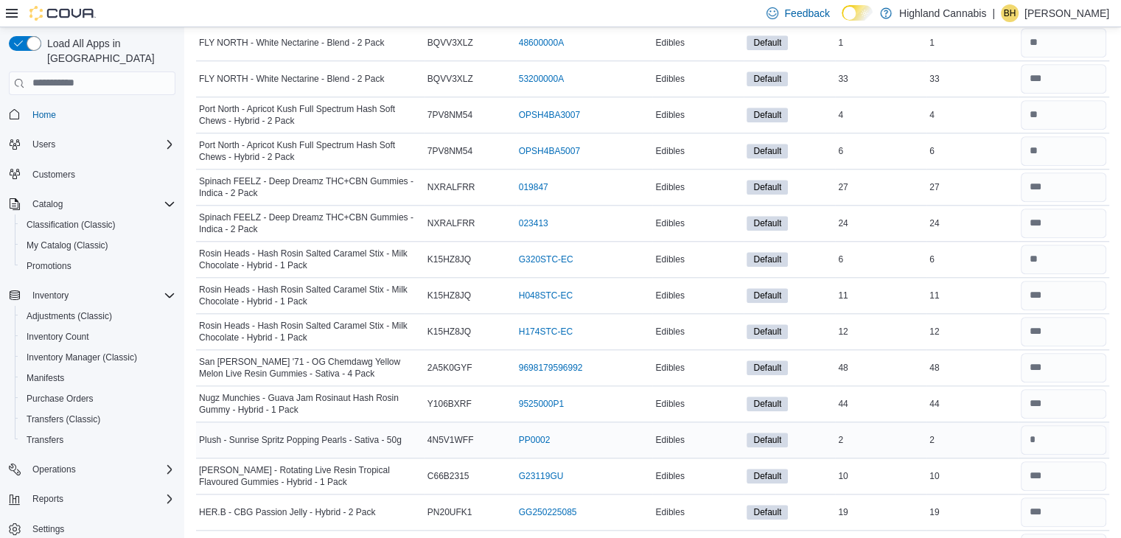
scroll to position [12619, 0]
click at [1065, 423] on input "number" at bounding box center [1063, 437] width 85 height 29
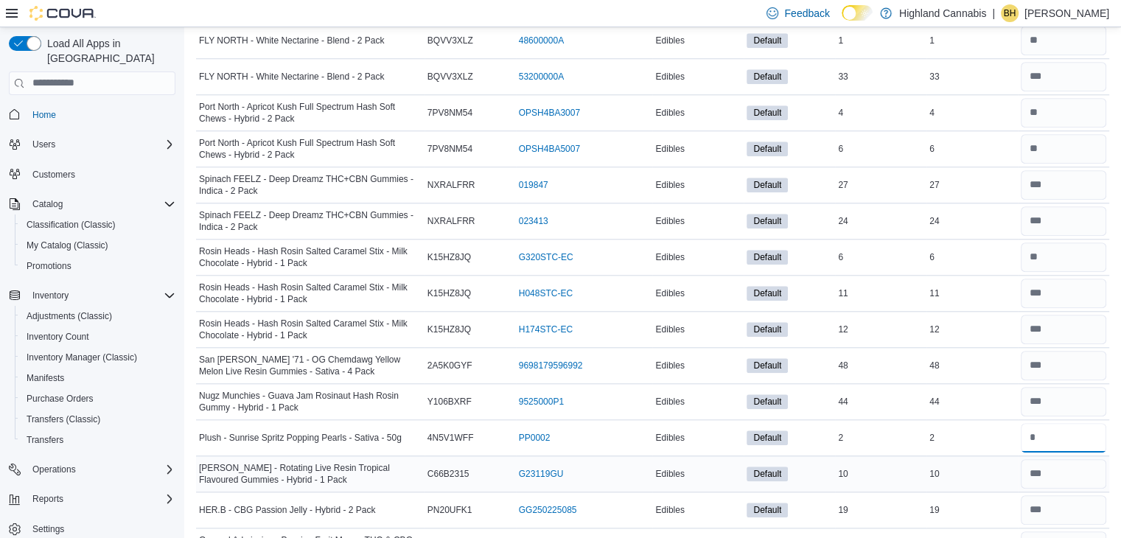
type input "*"
click at [968, 465] on div "10" at bounding box center [971, 474] width 91 height 18
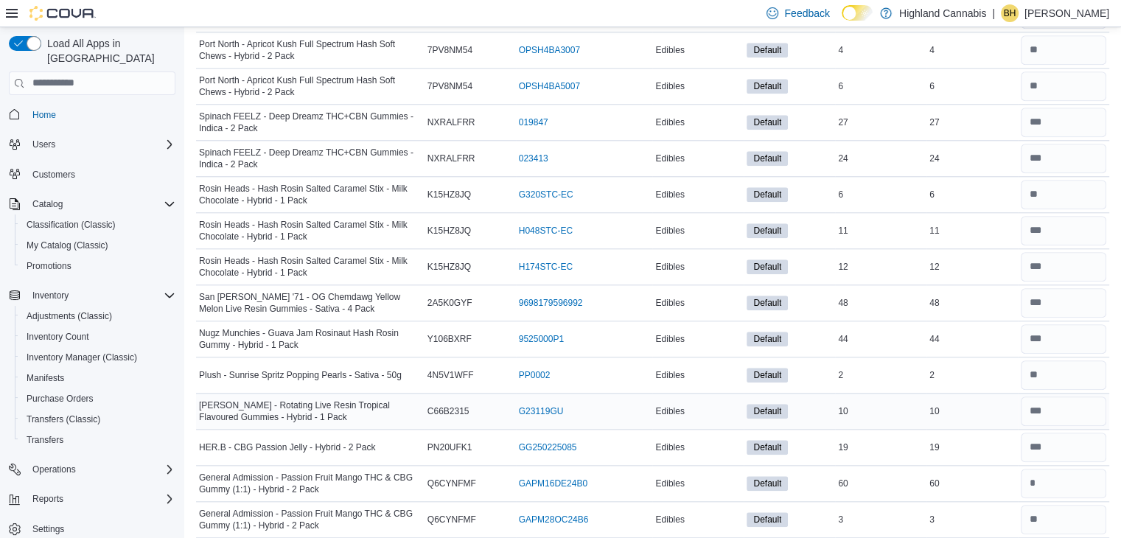
scroll to position [12680, 0]
click at [1059, 469] on input "number" at bounding box center [1063, 483] width 85 height 29
type input "**"
click at [996, 466] on td "Real Time Stock 60" at bounding box center [971, 484] width 91 height 36
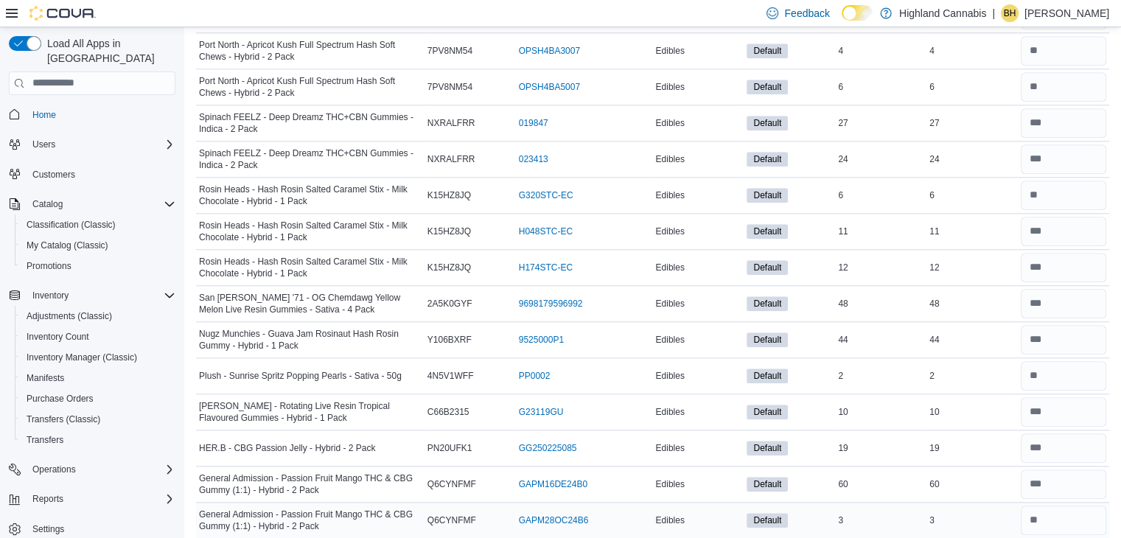
type input "**"
click at [971, 511] on div "3" at bounding box center [971, 520] width 91 height 18
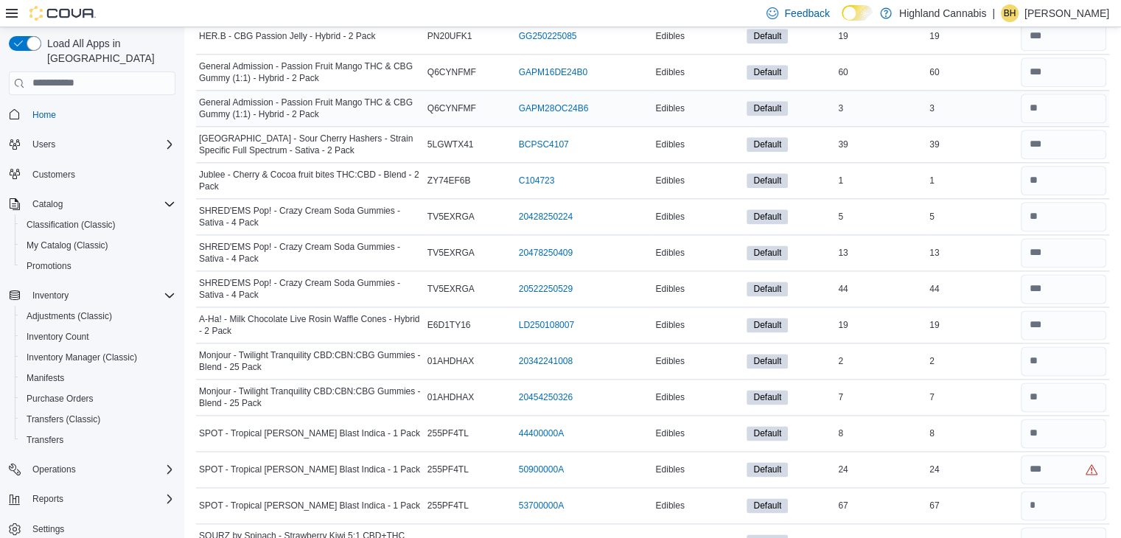
scroll to position [13093, 0]
click at [1048, 454] on input "number" at bounding box center [1063, 468] width 85 height 29
type input "**"
click at [1068, 490] on input "number" at bounding box center [1063, 504] width 85 height 29
click at [301, 427] on span "SPOT - Tropical [PERSON_NAME] Blast Indica - 1 Pack" at bounding box center [309, 433] width 221 height 12
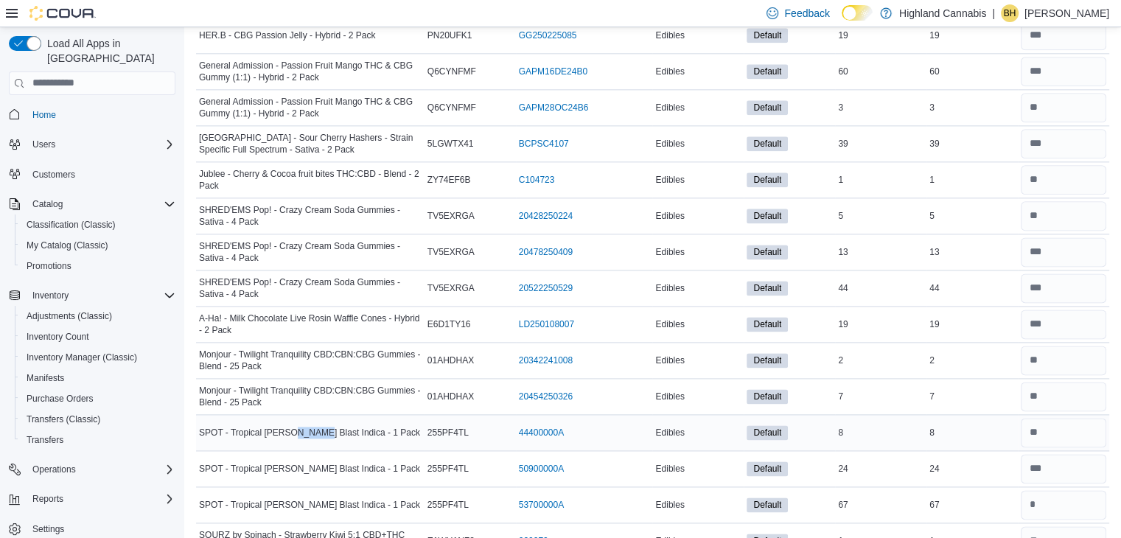
click at [301, 427] on span "SPOT - Tropical [PERSON_NAME] Blast Indica - 1 Pack" at bounding box center [309, 433] width 221 height 12
copy tr "SPOT - Tropical [PERSON_NAME] Blast Indica - 1 Pack Catalog SKU"
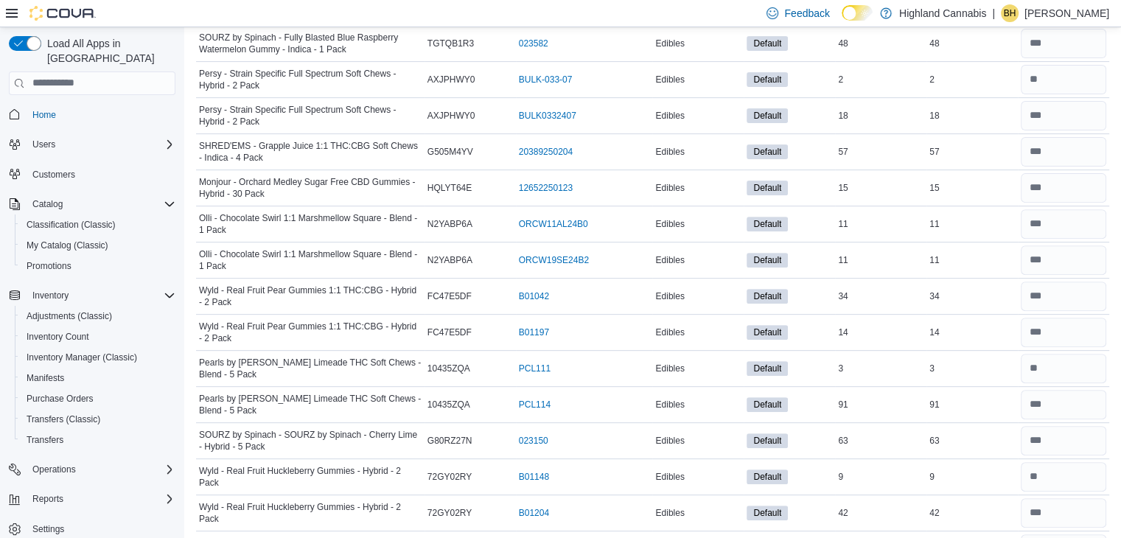
scroll to position [0, 0]
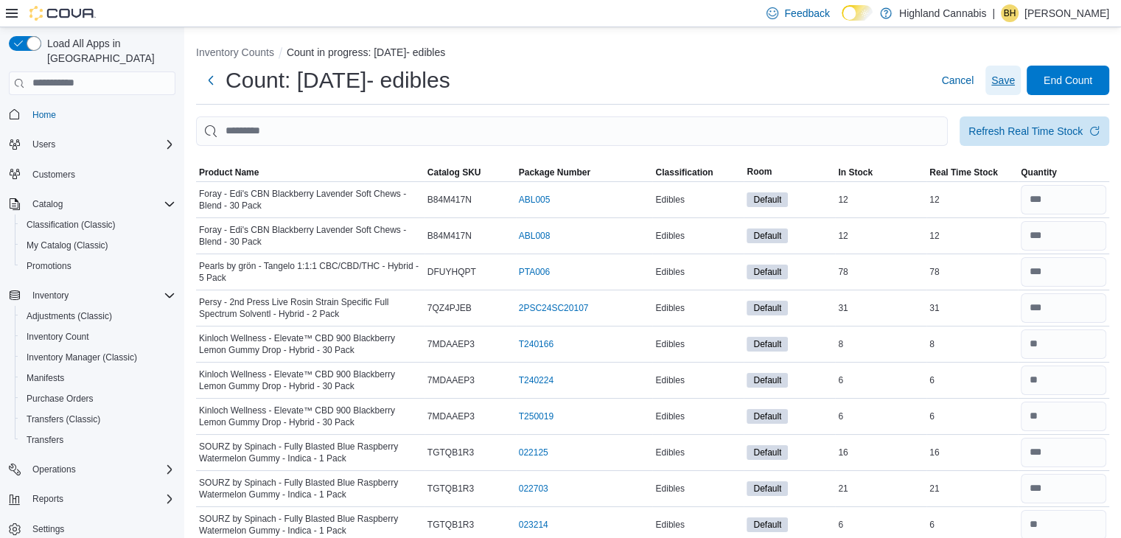
click at [1004, 77] on span "Save" at bounding box center [1003, 80] width 24 height 15
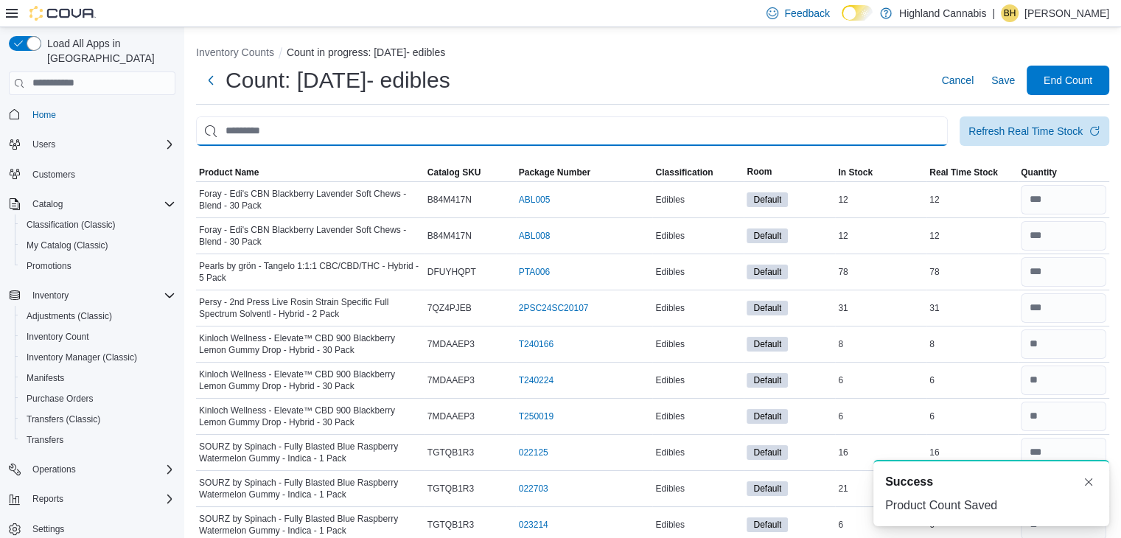
click at [828, 125] on input "This is a search bar. After typing your query, hit enter to filter the results …" at bounding box center [572, 130] width 752 height 29
paste input "**********"
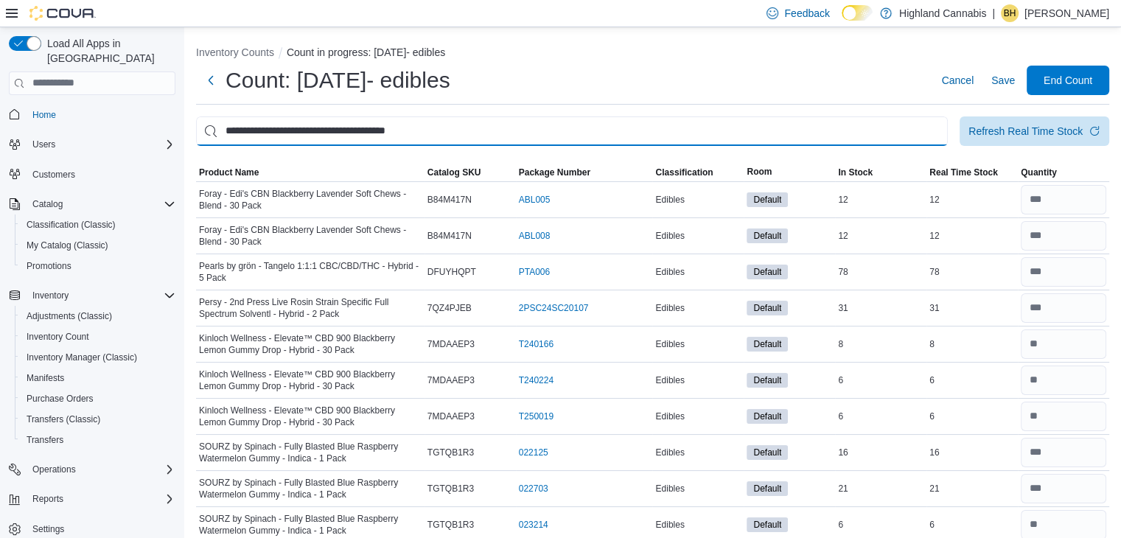
type input "**********"
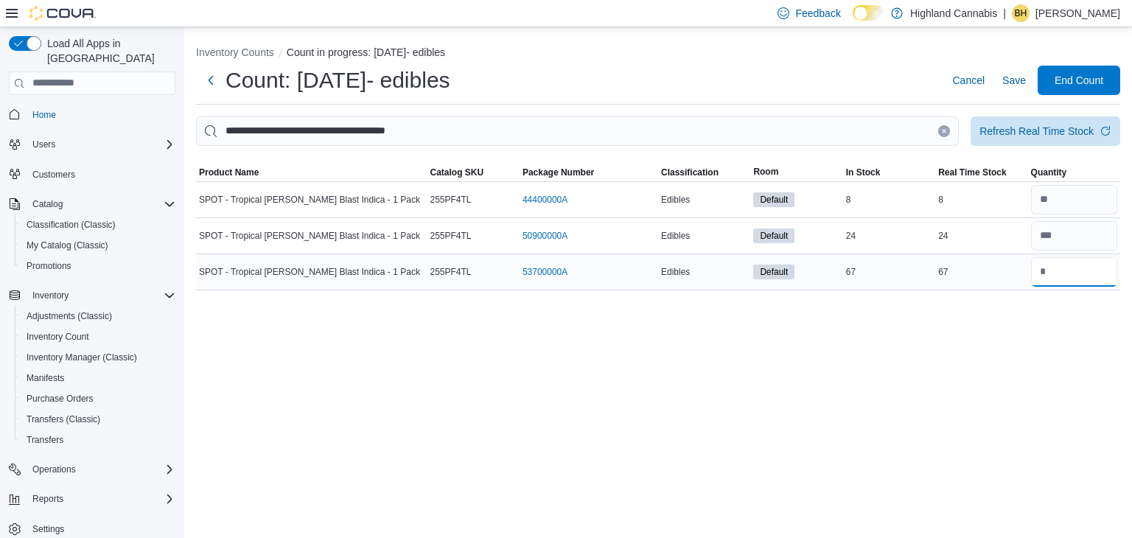
click at [1038, 271] on input "number" at bounding box center [1074, 271] width 86 height 29
type input "**"
click at [1030, 198] on div at bounding box center [1074, 199] width 92 height 35
click at [1038, 198] on input "number" at bounding box center [1074, 199] width 86 height 29
click at [1019, 69] on span "Save" at bounding box center [1014, 80] width 24 height 29
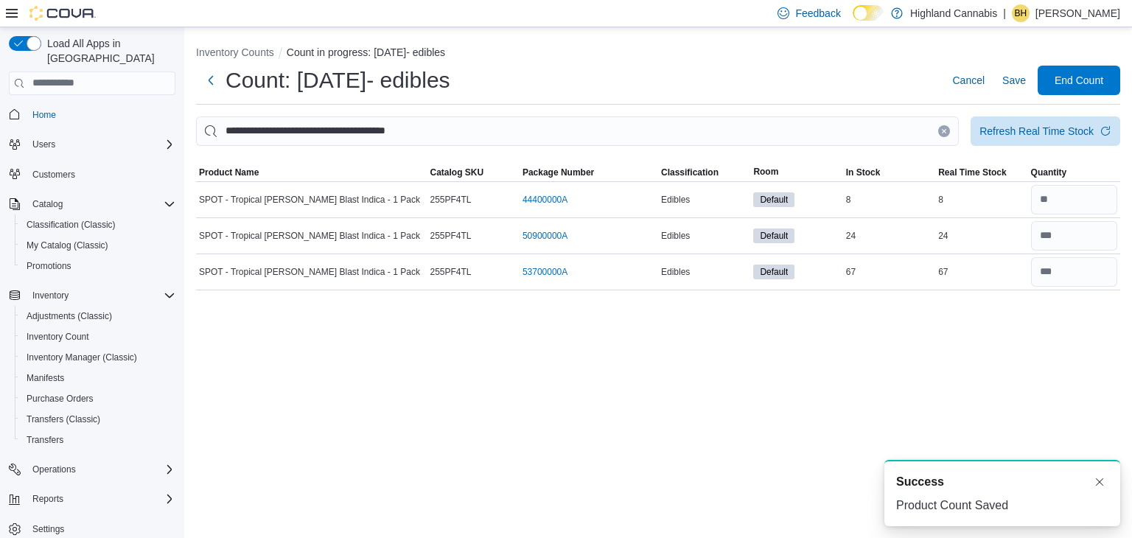
click at [943, 133] on icon "Clear input" at bounding box center [944, 131] width 6 height 6
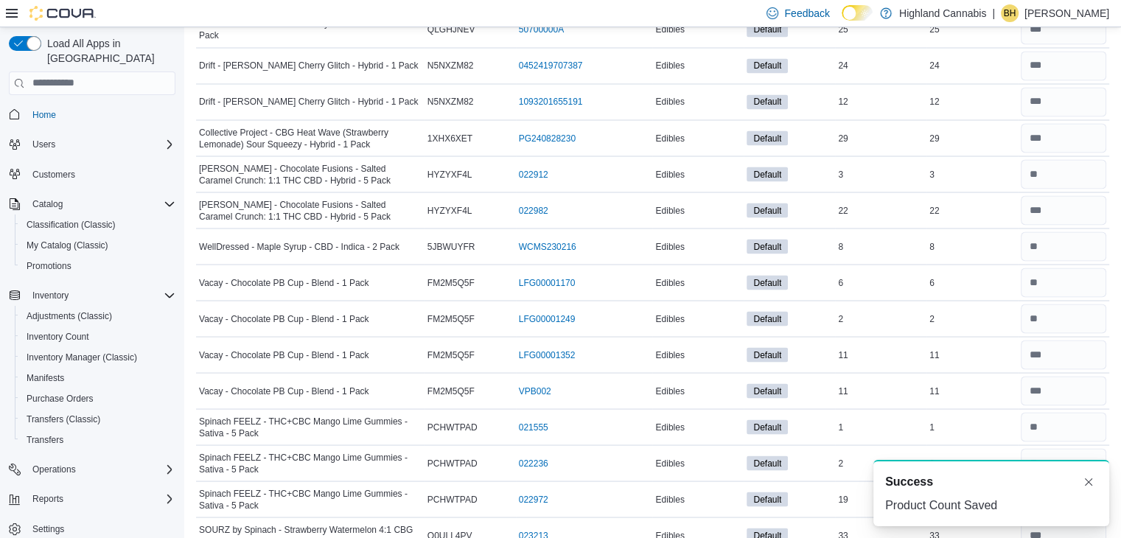
scroll to position [19761, 0]
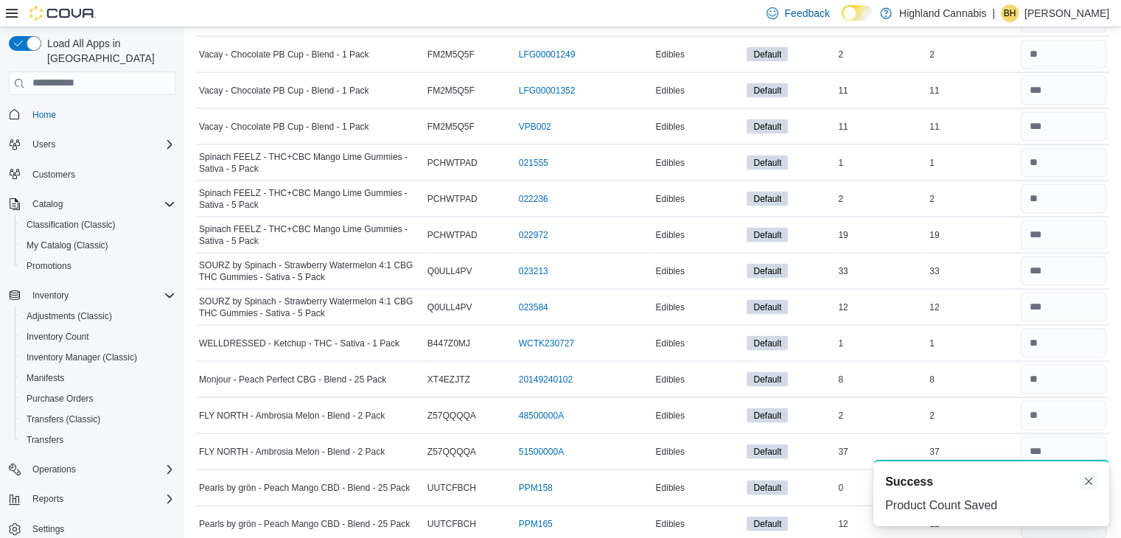
click at [1087, 481] on button "Dismiss toast" at bounding box center [1089, 481] width 18 height 18
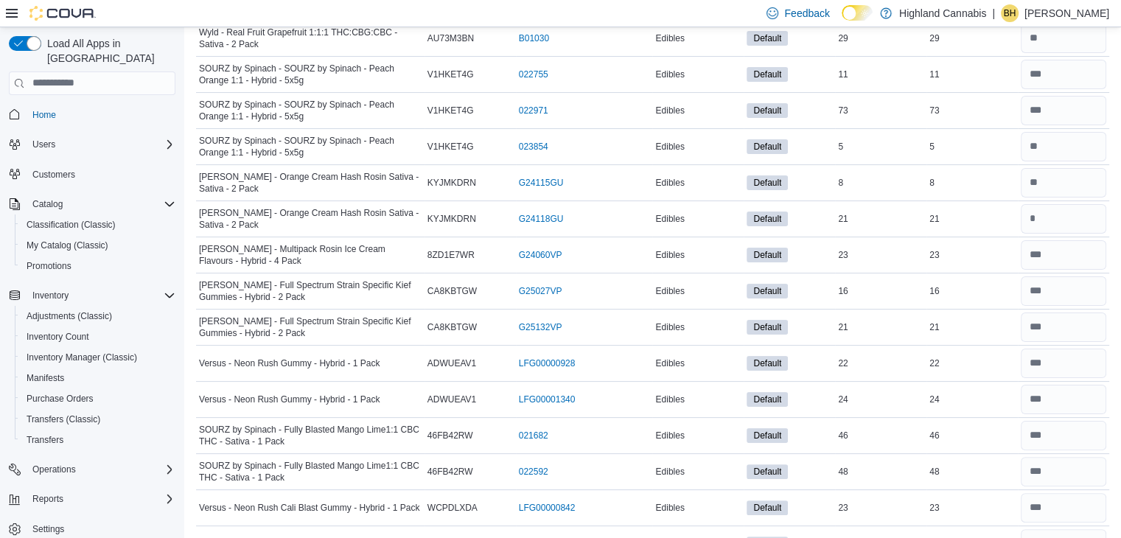
scroll to position [17051, 0]
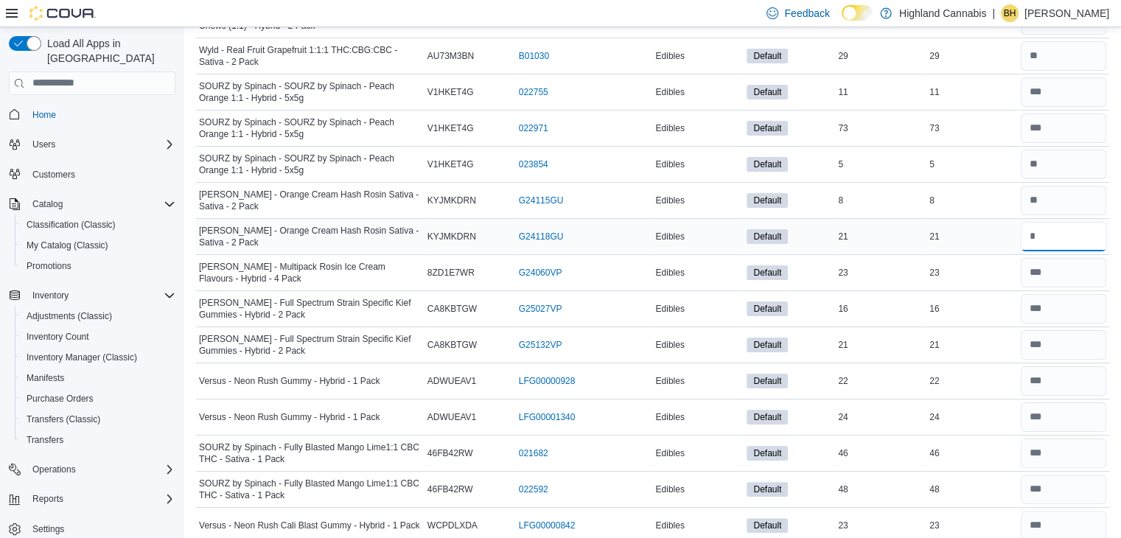
click at [1041, 222] on input "number" at bounding box center [1063, 236] width 85 height 29
type input "**"
click at [1042, 186] on input "number" at bounding box center [1063, 200] width 85 height 29
click at [1039, 186] on input "number" at bounding box center [1063, 200] width 85 height 29
click at [953, 218] on td "Real Time Stock 21" at bounding box center [971, 236] width 91 height 36
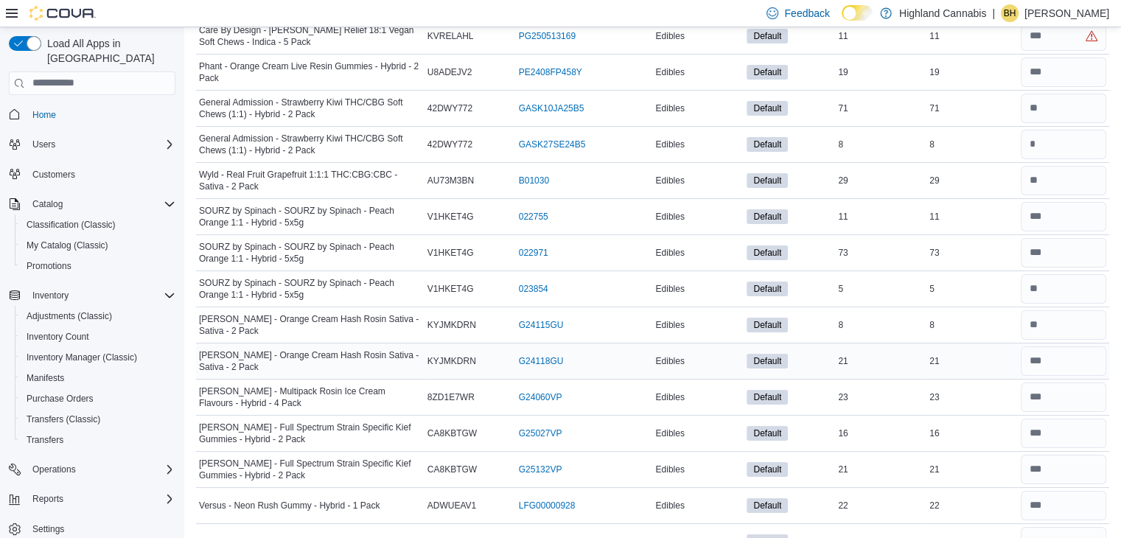
scroll to position [16925, 0]
click at [1044, 167] on input "number" at bounding box center [1063, 181] width 85 height 29
click at [979, 173] on div "29" at bounding box center [971, 182] width 91 height 18
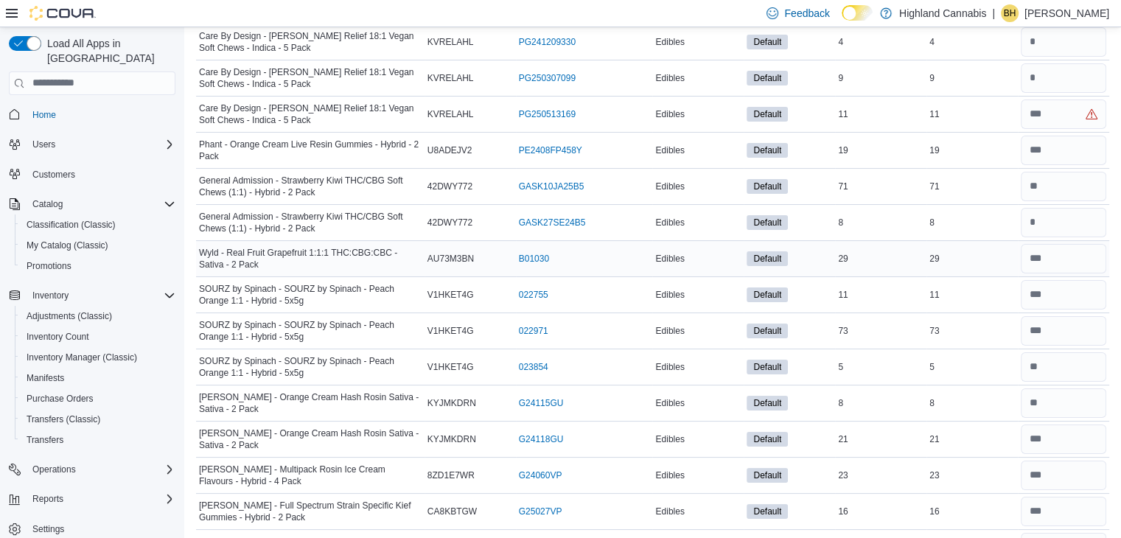
scroll to position [16845, 0]
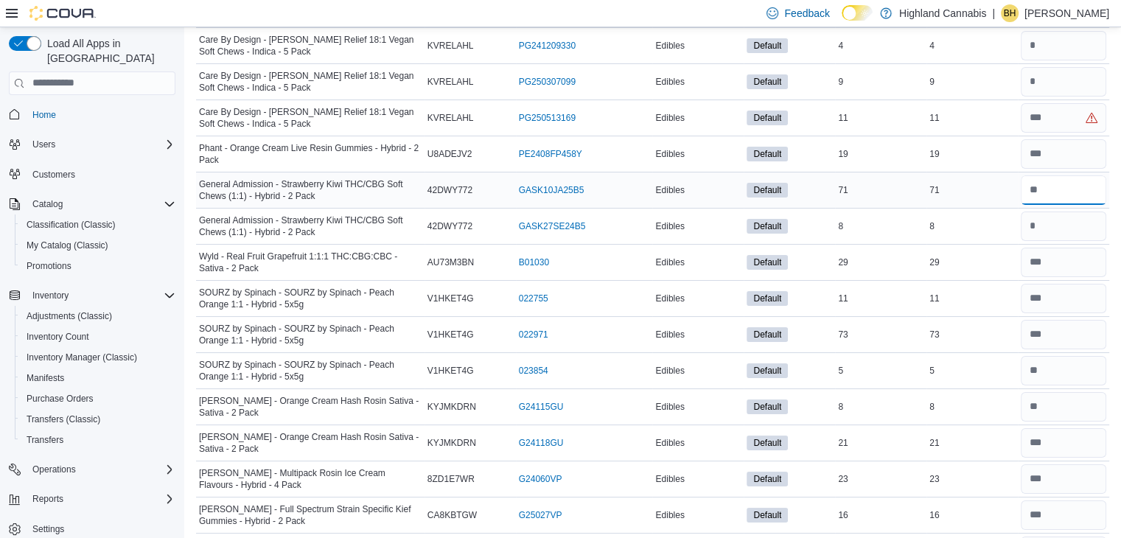
click at [1043, 175] on input "number" at bounding box center [1063, 189] width 85 height 29
click at [1042, 212] on input "number" at bounding box center [1063, 226] width 85 height 29
click at [1061, 175] on input "number" at bounding box center [1063, 189] width 85 height 29
click at [965, 217] on div "8" at bounding box center [971, 226] width 91 height 18
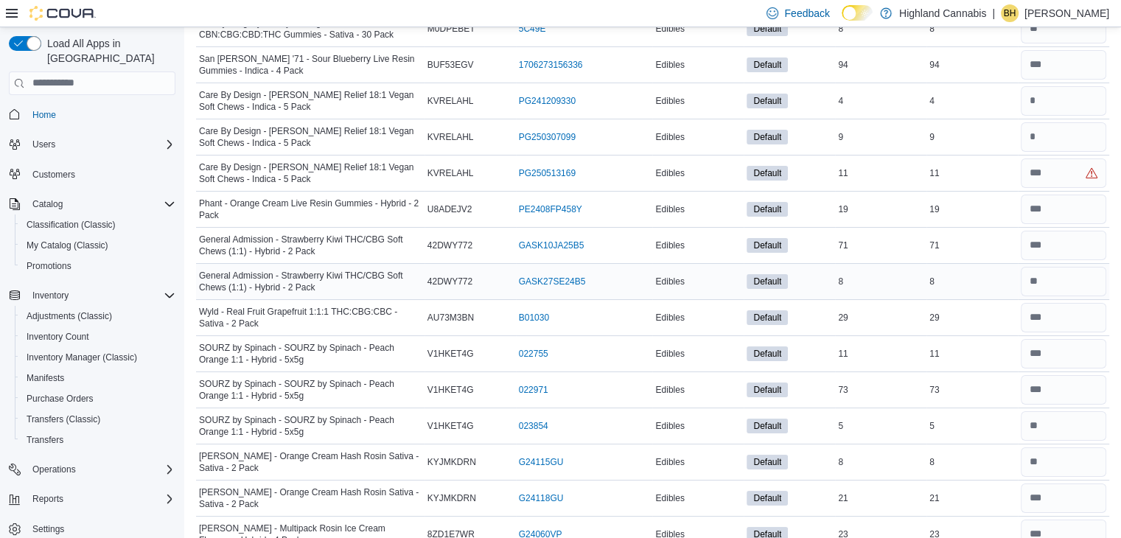
scroll to position [16789, 0]
click at [1049, 159] on input "number" at bounding box center [1063, 173] width 85 height 29
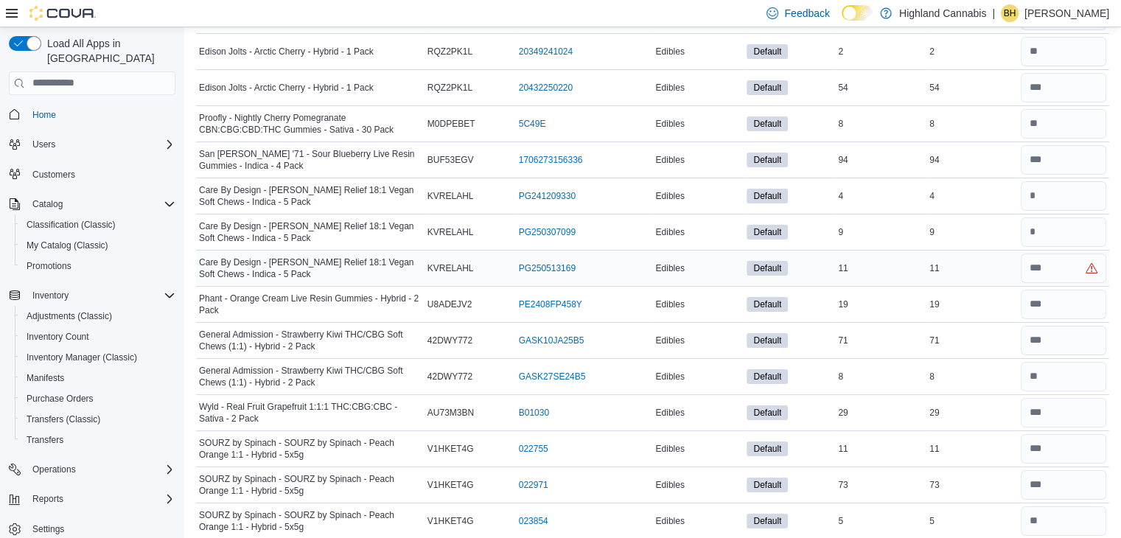
scroll to position [16695, 0]
click at [1043, 181] on input "number" at bounding box center [1063, 195] width 85 height 29
click at [1046, 217] on input "number" at bounding box center [1063, 231] width 85 height 29
click at [1040, 253] on input "number" at bounding box center [1063, 267] width 85 height 29
click at [965, 249] on td "Real Time Stock 11" at bounding box center [971, 267] width 91 height 36
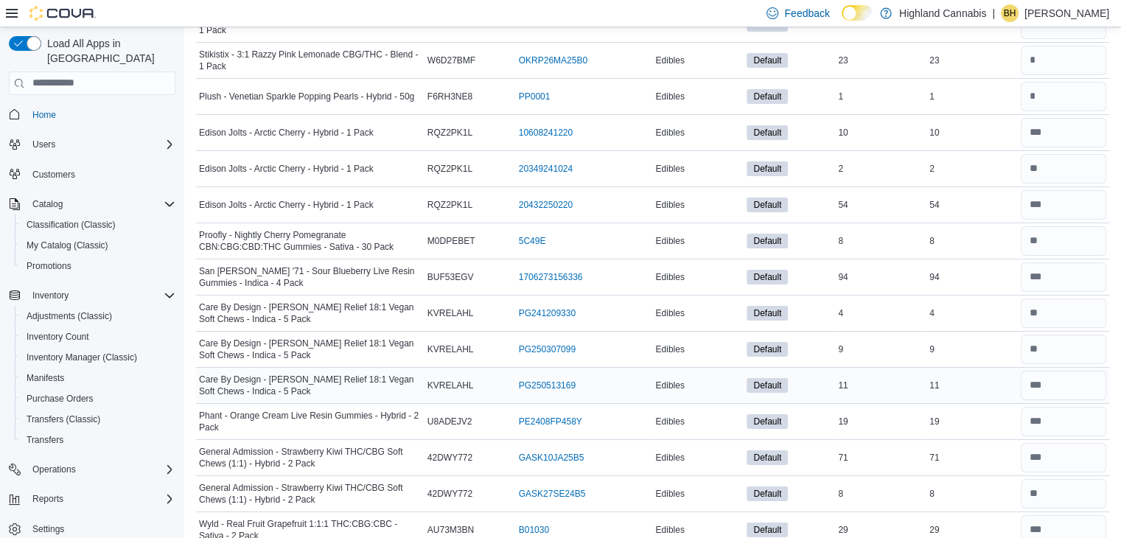
scroll to position [16576, 0]
click at [1056, 228] on input "number" at bounding box center [1063, 242] width 85 height 29
click at [971, 234] on div "8" at bounding box center [971, 243] width 91 height 18
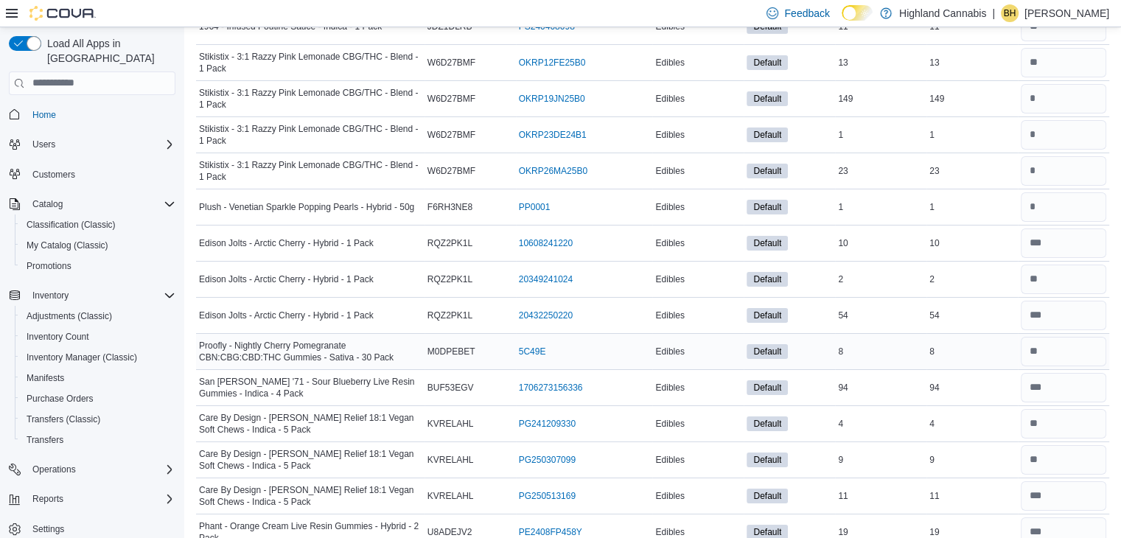
scroll to position [16418, 0]
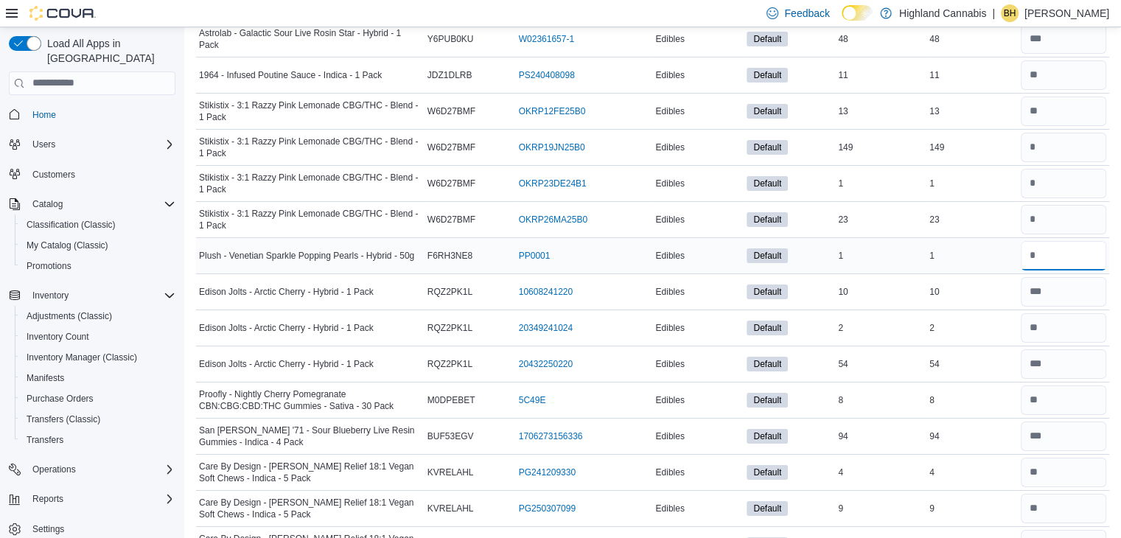
click at [1054, 241] on input "number" at bounding box center [1063, 255] width 85 height 29
click at [1055, 205] on input "number" at bounding box center [1063, 219] width 85 height 29
click at [1044, 169] on input "number" at bounding box center [1063, 183] width 85 height 29
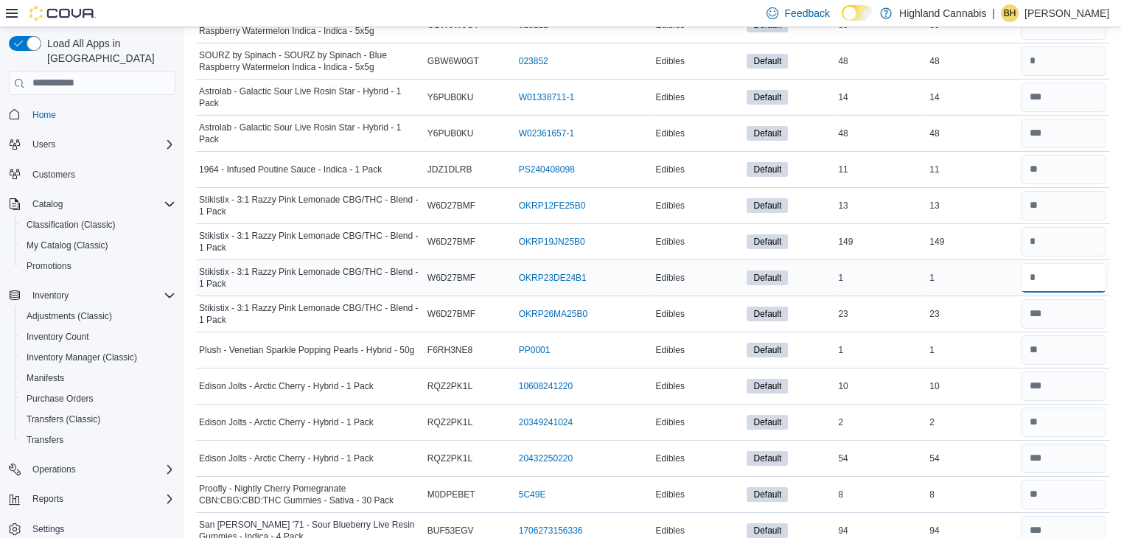
scroll to position [16324, 0]
click at [1058, 227] on input "number" at bounding box center [1063, 241] width 85 height 29
click at [1037, 191] on input "number" at bounding box center [1063, 205] width 85 height 29
click at [979, 233] on div "149" at bounding box center [971, 242] width 91 height 18
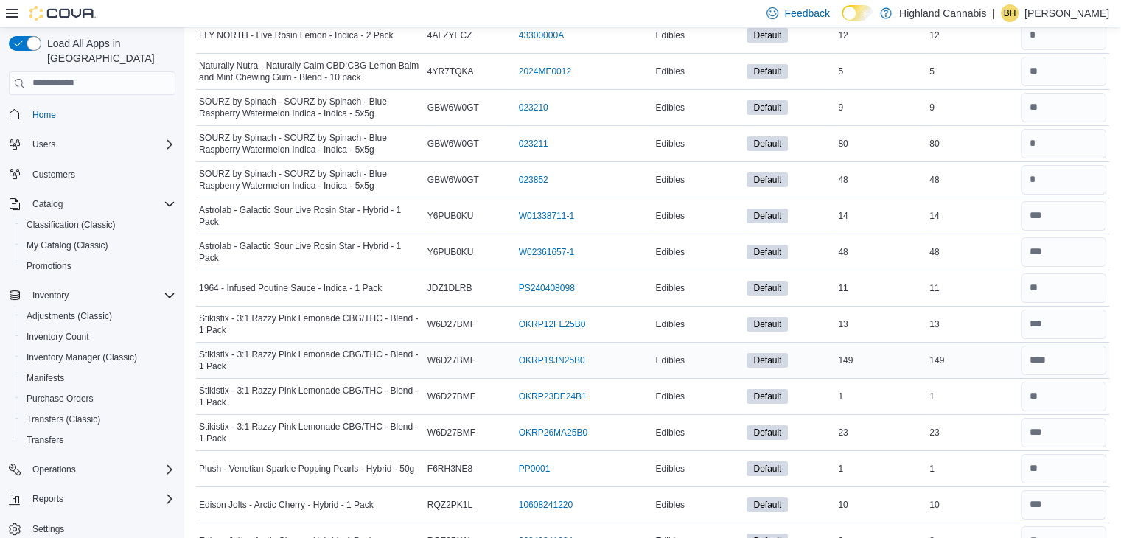
scroll to position [16137, 0]
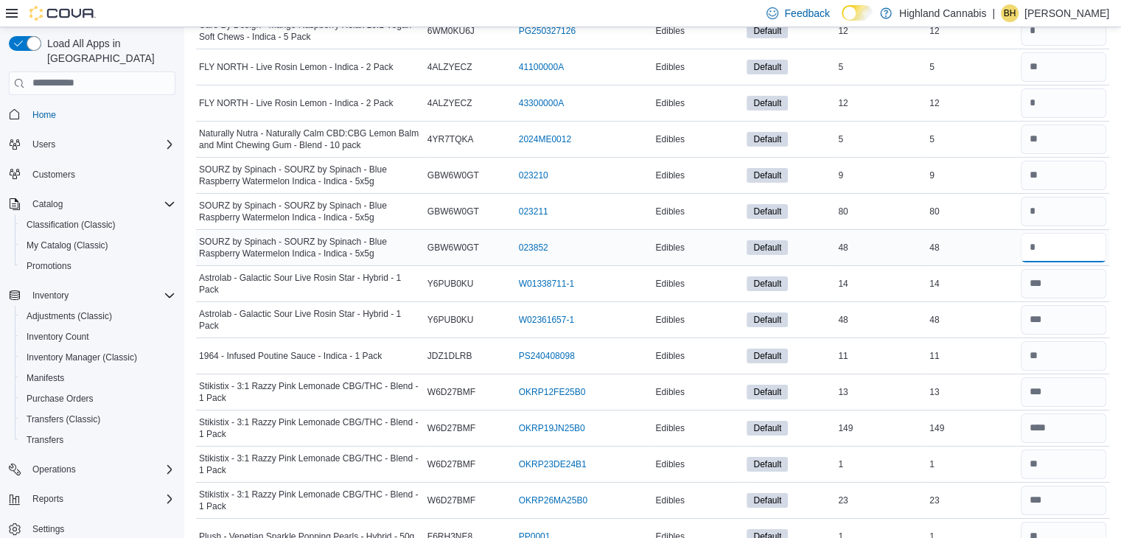
click at [1044, 233] on input "number" at bounding box center [1063, 247] width 85 height 29
click at [1052, 197] on input "number" at bounding box center [1063, 211] width 85 height 29
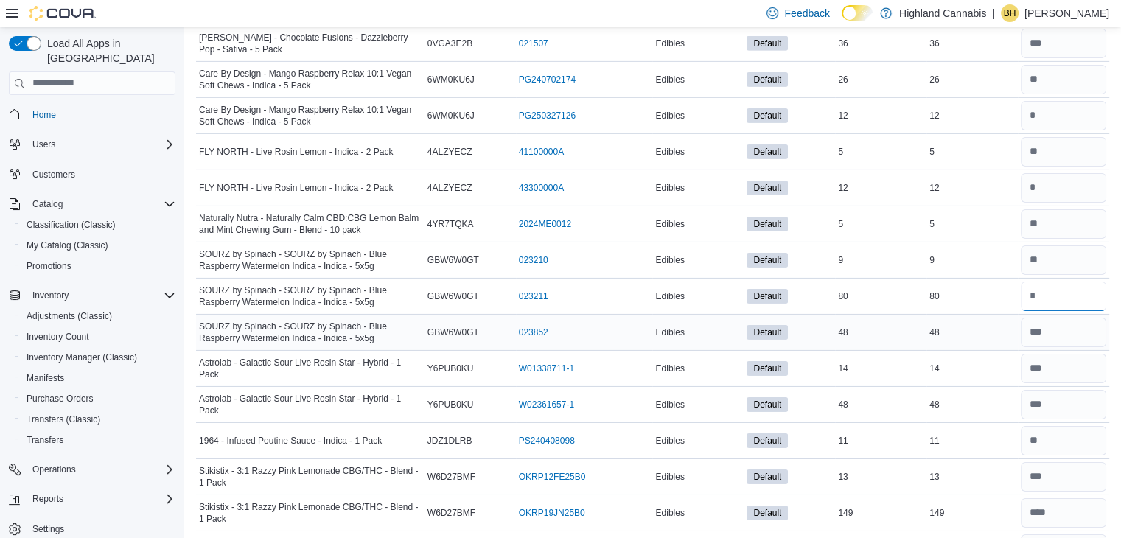
scroll to position [16054, 0]
click at [1050, 244] on input "number" at bounding box center [1063, 258] width 85 height 29
click at [1041, 172] on input "number" at bounding box center [1063, 186] width 85 height 29
click at [985, 178] on div "12" at bounding box center [971, 187] width 91 height 18
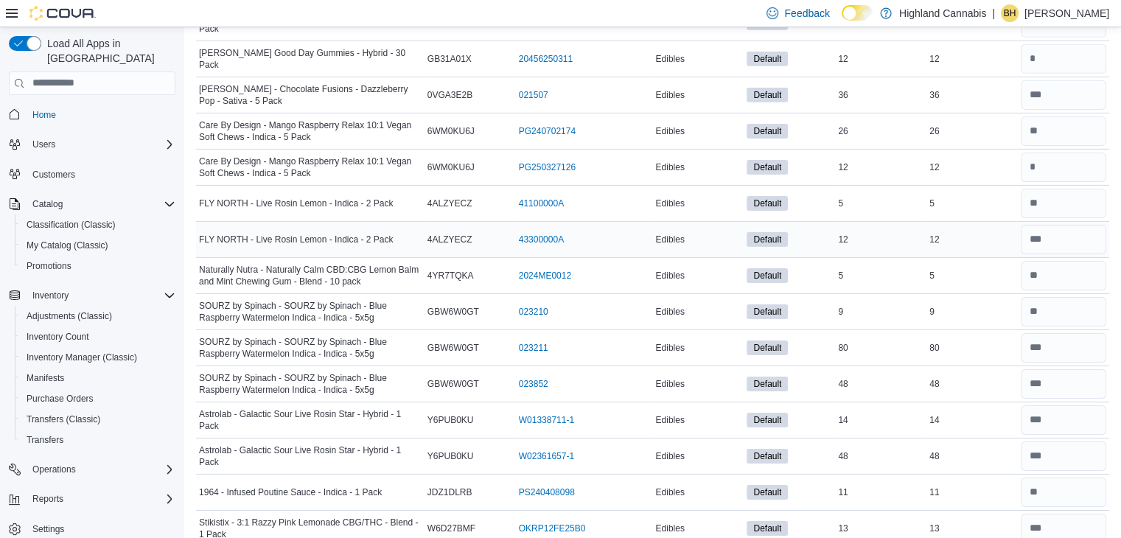
scroll to position [15980, 0]
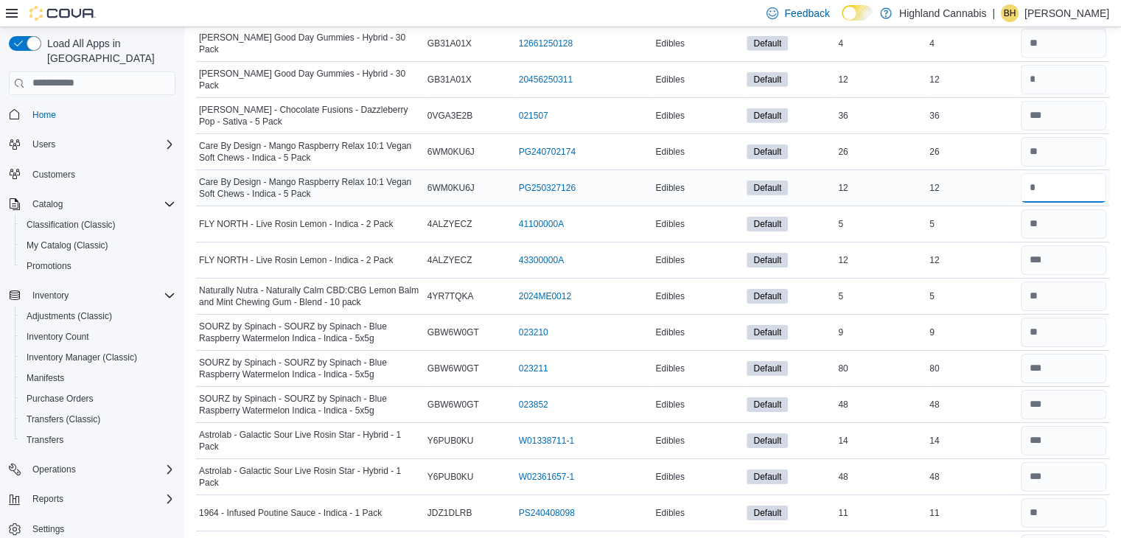
click at [1048, 173] on input "number" at bounding box center [1063, 187] width 85 height 29
click at [968, 133] on td "Real Time Stock 26" at bounding box center [971, 151] width 91 height 36
click at [1041, 137] on input "number" at bounding box center [1063, 151] width 85 height 29
click at [999, 143] on div "26" at bounding box center [971, 152] width 91 height 18
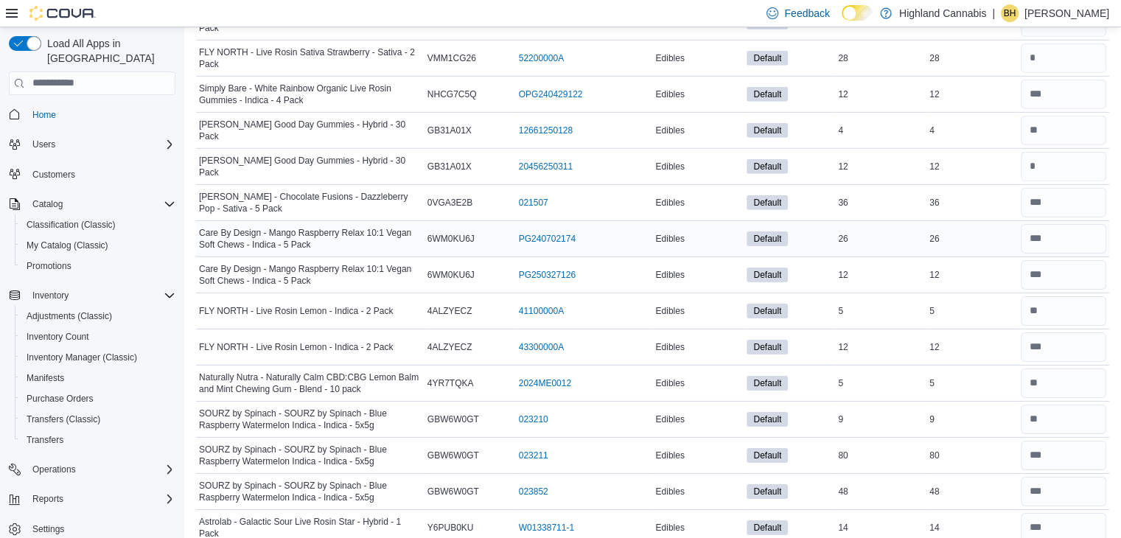
scroll to position [15893, 0]
click at [1051, 152] on input "number" at bounding box center [1063, 166] width 85 height 29
click at [997, 158] on div "12" at bounding box center [971, 167] width 91 height 18
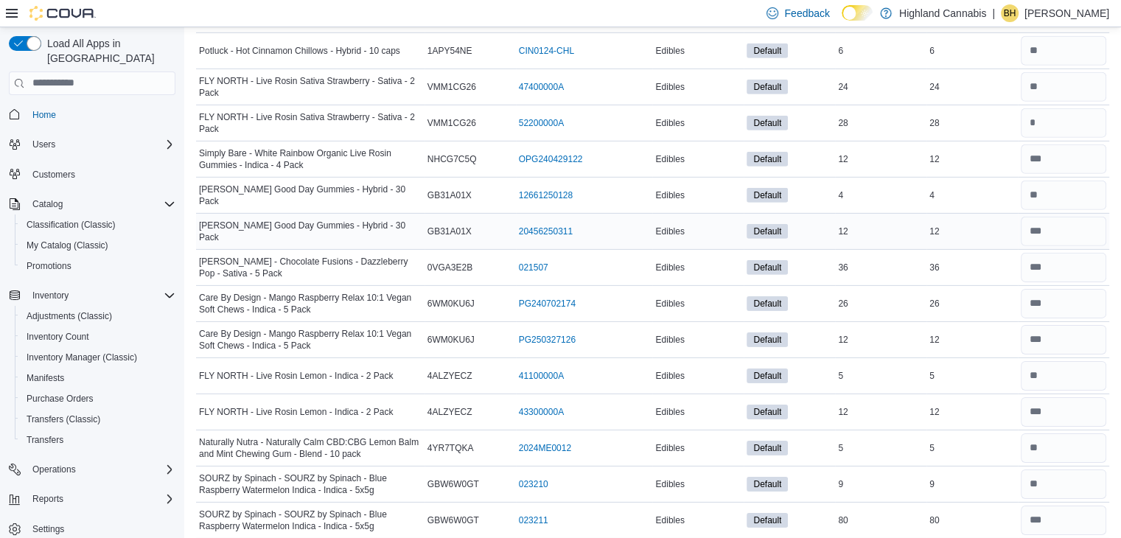
scroll to position [15816, 0]
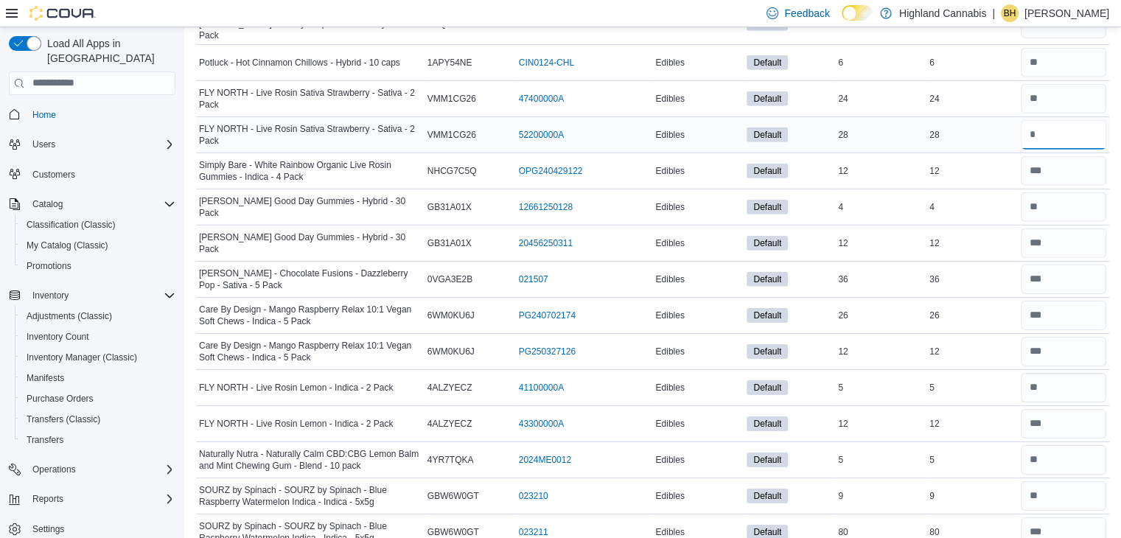
click at [1053, 120] on input "number" at bounding box center [1063, 134] width 85 height 29
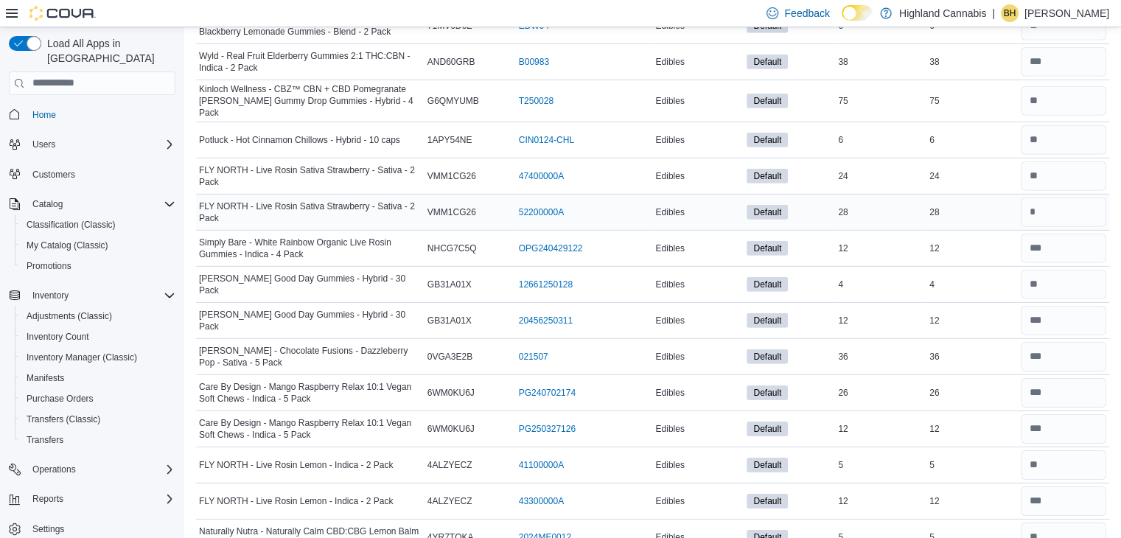
scroll to position [15740, 0]
click at [1055, 161] on input "number" at bounding box center [1063, 175] width 85 height 29
click at [1050, 197] on input "number" at bounding box center [1063, 211] width 85 height 29
click at [926, 275] on div "4" at bounding box center [880, 284] width 91 height 18
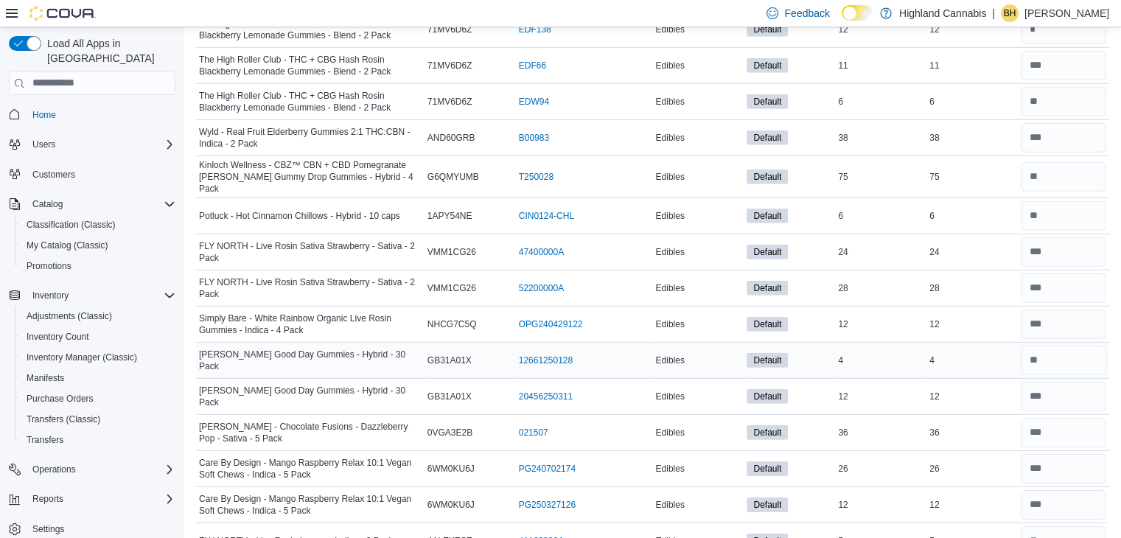
scroll to position [15645, 0]
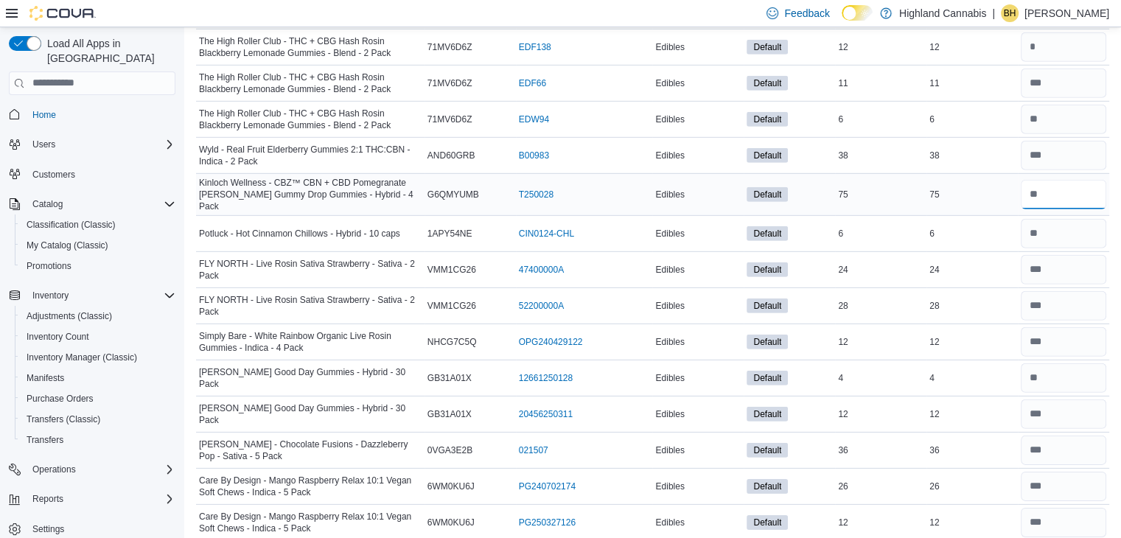
click at [1042, 180] on input "number" at bounding box center [1063, 194] width 85 height 29
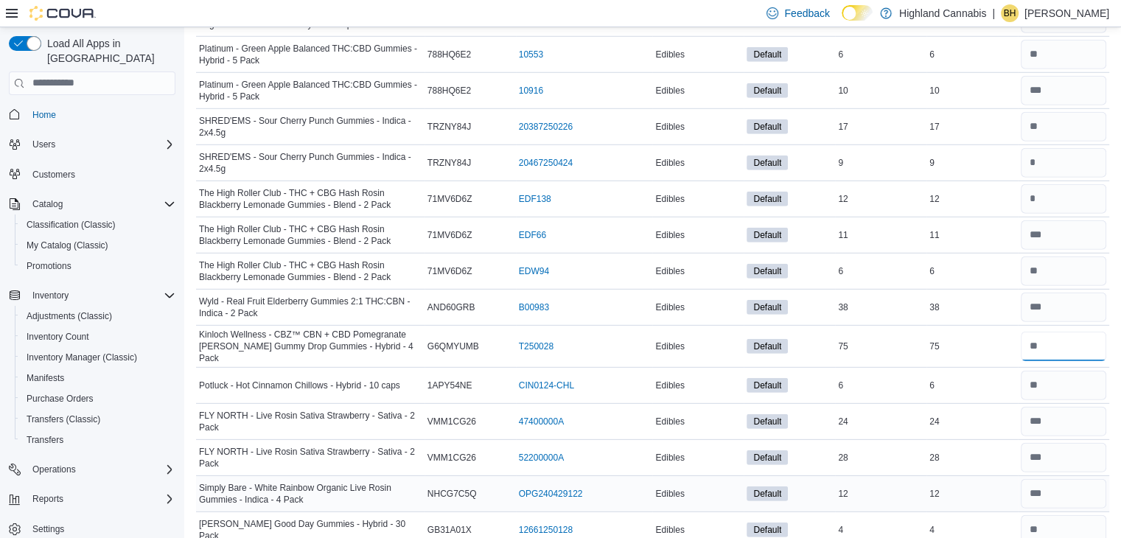
scroll to position [15465, 0]
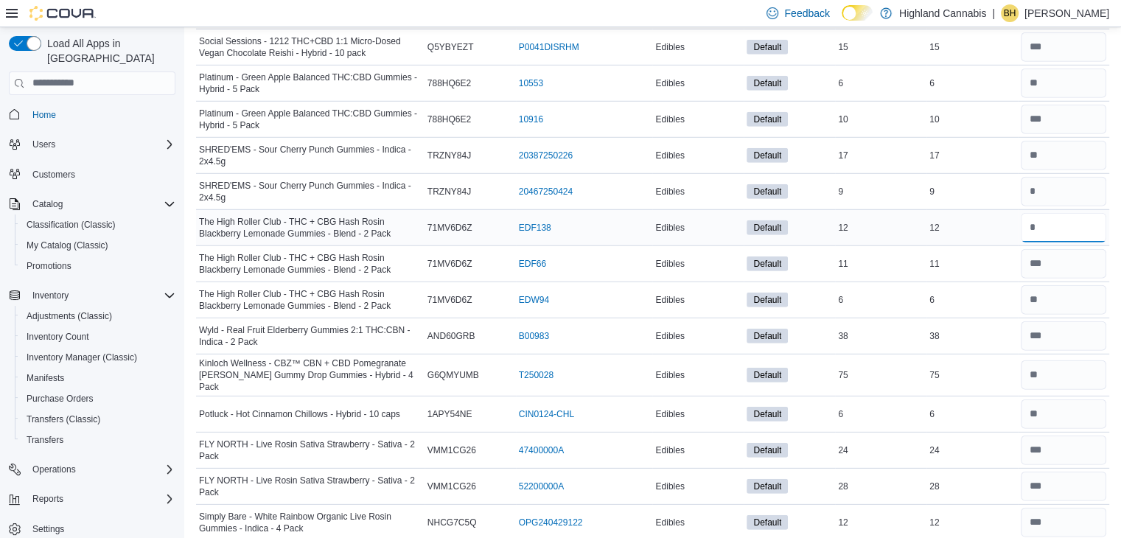
click at [1061, 213] on input "number" at bounding box center [1063, 227] width 85 height 29
click at [1060, 177] on input "number" at bounding box center [1063, 191] width 85 height 29
click at [1059, 141] on input "number" at bounding box center [1063, 155] width 85 height 29
click at [1010, 137] on td "Real Time Stock 17" at bounding box center [971, 155] width 91 height 36
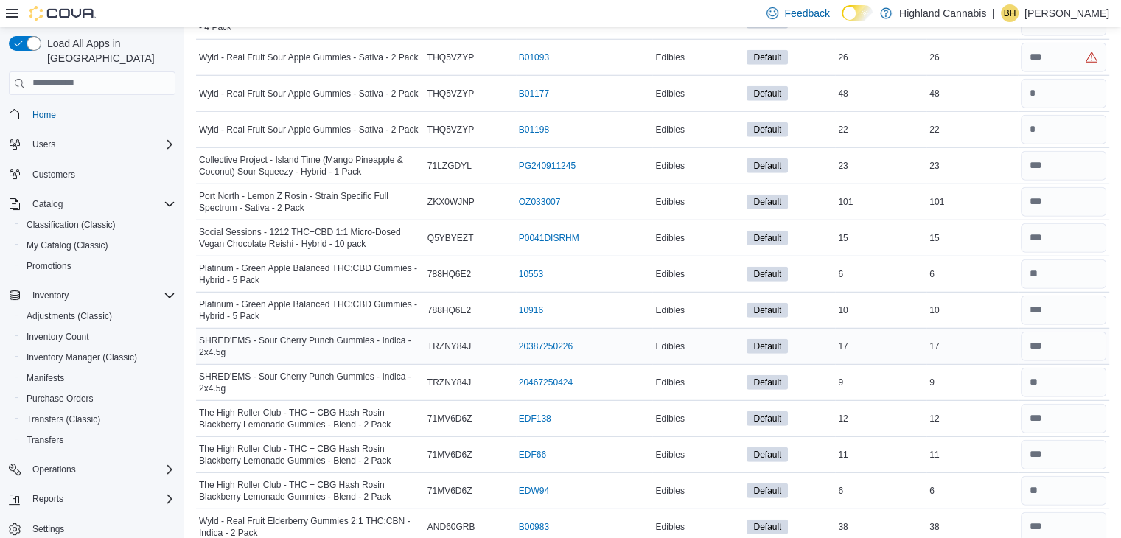
scroll to position [15274, 0]
click at [1041, 187] on input "number" at bounding box center [1063, 201] width 85 height 29
click at [1002, 193] on div "101" at bounding box center [971, 202] width 91 height 18
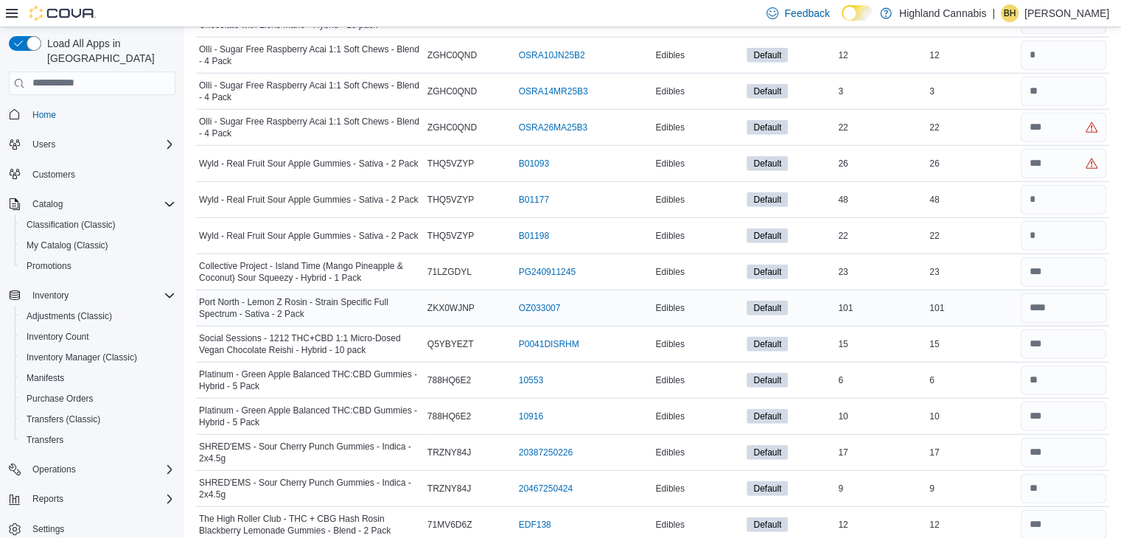
scroll to position [15169, 0]
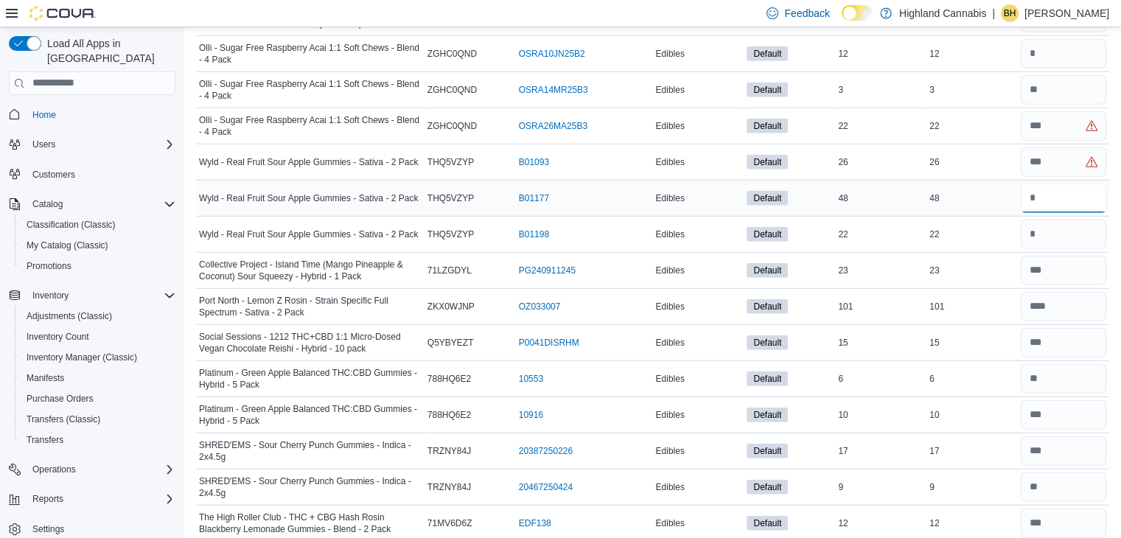
click at [1049, 184] on input "number" at bounding box center [1063, 198] width 85 height 29
click at [1064, 147] on input "number" at bounding box center [1063, 161] width 85 height 29
click at [988, 144] on td "Real Time Stock 26" at bounding box center [971, 162] width 91 height 36
click at [1050, 220] on input "number" at bounding box center [1063, 234] width 85 height 29
click at [1055, 147] on input "number" at bounding box center [1063, 161] width 85 height 29
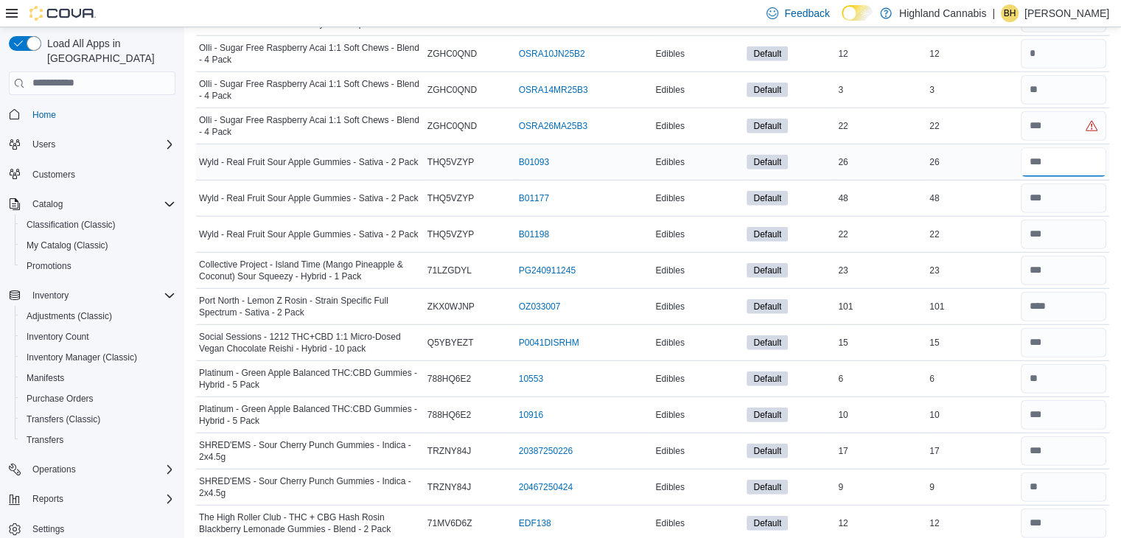
click at [1055, 147] on input "number" at bounding box center [1063, 161] width 85 height 29
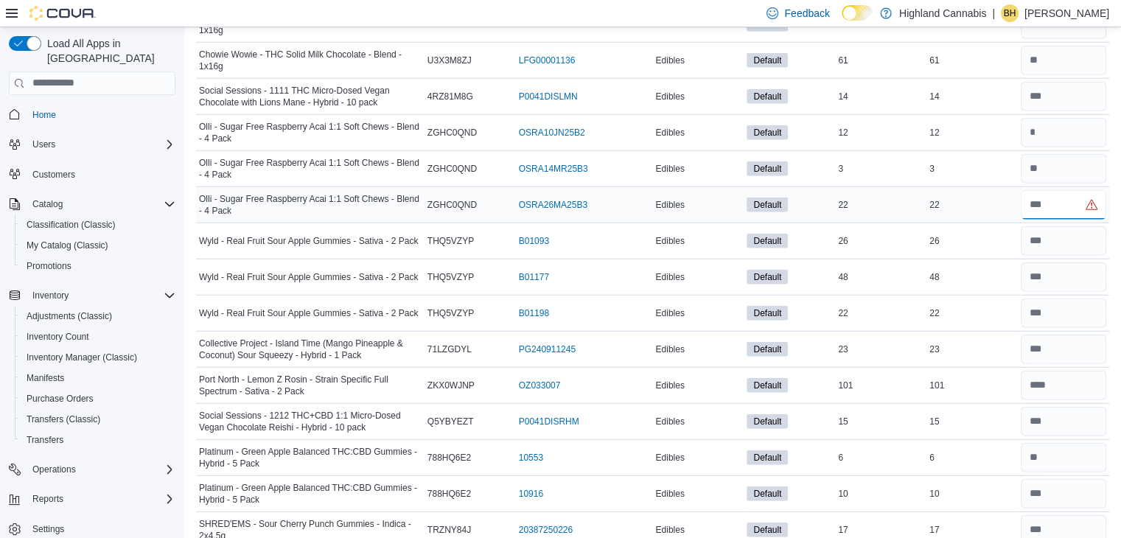
click at [1061, 190] on input "number" at bounding box center [1063, 204] width 85 height 29
click at [1049, 154] on input "number" at bounding box center [1063, 168] width 85 height 29
click at [1055, 118] on input "number" at bounding box center [1063, 132] width 85 height 29
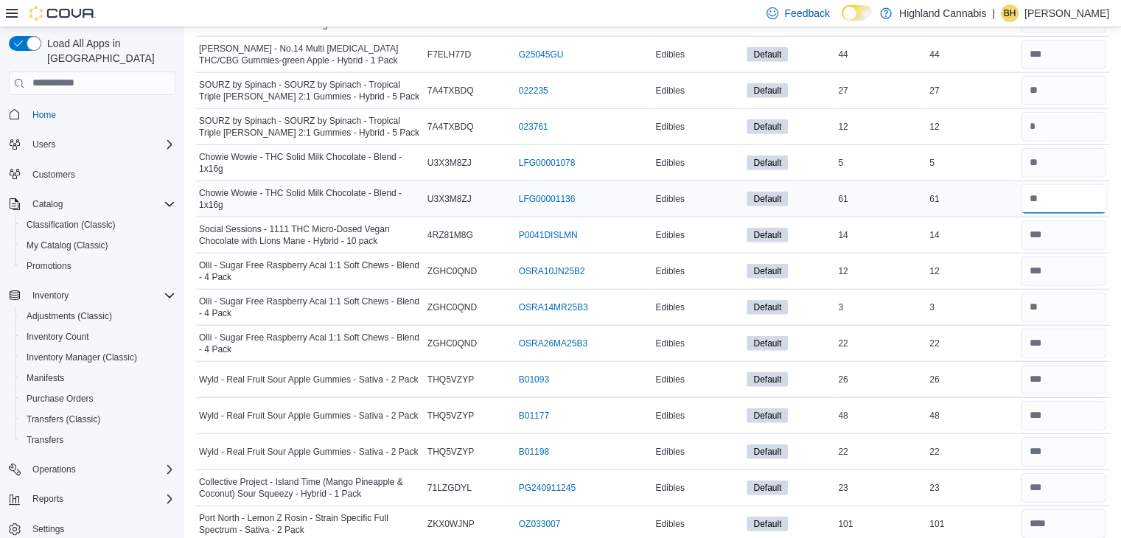
click at [1064, 184] on input "number" at bounding box center [1063, 198] width 85 height 29
click at [1066, 112] on input "number" at bounding box center [1063, 126] width 85 height 29
click at [1045, 184] on input "number" at bounding box center [1063, 198] width 85 height 29
click at [976, 181] on td "Real Time Stock 61" at bounding box center [971, 199] width 91 height 36
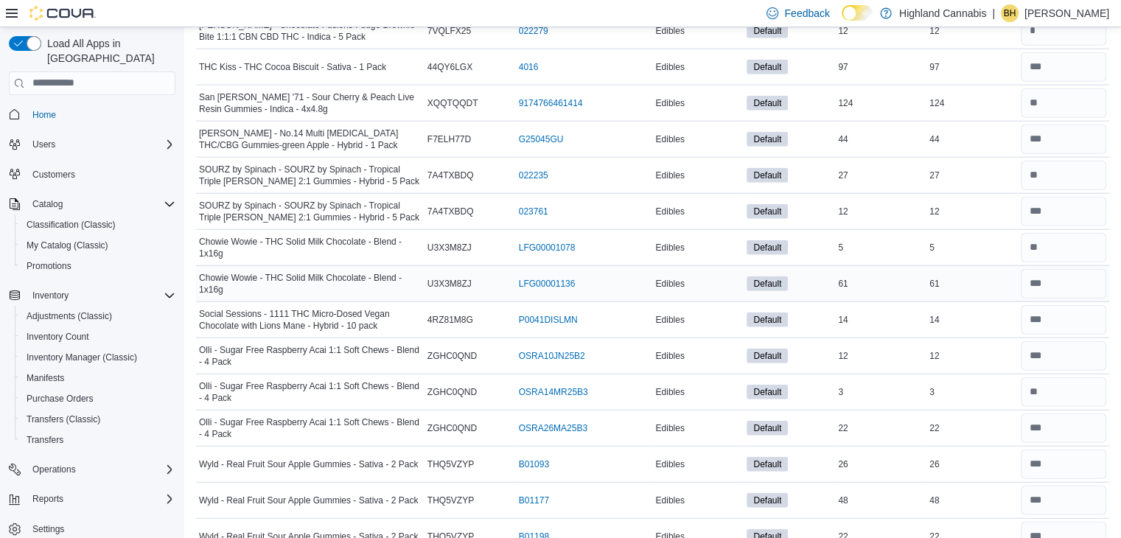
scroll to position [14864, 0]
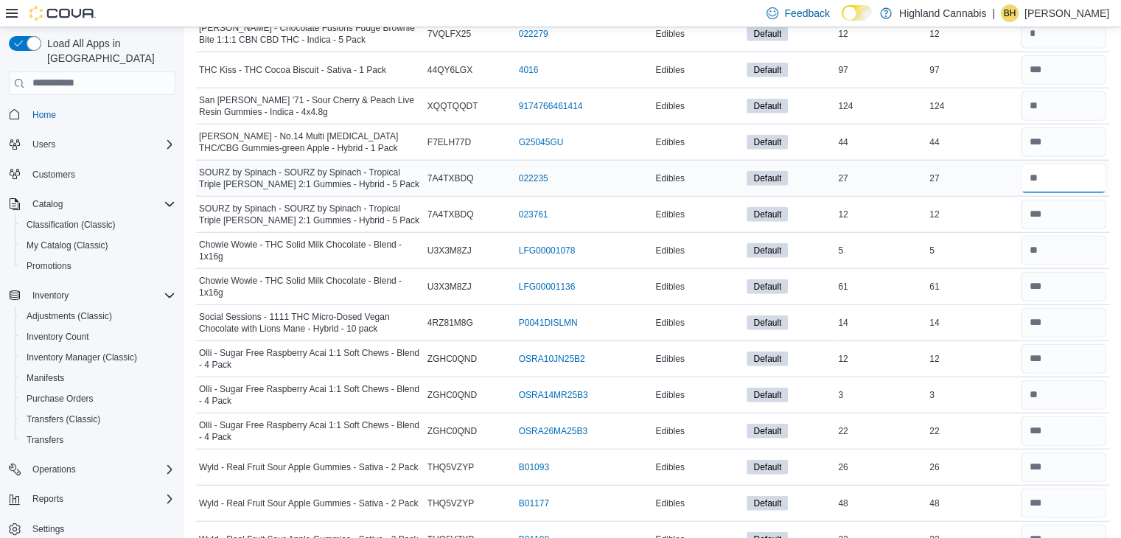
click at [1038, 164] on input "number" at bounding box center [1063, 178] width 85 height 29
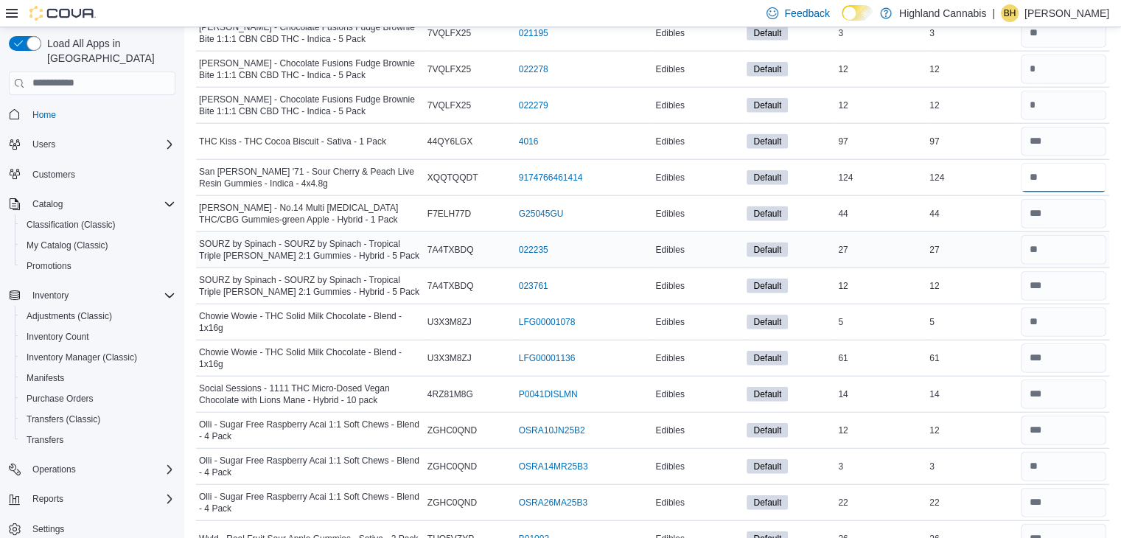
click at [1038, 163] on input "number" at bounding box center [1063, 177] width 85 height 29
click at [1065, 91] on input "number" at bounding box center [1063, 105] width 85 height 29
click at [1041, 235] on input "number" at bounding box center [1063, 249] width 85 height 29
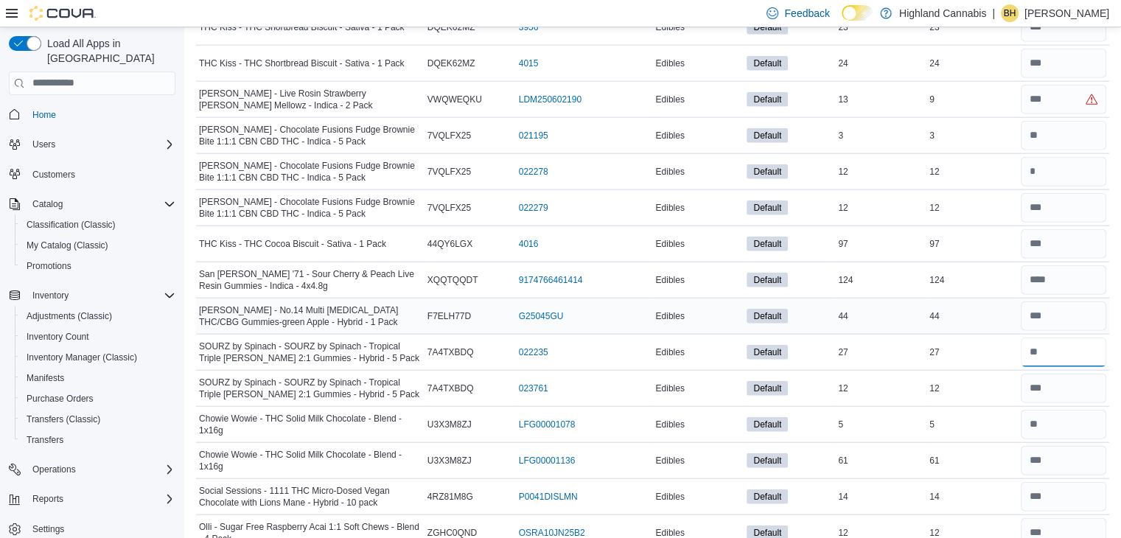
scroll to position [14690, 0]
click at [1041, 157] on input "number" at bounding box center [1063, 171] width 85 height 29
click at [1006, 163] on div "12" at bounding box center [971, 172] width 91 height 18
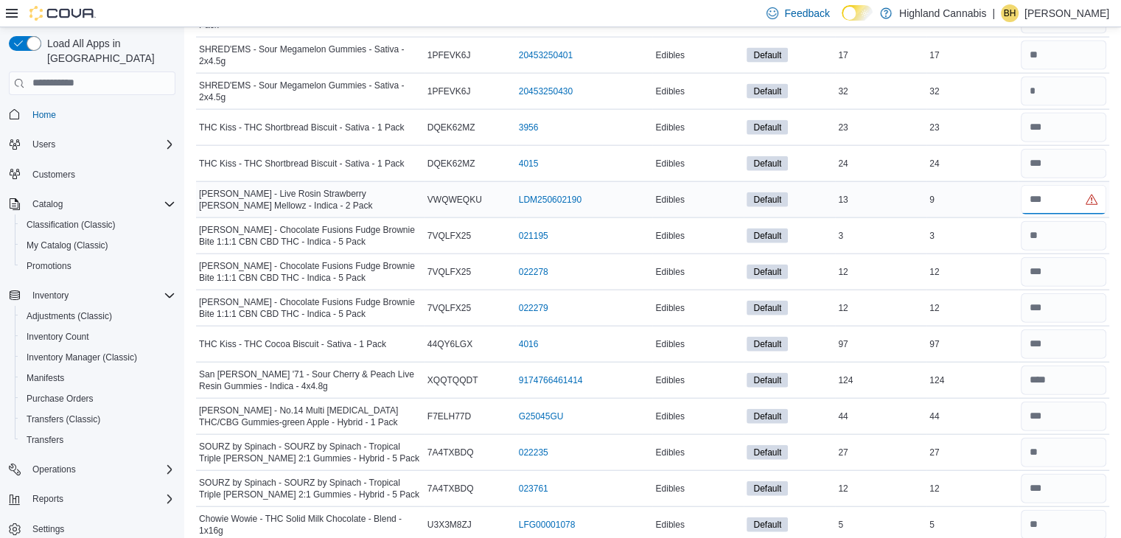
click at [1044, 185] on input "number" at bounding box center [1063, 199] width 85 height 29
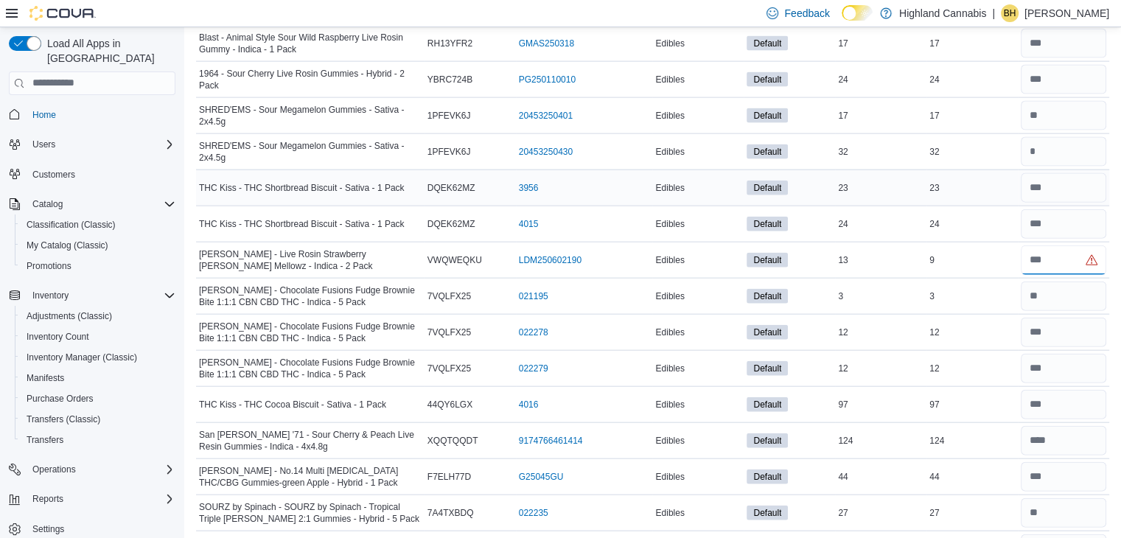
scroll to position [14528, 0]
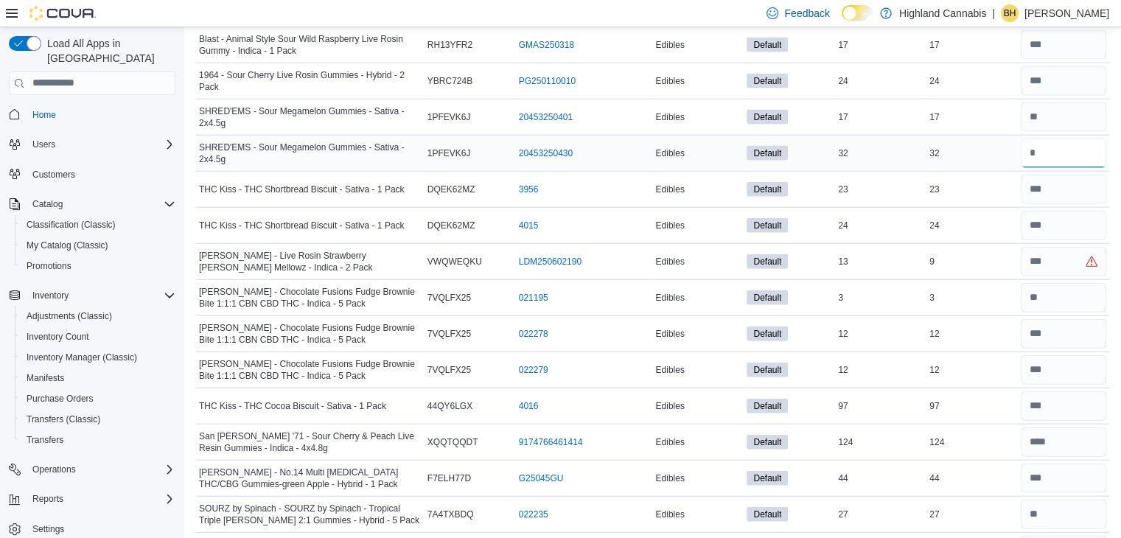
click at [1038, 139] on input "number" at bounding box center [1063, 153] width 85 height 29
click at [1044, 102] on input "number" at bounding box center [1063, 116] width 85 height 29
click at [954, 135] on td "Real Time Stock 32" at bounding box center [971, 153] width 91 height 36
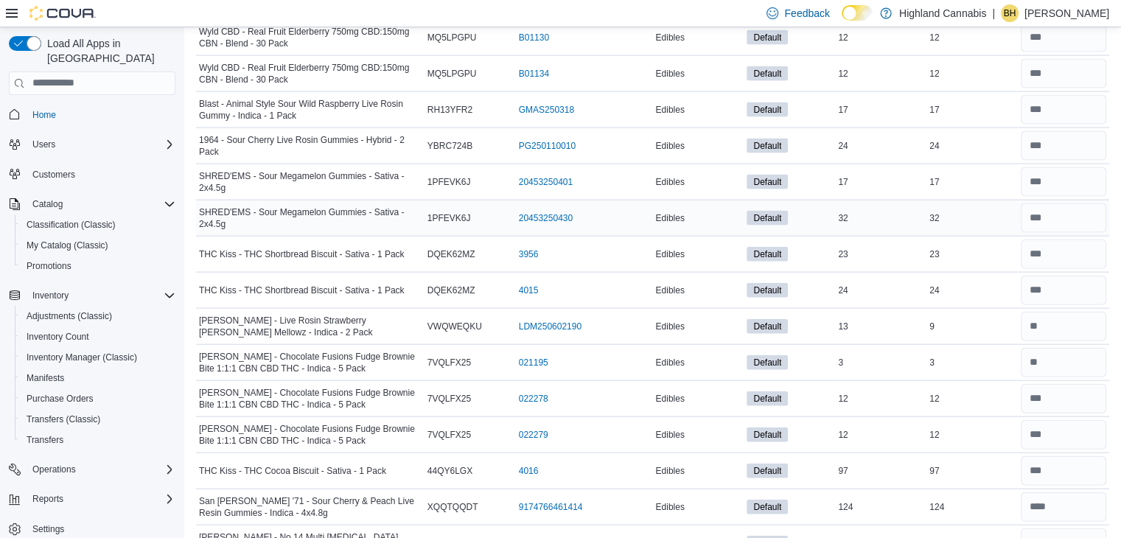
scroll to position [14460, 0]
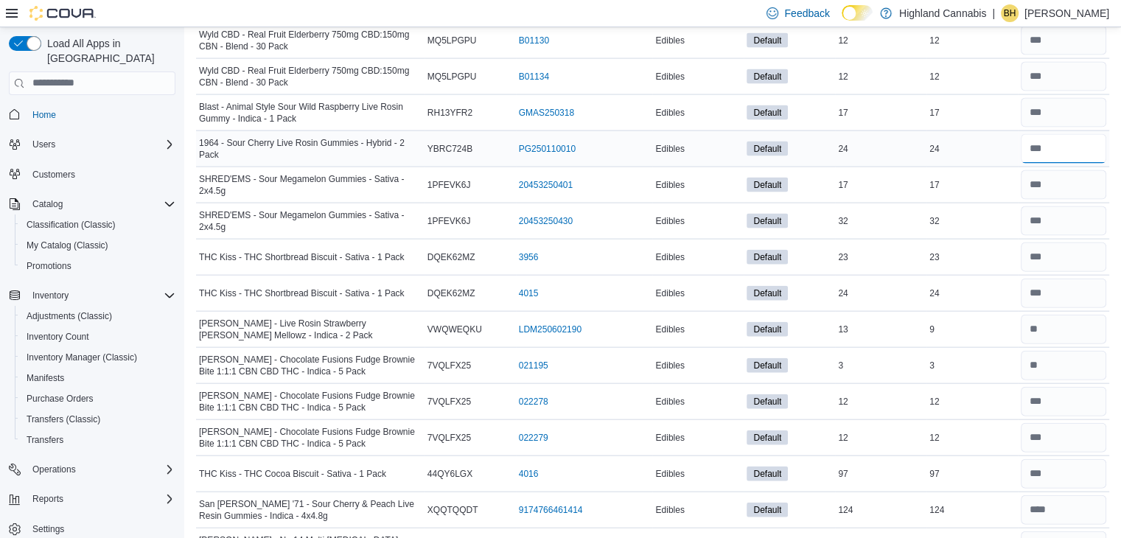
click at [1045, 134] on input "number" at bounding box center [1063, 148] width 85 height 29
click at [965, 130] on td "Real Time Stock 24" at bounding box center [971, 148] width 91 height 36
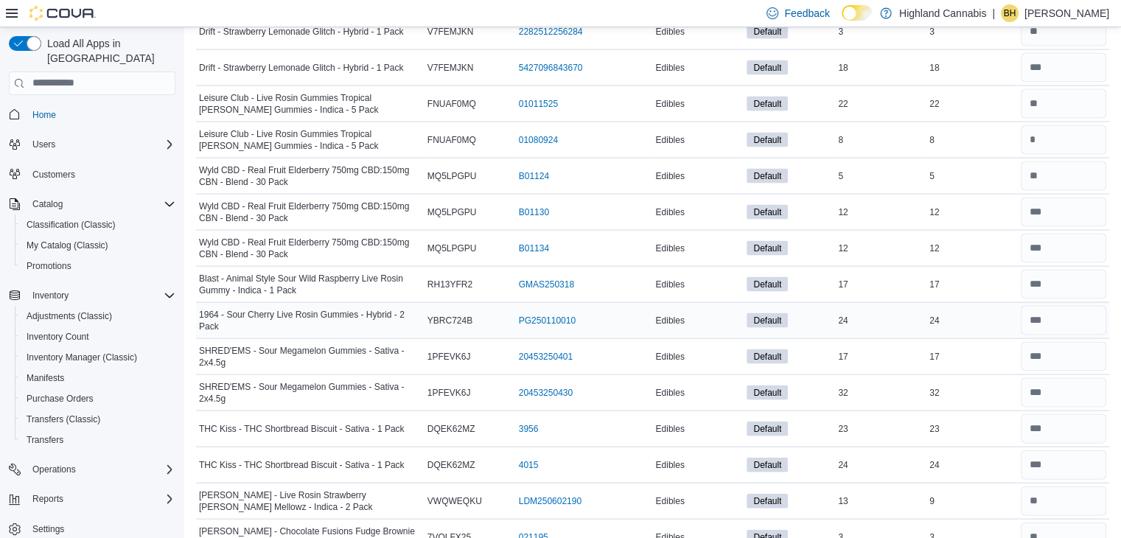
scroll to position [14285, 0]
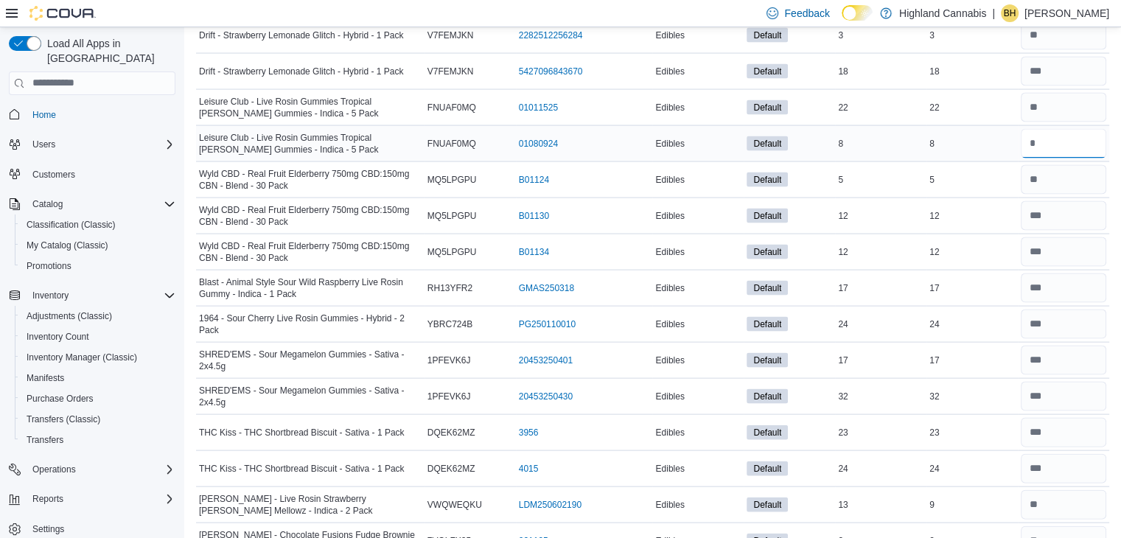
click at [1040, 129] on input "number" at bounding box center [1063, 143] width 85 height 29
click at [1049, 93] on input "number" at bounding box center [1063, 107] width 85 height 29
click at [974, 135] on div "8" at bounding box center [971, 144] width 91 height 18
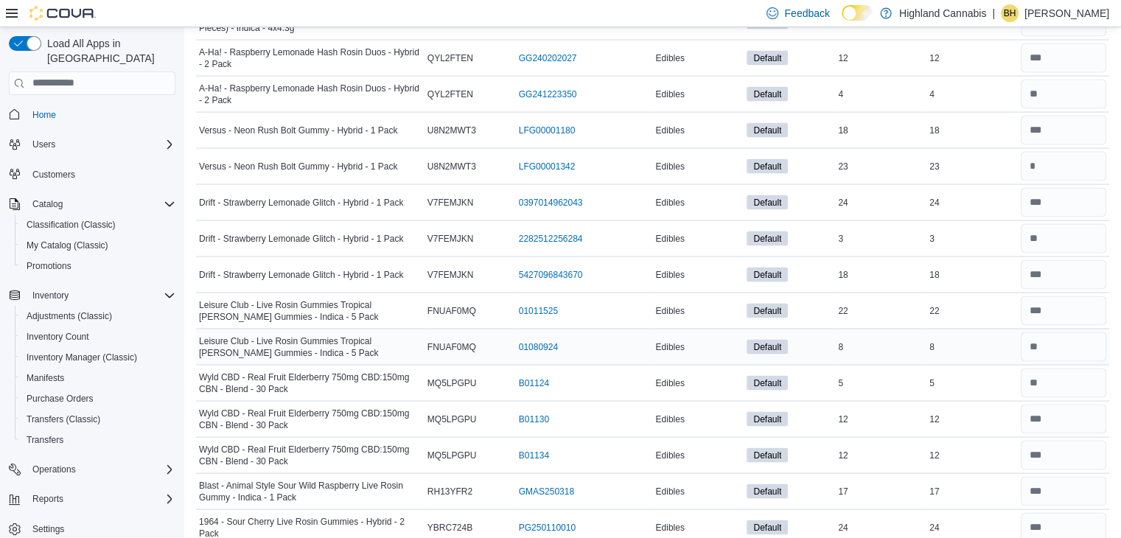
scroll to position [14079, 0]
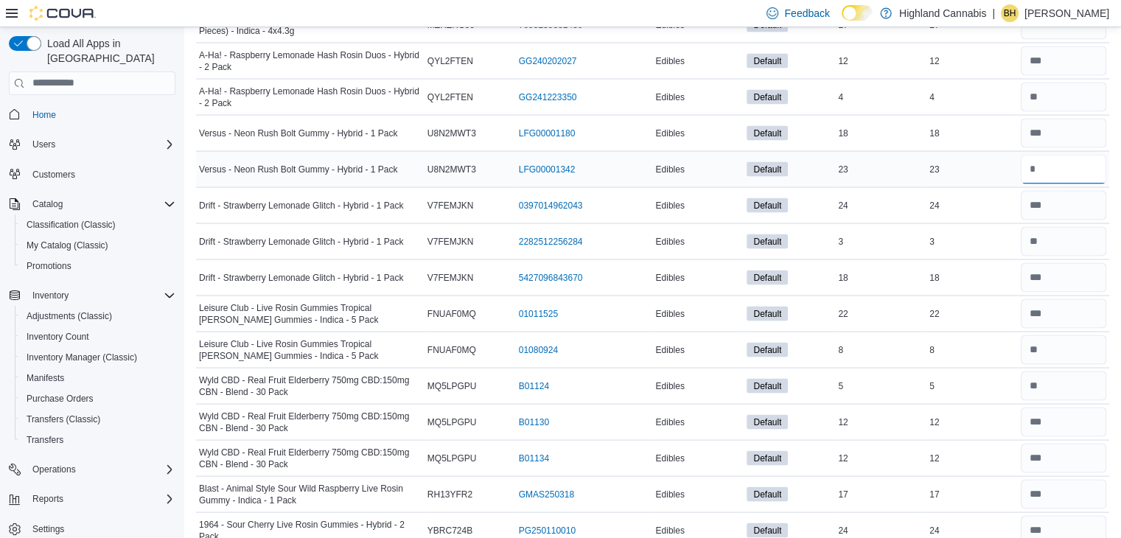
click at [1038, 155] on input "number" at bounding box center [1063, 169] width 85 height 29
click at [1044, 119] on input "number" at bounding box center [1063, 133] width 85 height 29
click at [940, 151] on td "Real Time Stock 23" at bounding box center [971, 169] width 91 height 36
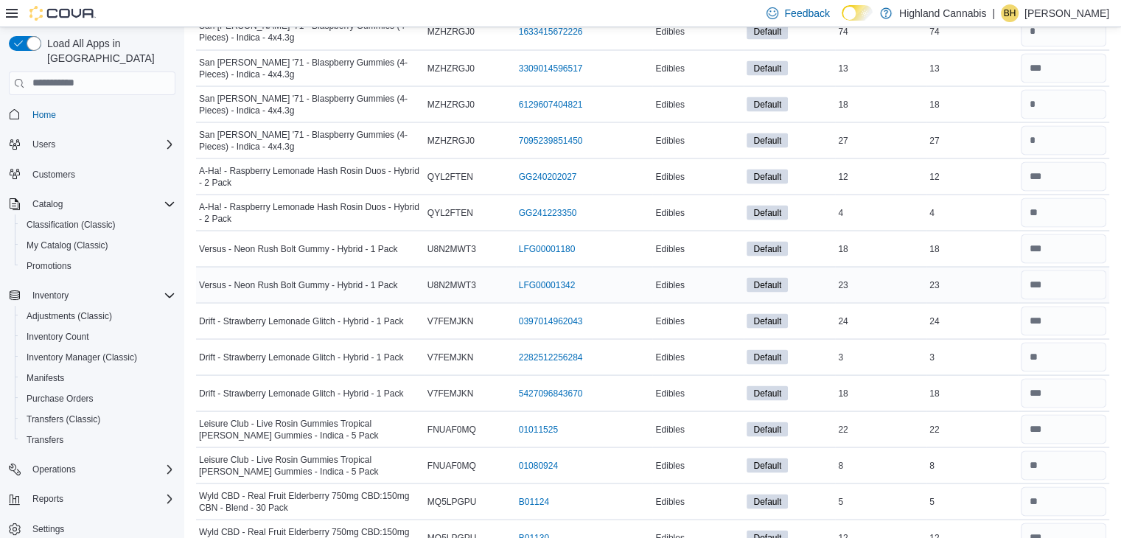
scroll to position [13953, 0]
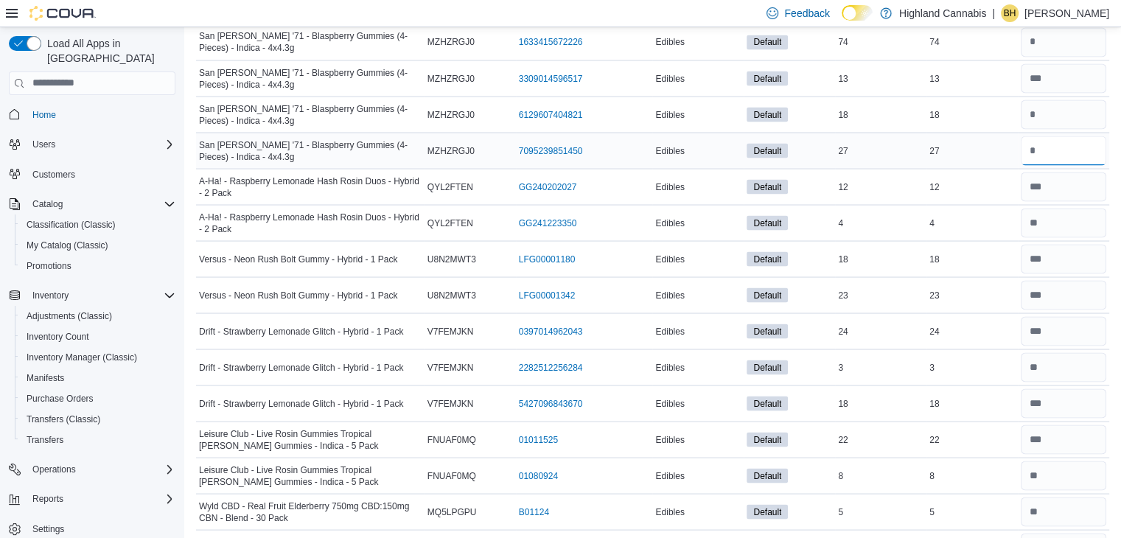
click at [1044, 136] on input "number" at bounding box center [1063, 150] width 85 height 29
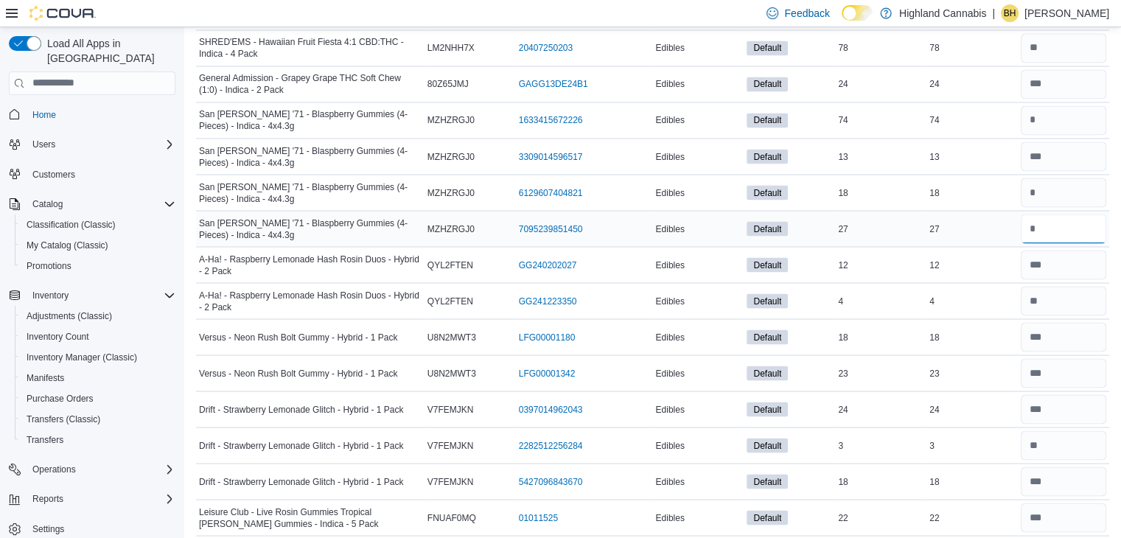
scroll to position [13876, 0]
click at [1053, 105] on input "number" at bounding box center [1063, 119] width 85 height 29
click at [1057, 141] on input "number" at bounding box center [1063, 155] width 85 height 29
click at [1058, 177] on input "number" at bounding box center [1063, 191] width 85 height 29
click at [1059, 213] on input "number" at bounding box center [1063, 227] width 85 height 29
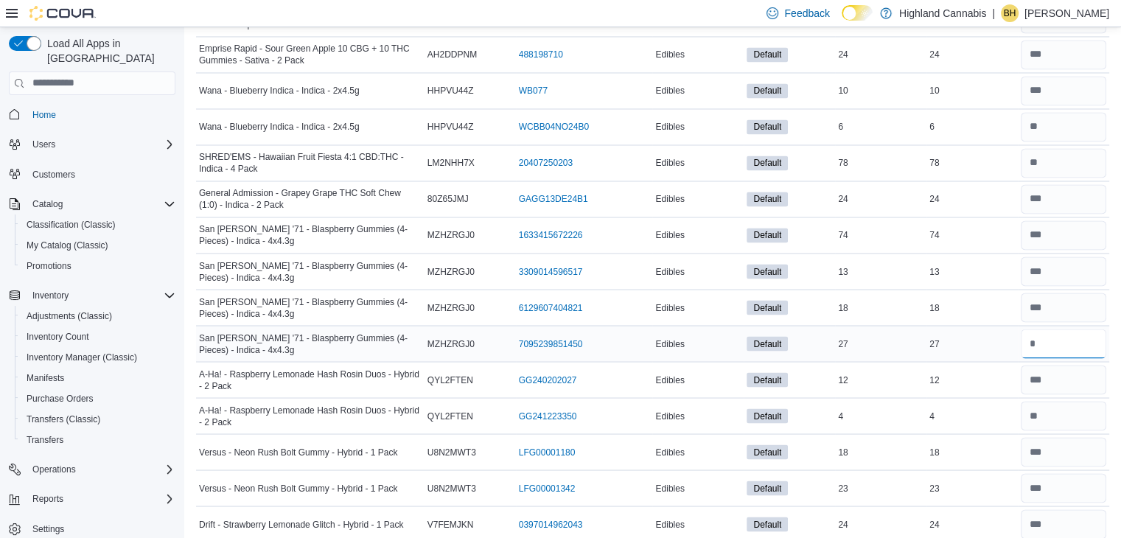
scroll to position [13738, 0]
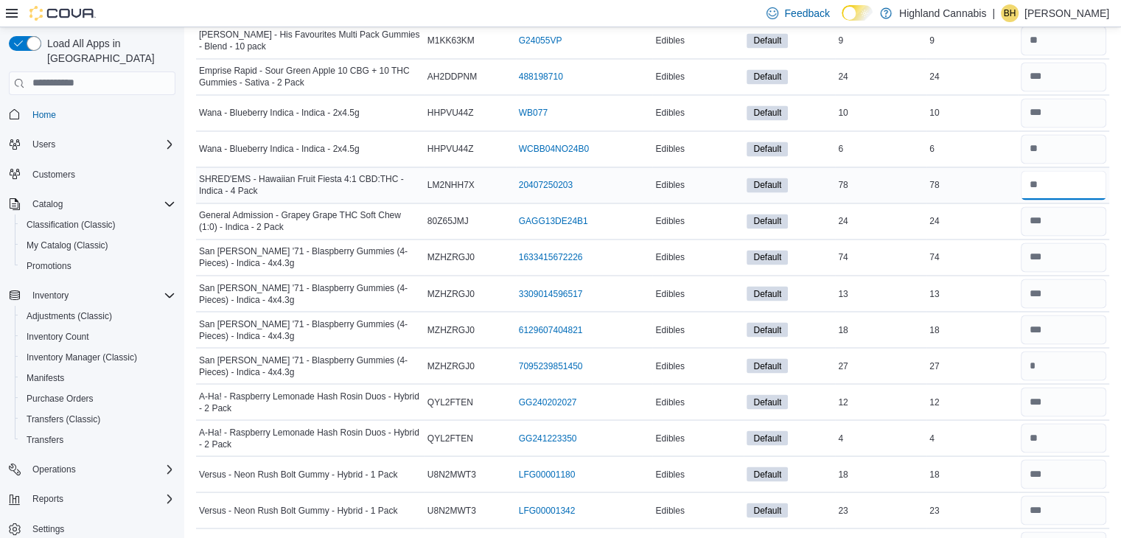
click at [1052, 170] on input "number" at bounding box center [1063, 184] width 85 height 29
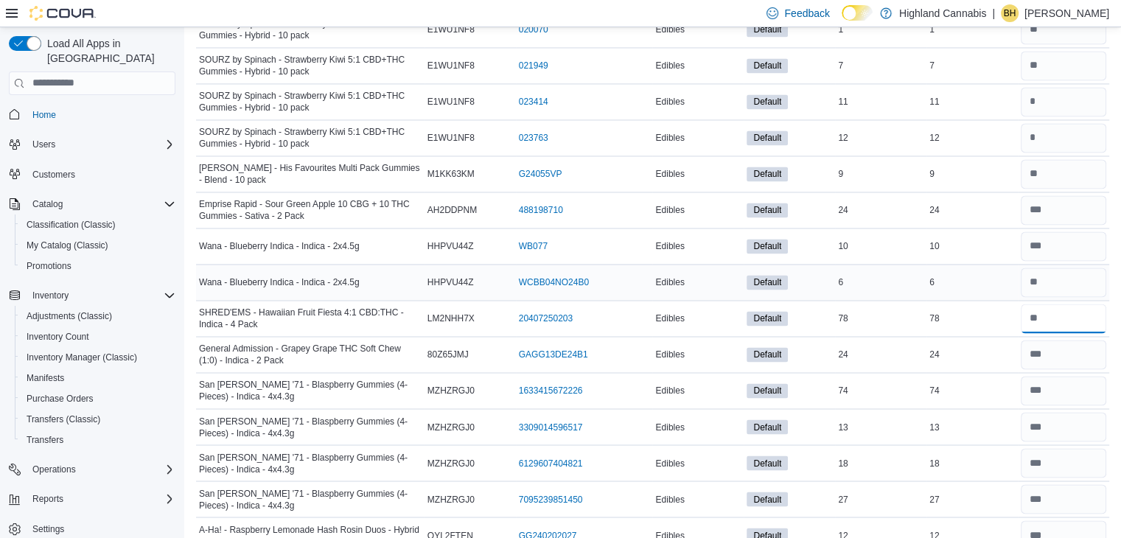
scroll to position [13583, 0]
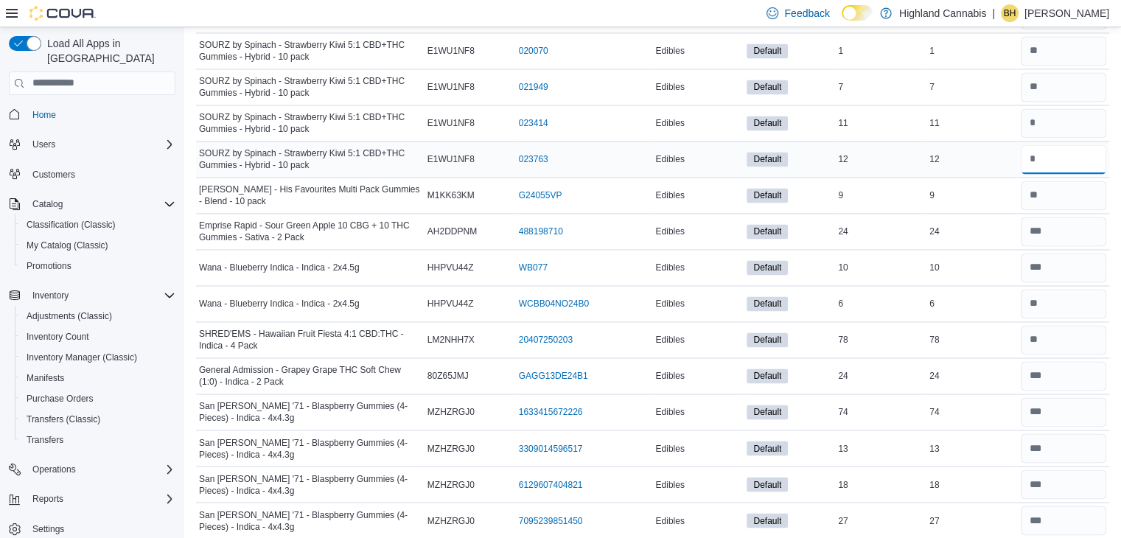
click at [1058, 144] on input "number" at bounding box center [1063, 158] width 85 height 29
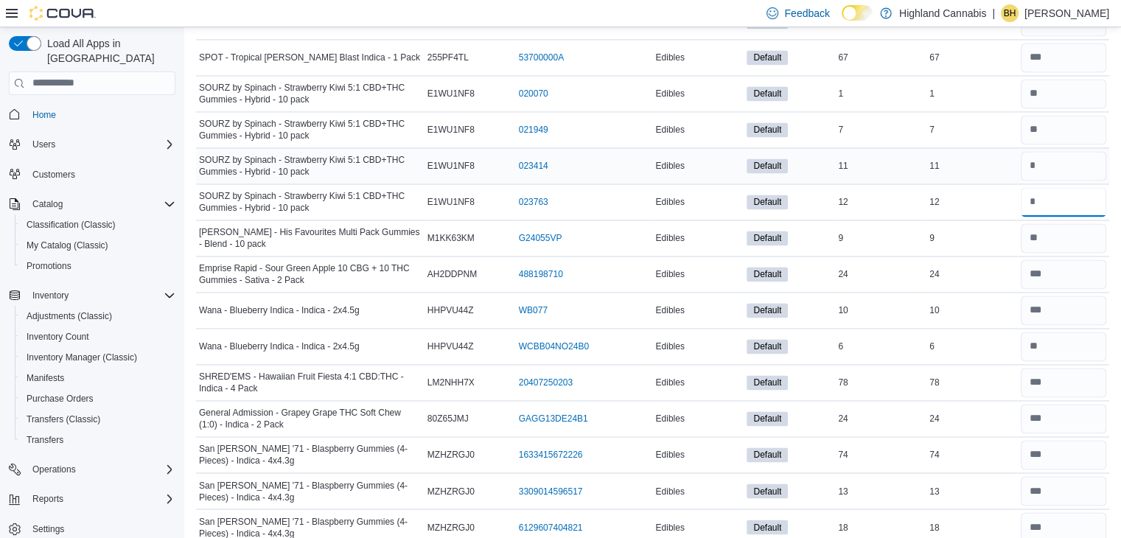
scroll to position [13540, 0]
click at [1070, 116] on input "number" at bounding box center [1063, 130] width 85 height 29
click at [1064, 152] on input "number" at bounding box center [1063, 166] width 85 height 29
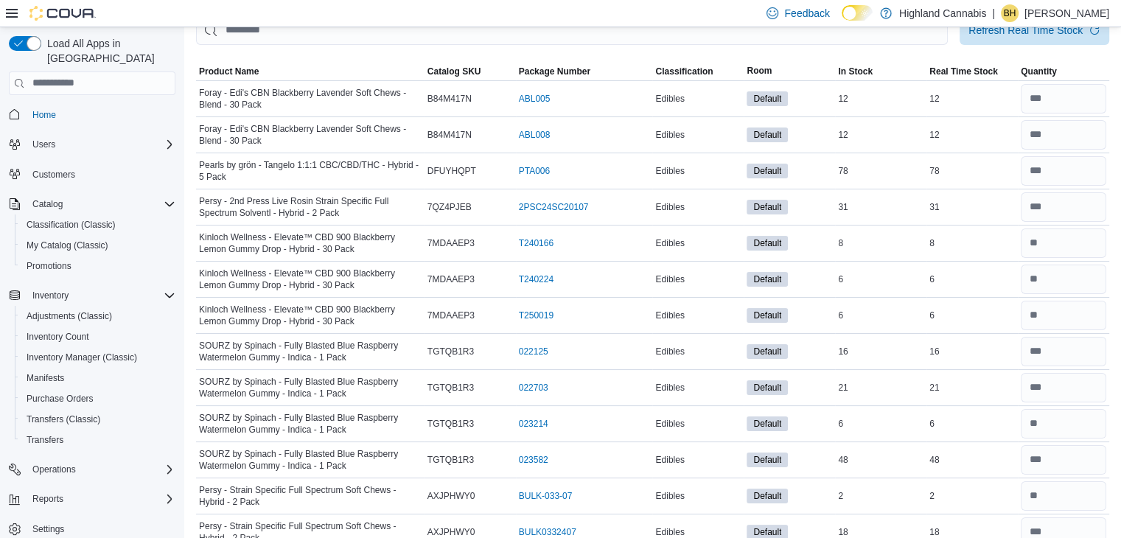
scroll to position [31, 0]
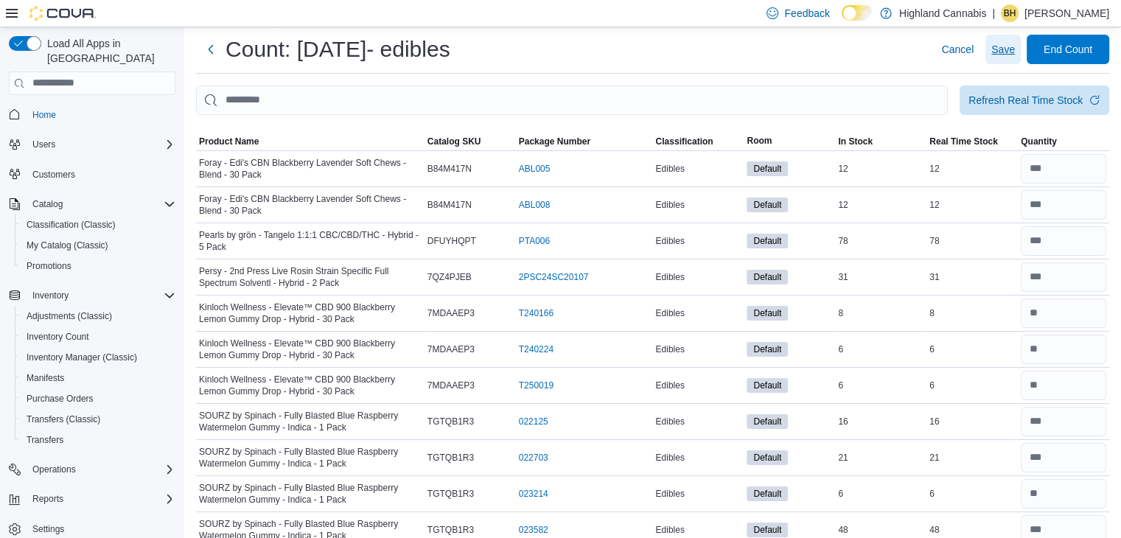
click at [1015, 55] on span "Save" at bounding box center [1003, 49] width 24 height 15
click at [1092, 47] on span "End Count" at bounding box center [1068, 48] width 49 height 15
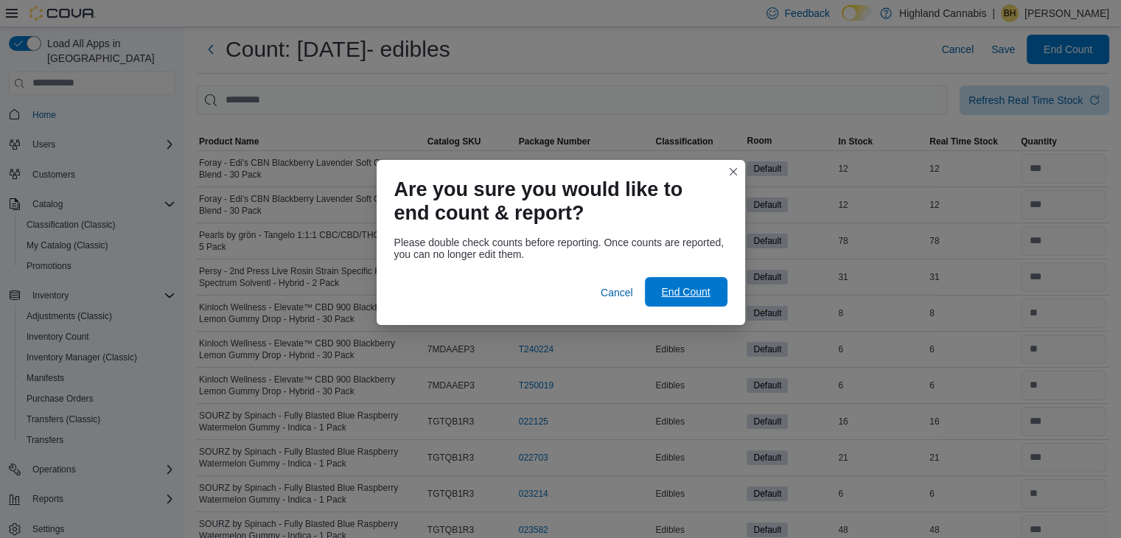
click at [684, 304] on span "End Count" at bounding box center [686, 291] width 65 height 29
click at [692, 297] on span "End Count" at bounding box center [685, 291] width 49 height 15
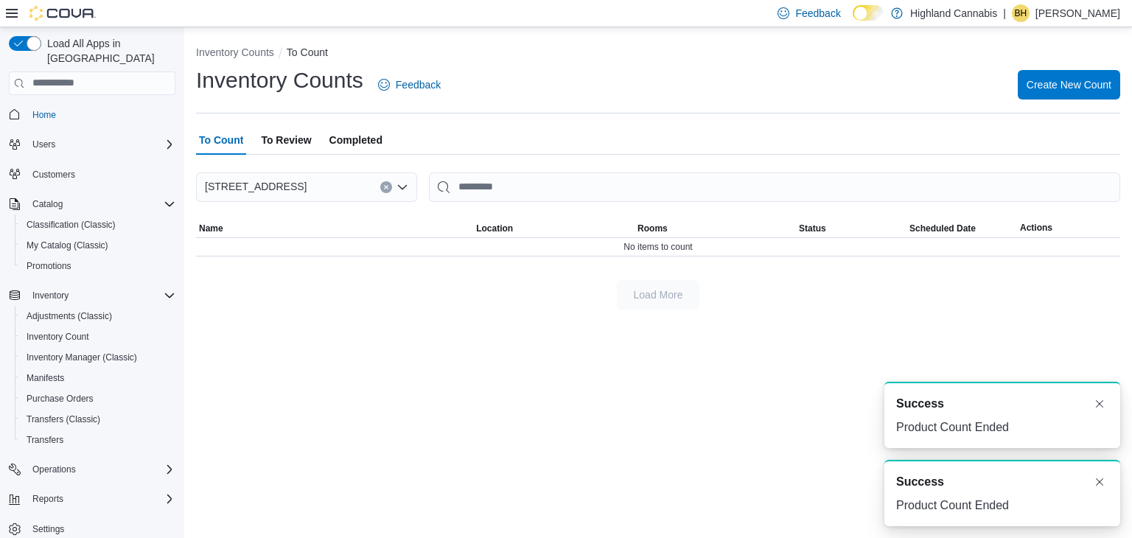
click at [283, 146] on span "To Review" at bounding box center [286, 139] width 50 height 29
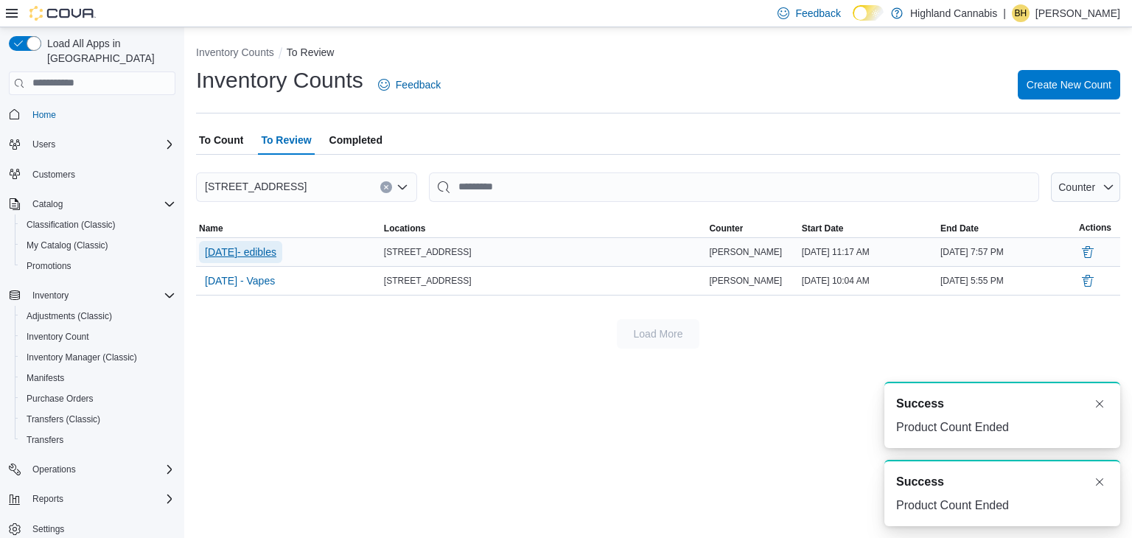
click at [272, 257] on span "[DATE]- edibles" at bounding box center [240, 252] width 71 height 15
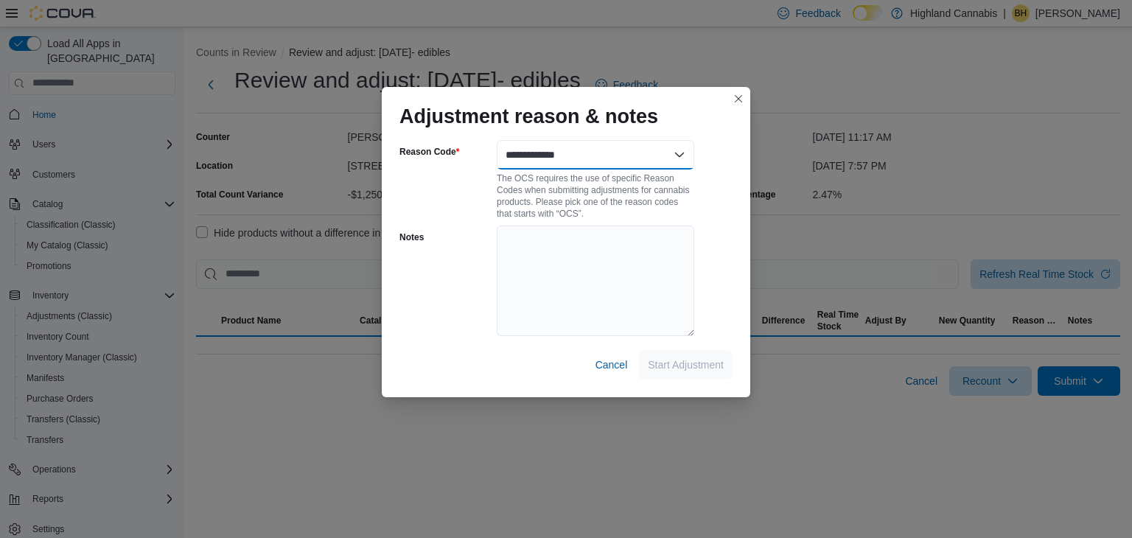
click at [542, 161] on select "**********" at bounding box center [596, 154] width 198 height 29
click at [683, 153] on select "**********" at bounding box center [596, 154] width 198 height 29
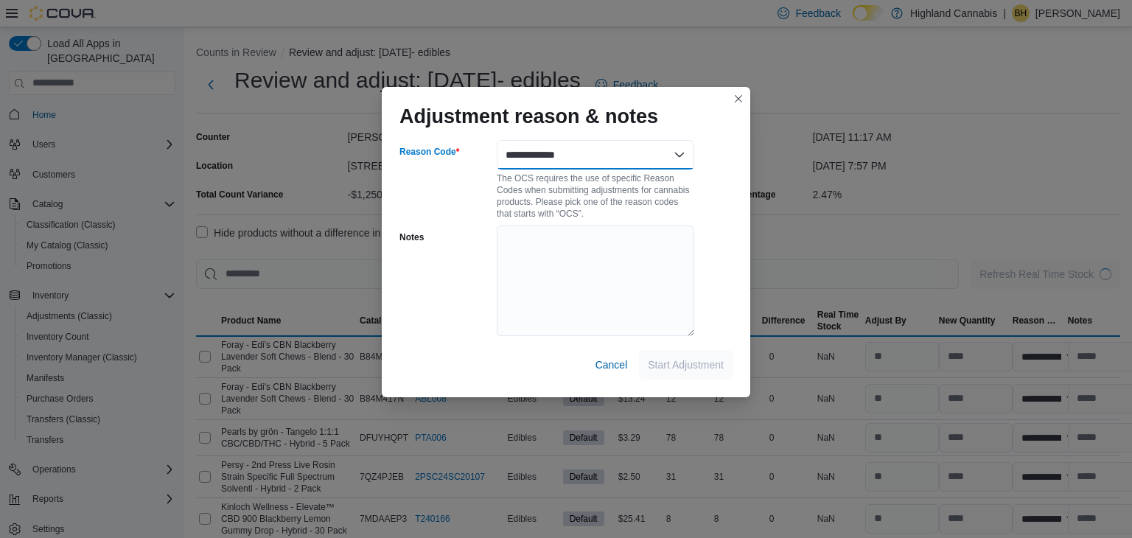
click at [678, 154] on select "**********" at bounding box center [596, 154] width 198 height 29
click at [492, 140] on select "**********" at bounding box center [591, 154] width 198 height 29
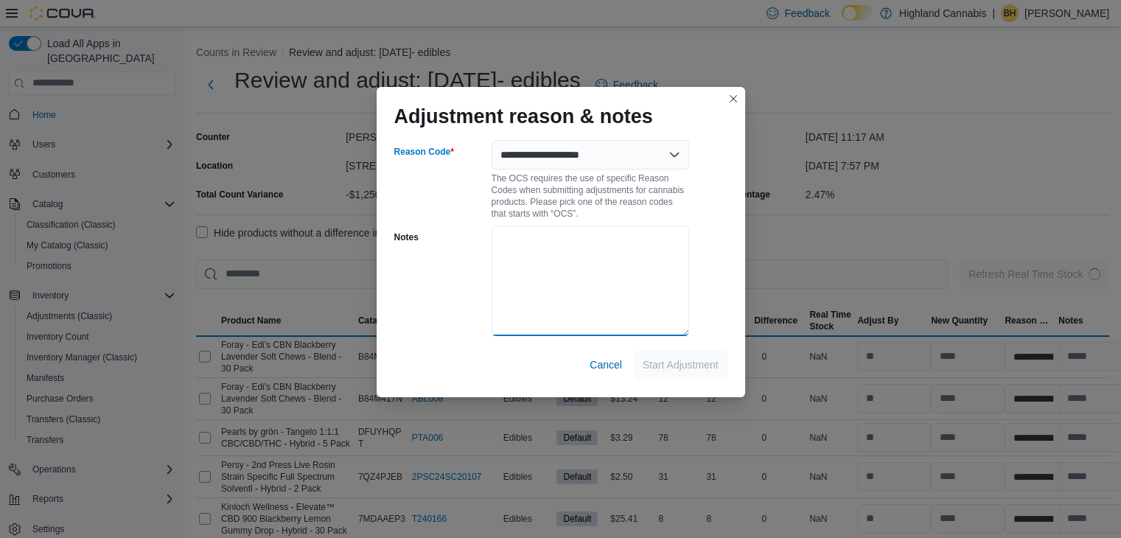
click at [640, 312] on textarea "Notes" at bounding box center [591, 281] width 198 height 111
click at [665, 360] on span "Start Adjustment" at bounding box center [681, 364] width 76 height 15
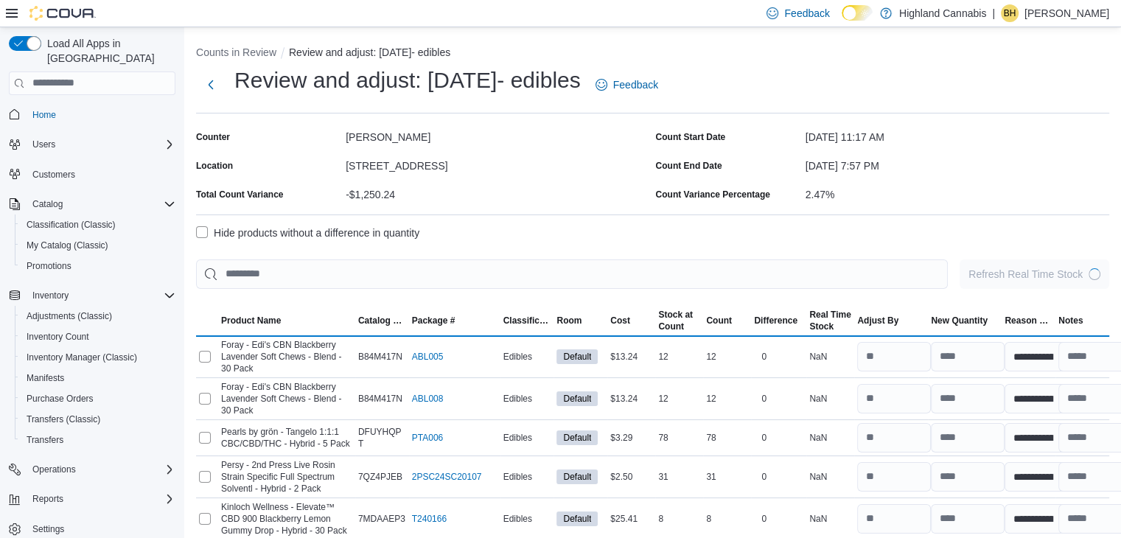
click at [201, 234] on label "Hide products without a difference in quantity" at bounding box center [307, 233] width 223 height 18
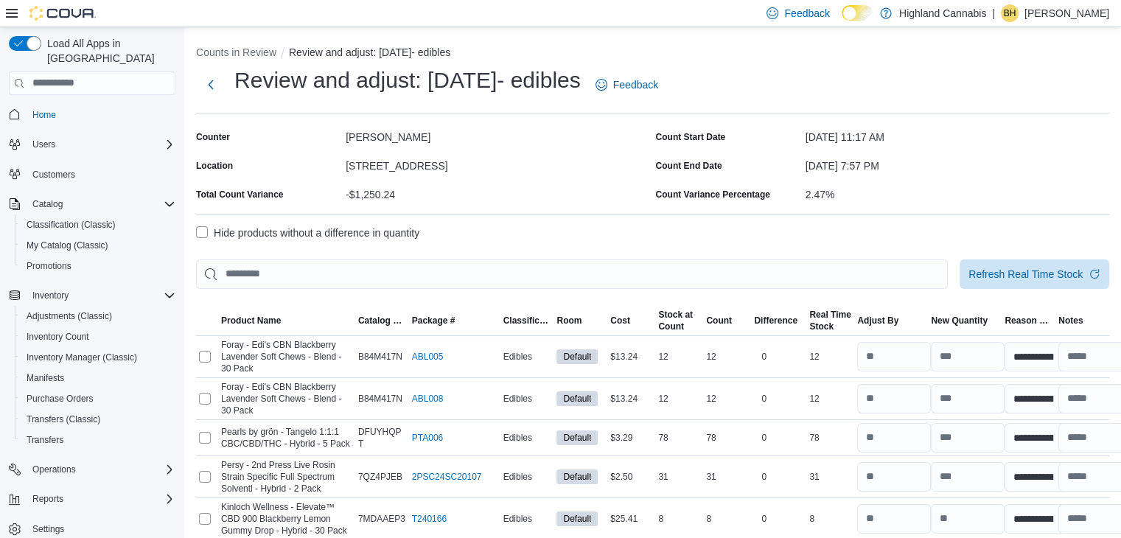
click at [201, 234] on label "Hide products without a difference in quantity" at bounding box center [307, 233] width 223 height 18
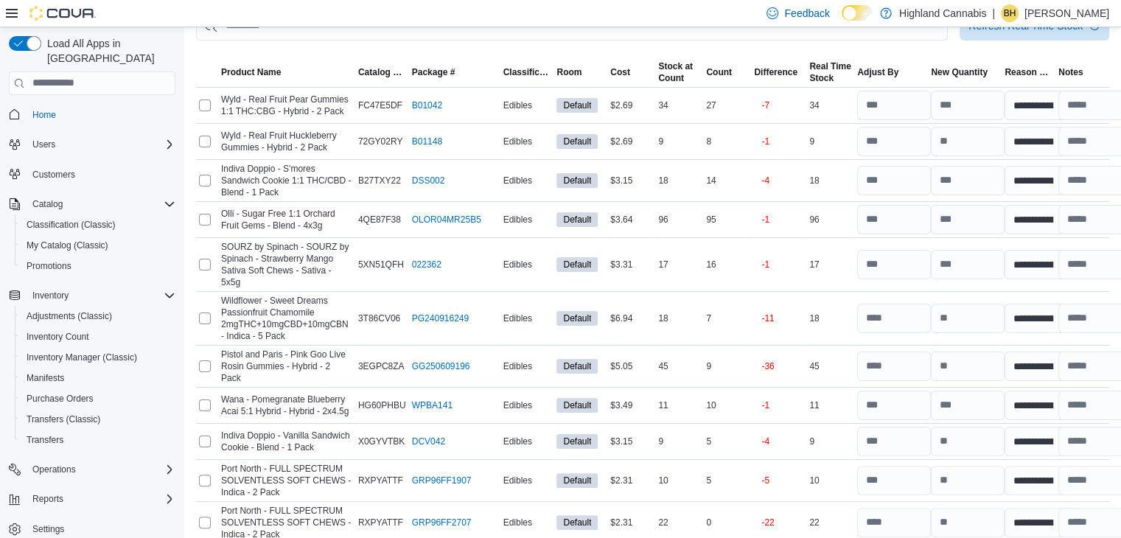
scroll to position [245, 0]
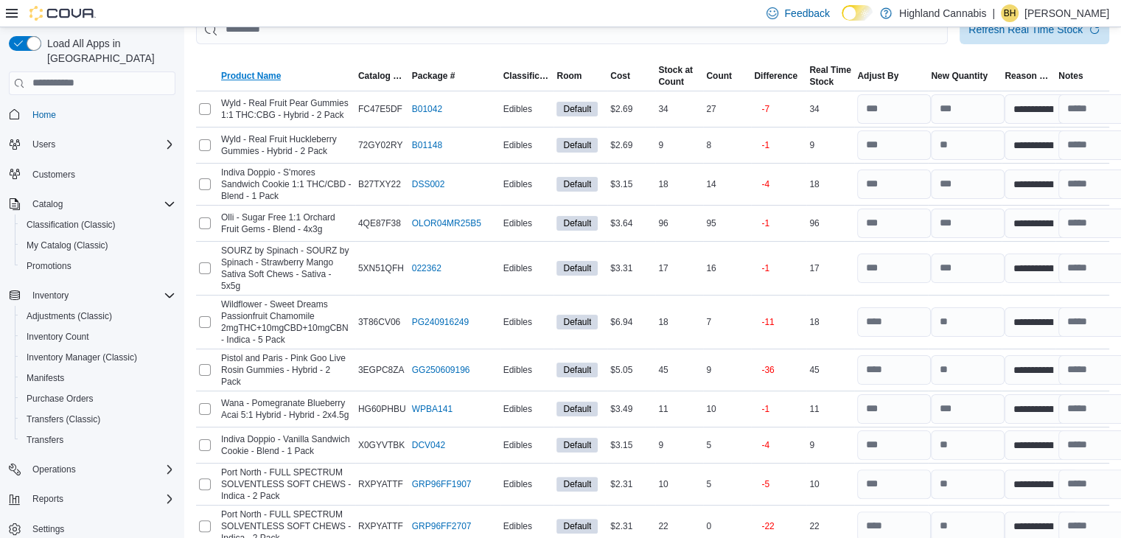
click at [260, 74] on span "Product Name" at bounding box center [251, 76] width 60 height 12
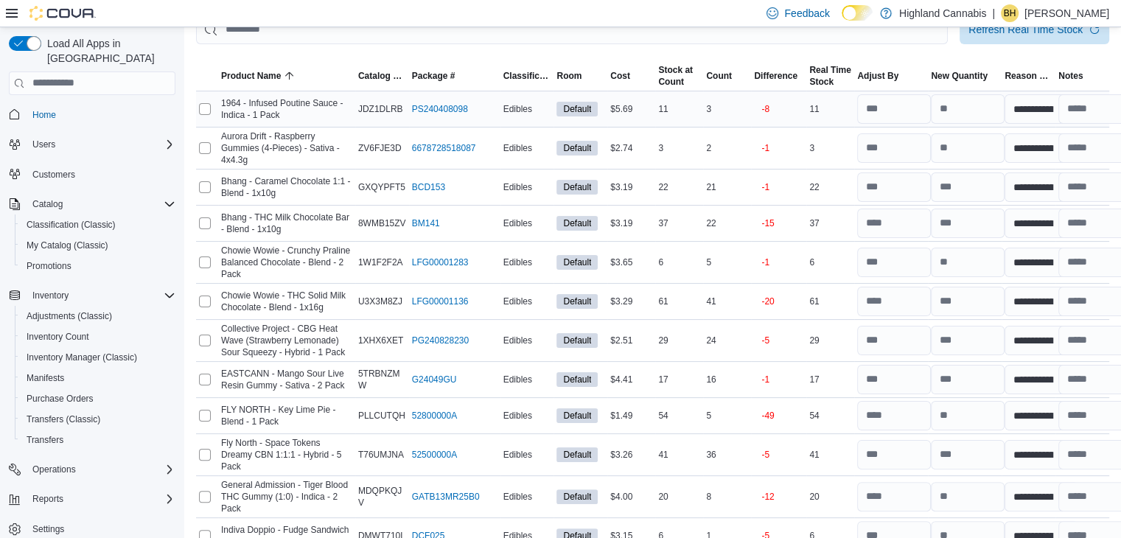
click at [226, 100] on span "1964 - Infused Poutine Sauce - Indica - 1 Pack" at bounding box center [286, 109] width 131 height 24
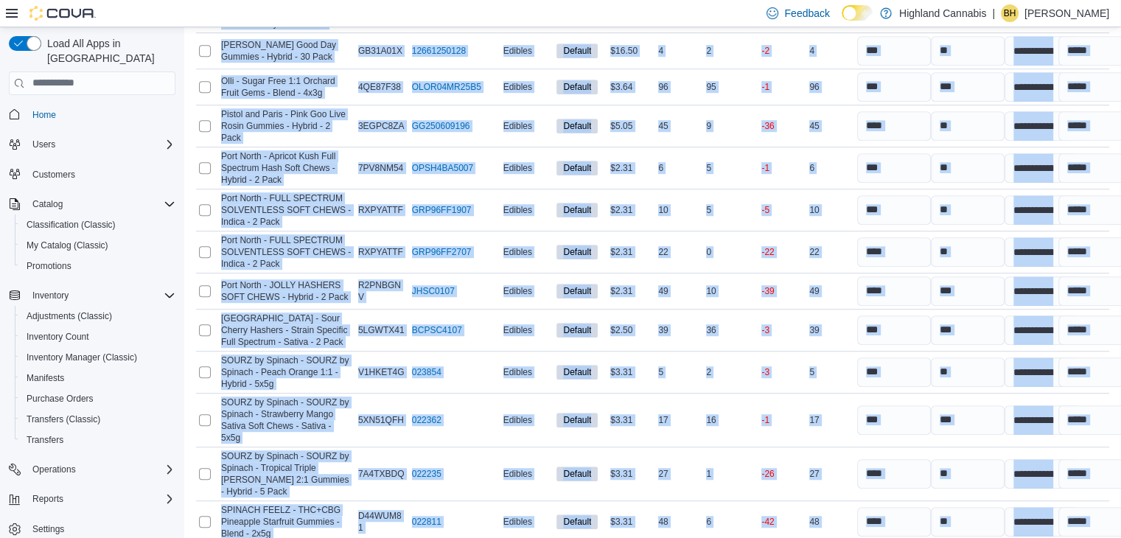
scroll to position [1371, 0]
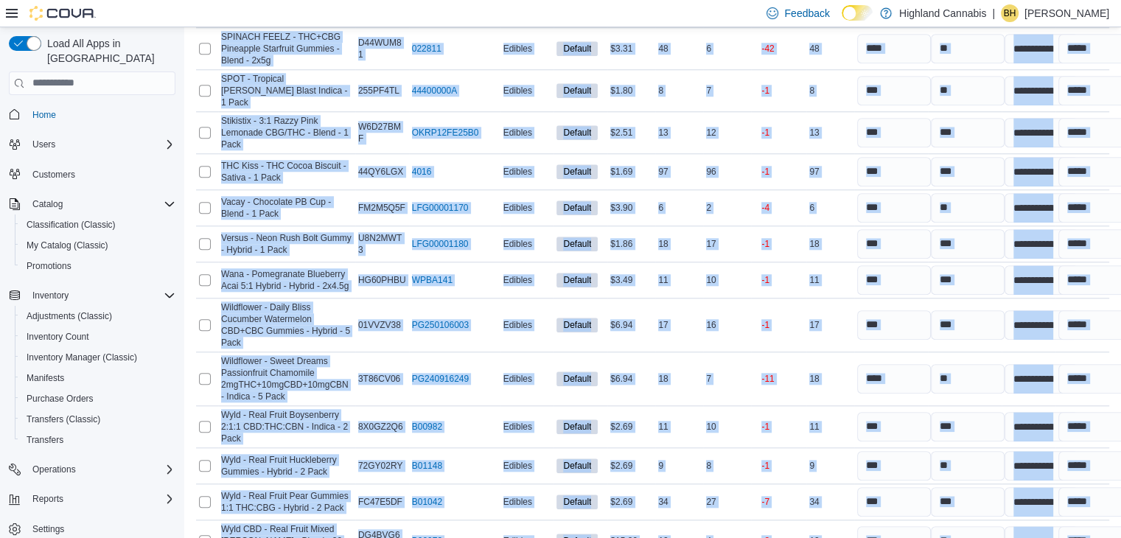
drag, startPoint x: 222, startPoint y: 100, endPoint x: 364, endPoint y: 565, distance: 485.6
copy tbody "**********"
